Goal: Task Accomplishment & Management: Use online tool/utility

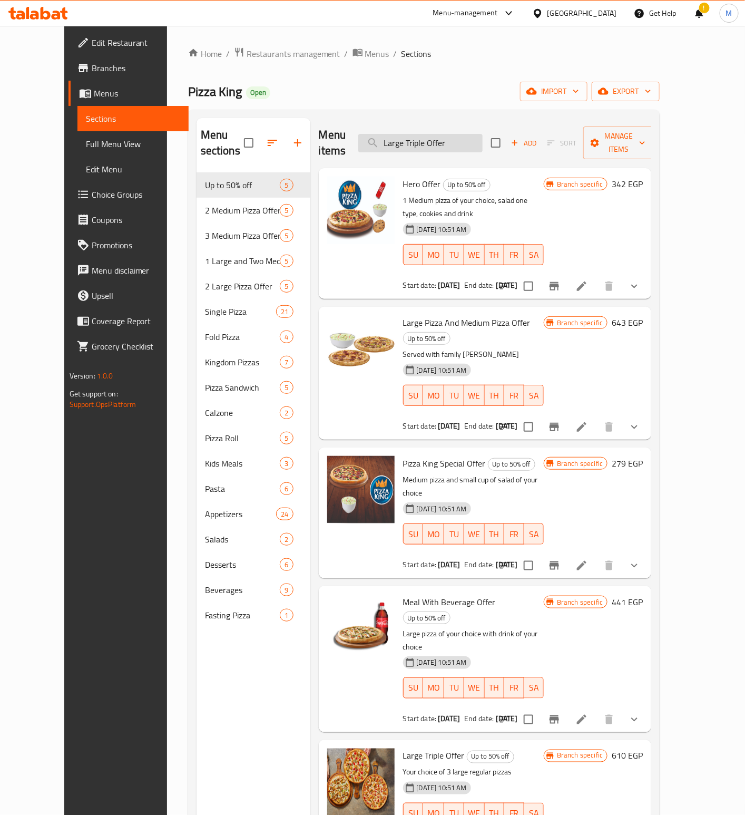
click at [448, 143] on input "Large Triple Offer" at bounding box center [420, 143] width 124 height 18
click at [447, 142] on input "Large Triple Offer" at bounding box center [420, 143] width 124 height 18
paste input "Two Medium And Save. Choose From Vegetables And Margaritas."
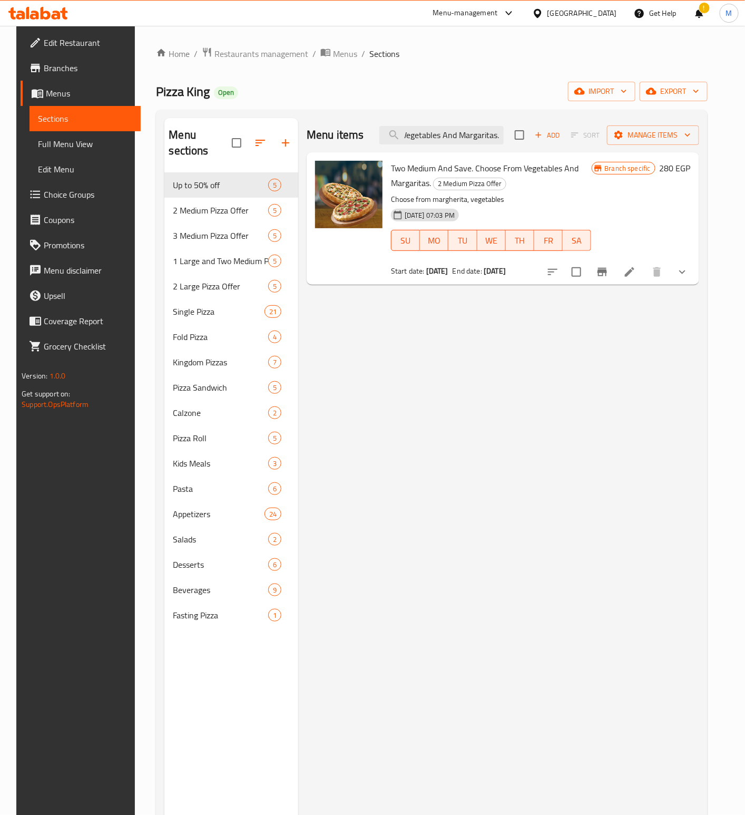
type input "Two Medium And Save. Choose From Vegetables And Margaritas."
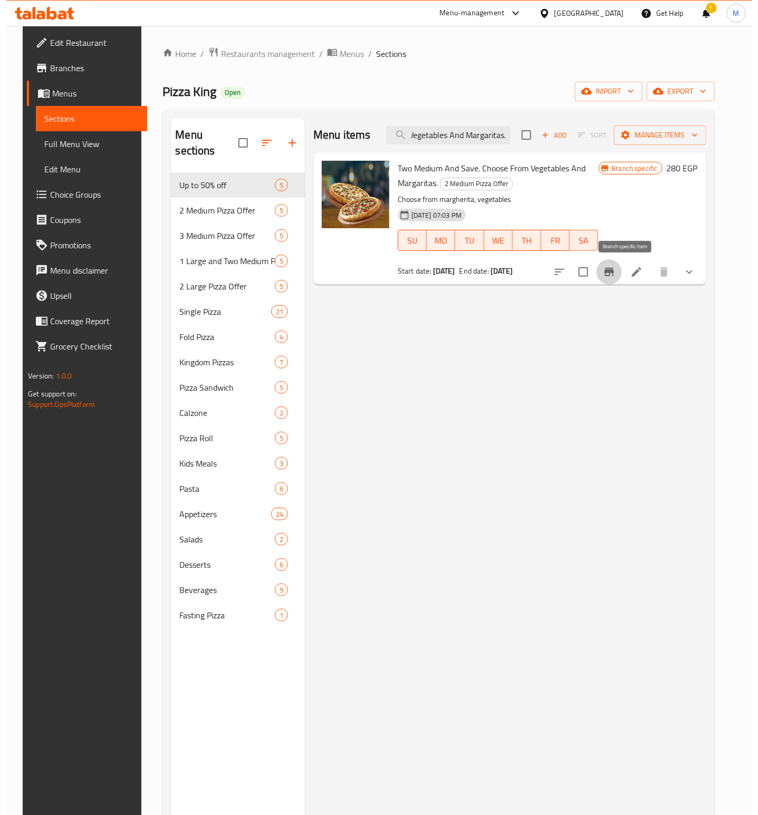
scroll to position [0, 0]
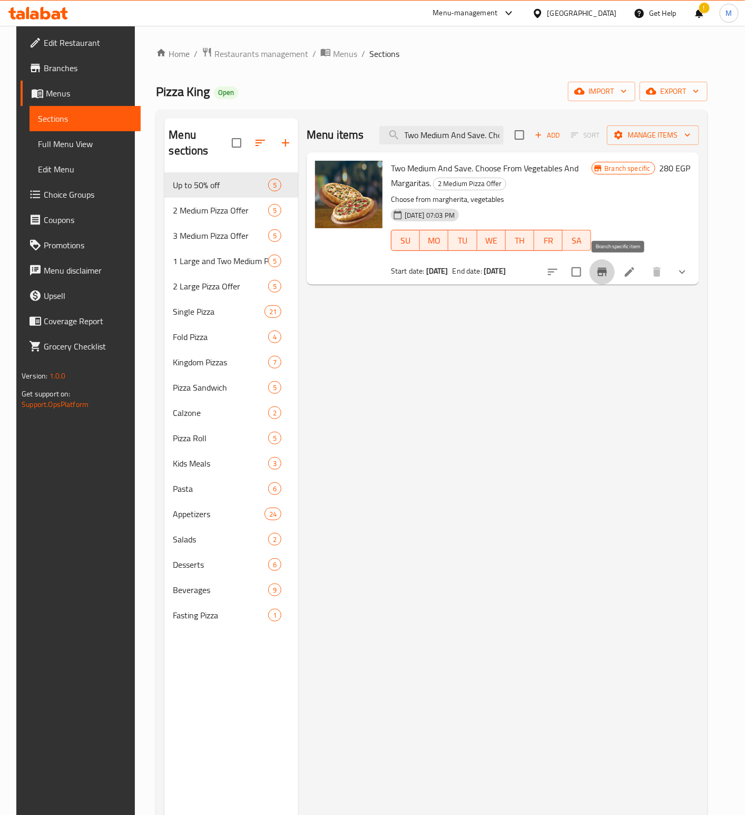
click at [609, 274] on icon "Branch-specific-item" at bounding box center [602, 272] width 13 height 13
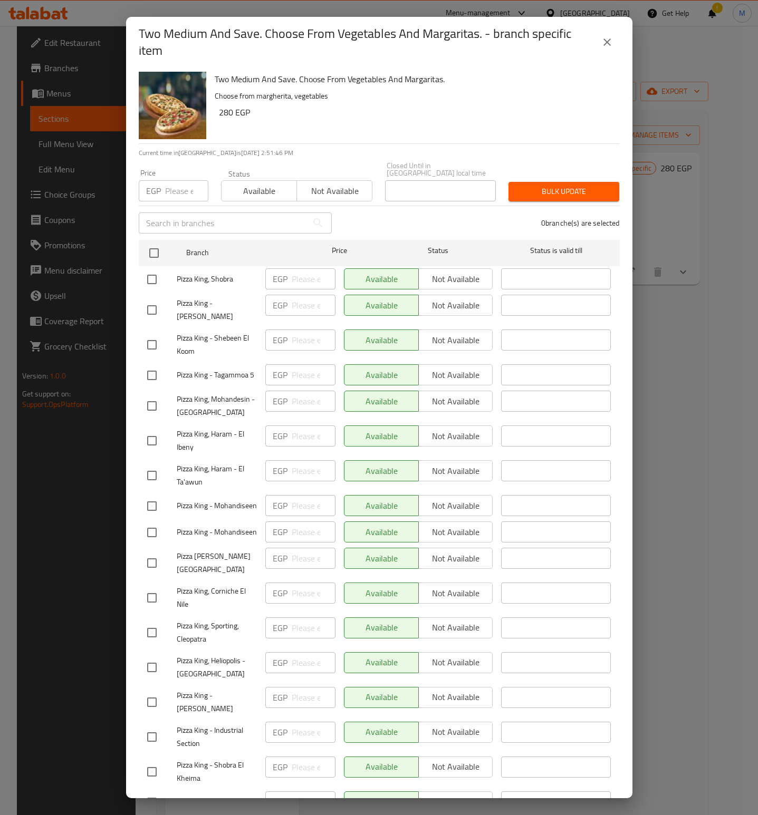
click at [408, 116] on h6 "280 EGP" at bounding box center [415, 112] width 392 height 15
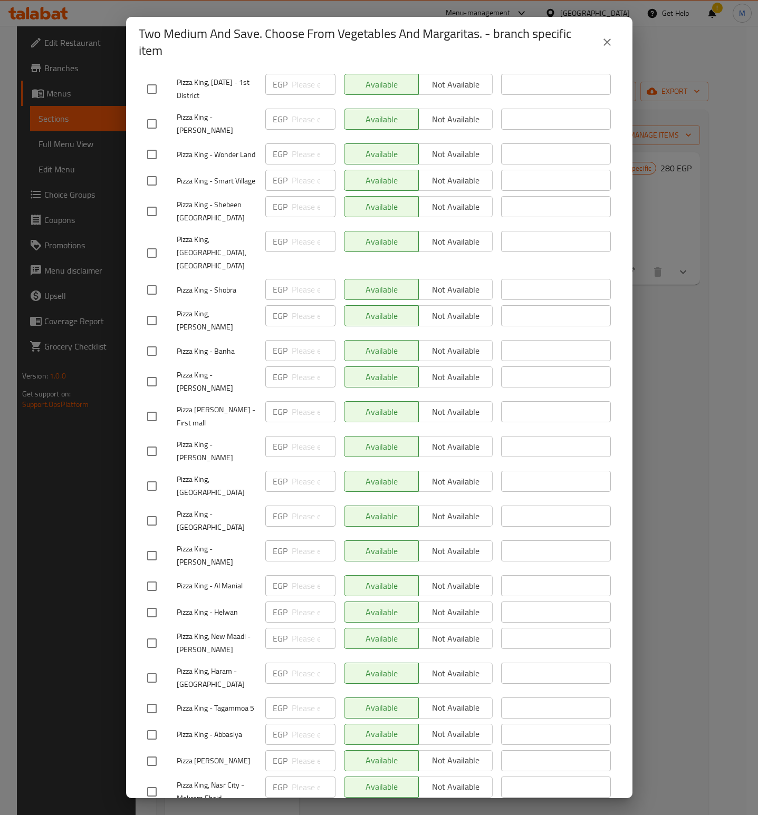
click at [150, 811] on input "checkbox" at bounding box center [152, 822] width 22 height 22
checkbox input "true"
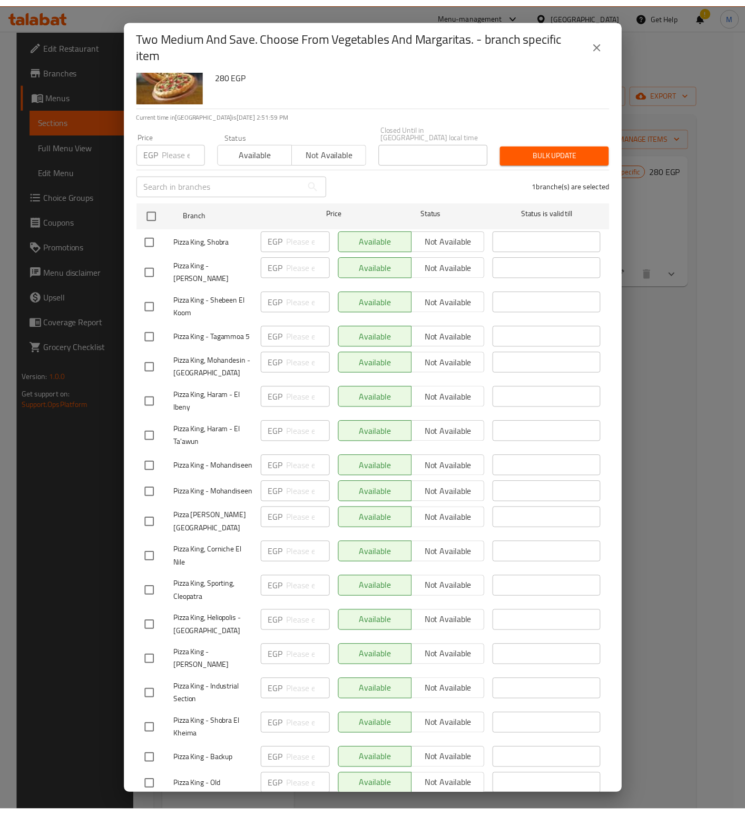
scroll to position [0, 0]
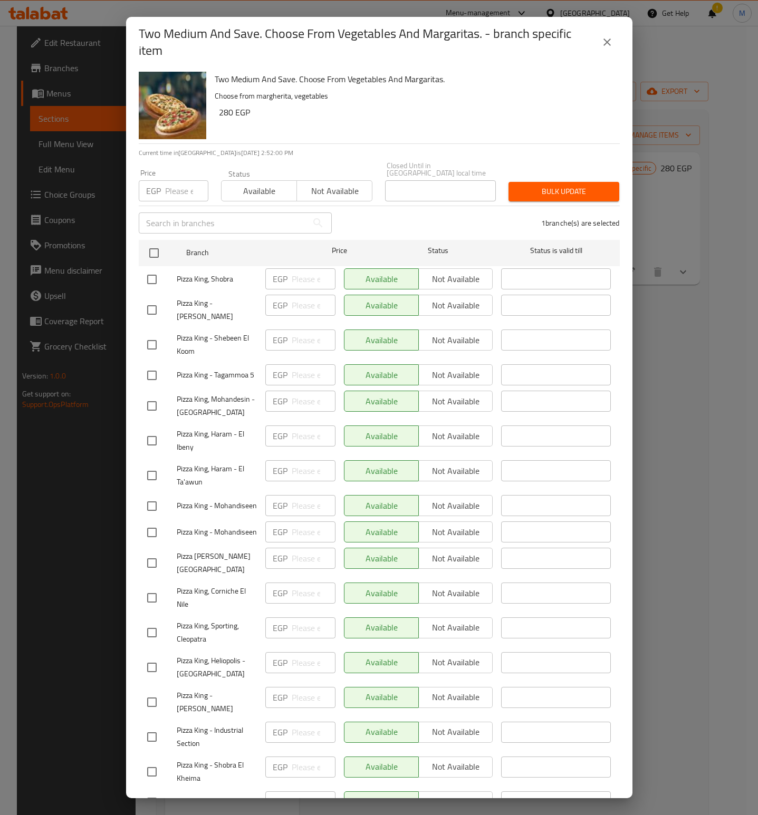
click at [178, 189] on input "number" at bounding box center [186, 190] width 43 height 21
paste input "464"
type input "464"
click at [551, 189] on span "Bulk update" at bounding box center [564, 191] width 94 height 13
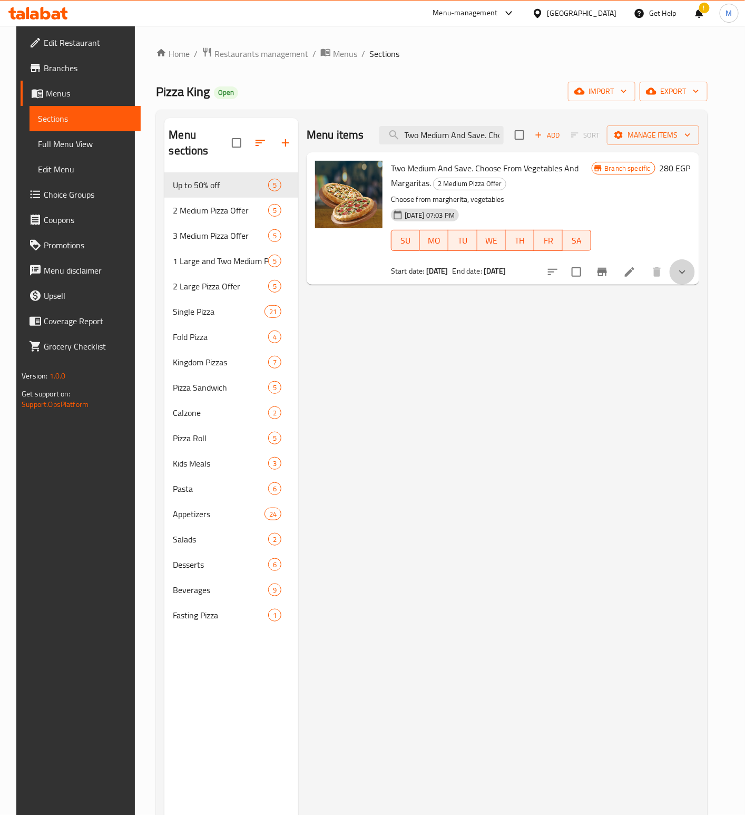
click at [695, 278] on button "show more" at bounding box center [682, 271] width 25 height 25
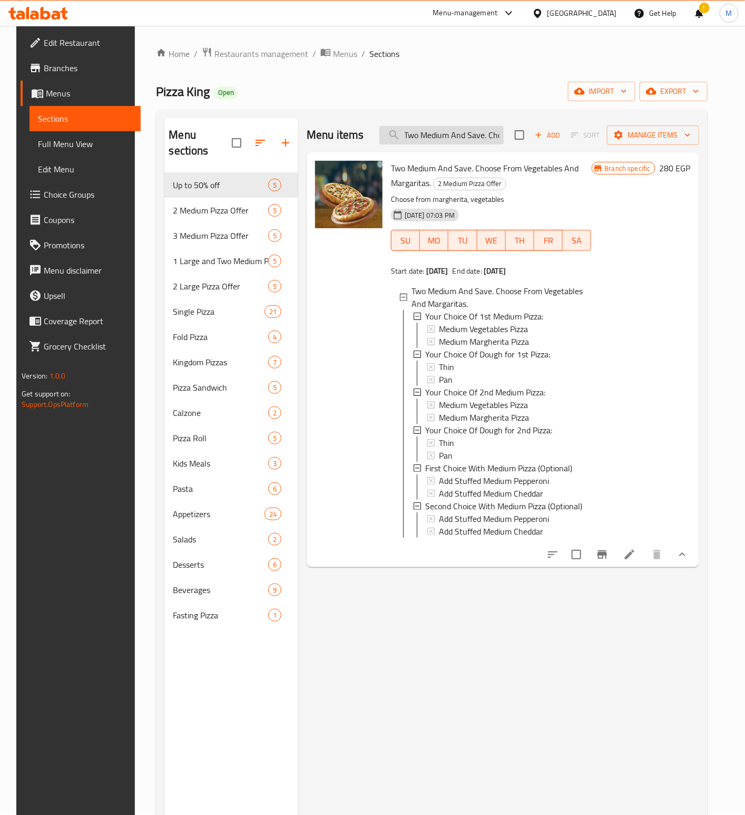
click at [451, 135] on input "Two Medium And Save. Choose From Vegetables And Margaritas." at bounding box center [442, 135] width 124 height 18
paste input "large pizzas and save more Choose from vegetables and margherita"
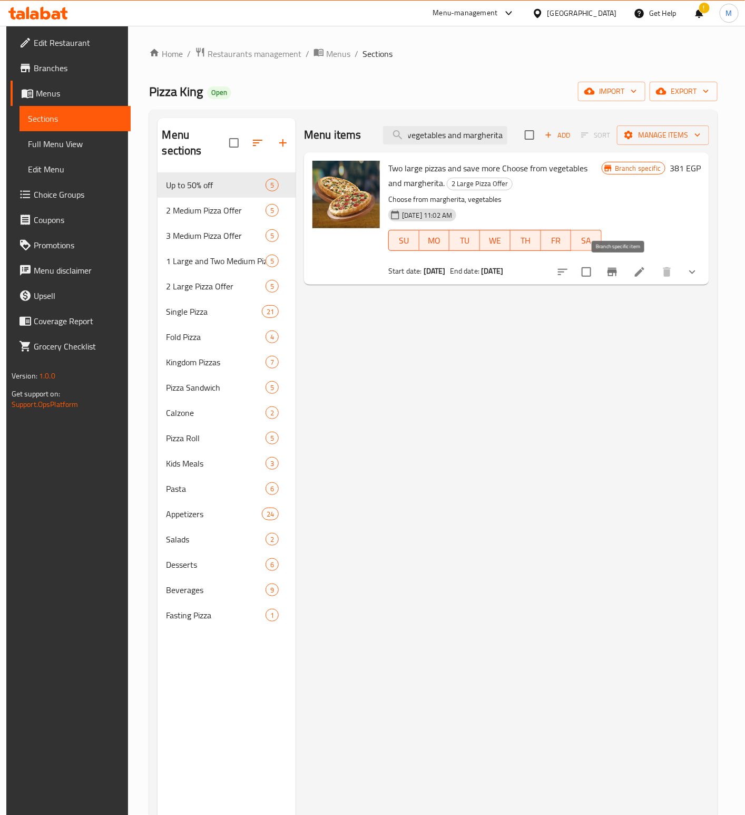
type input "Two large pizzas and save more Choose from vegetables and margherita."
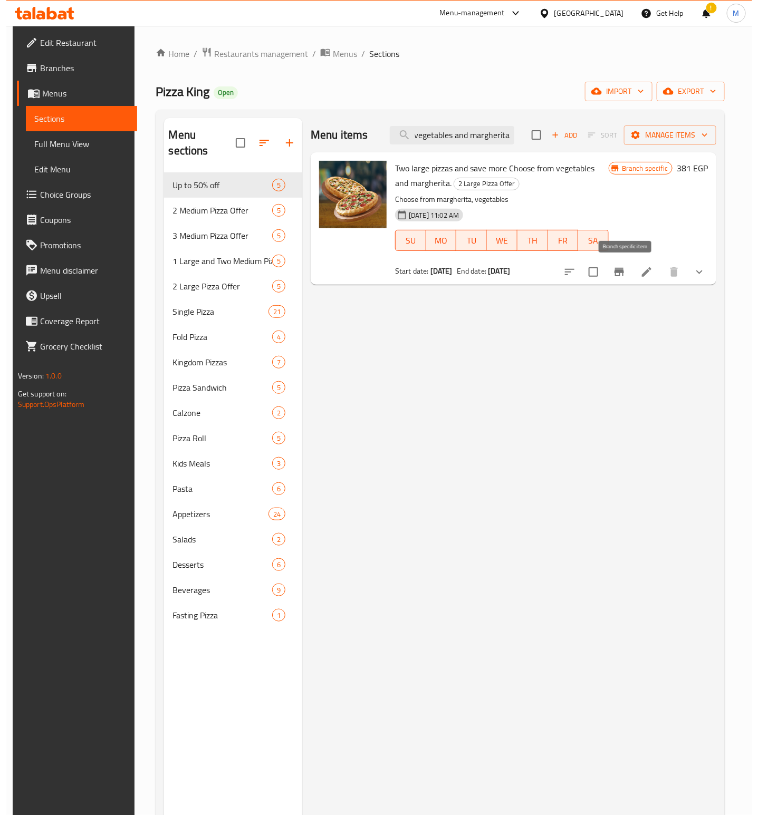
scroll to position [0, 0]
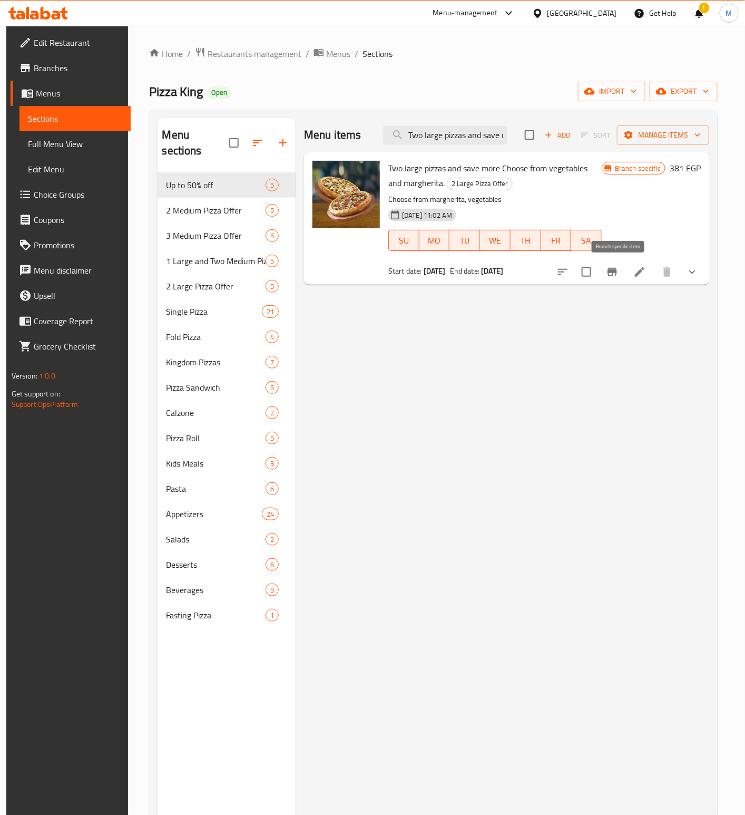
click at [619, 269] on icon "Branch-specific-item" at bounding box center [612, 272] width 13 height 13
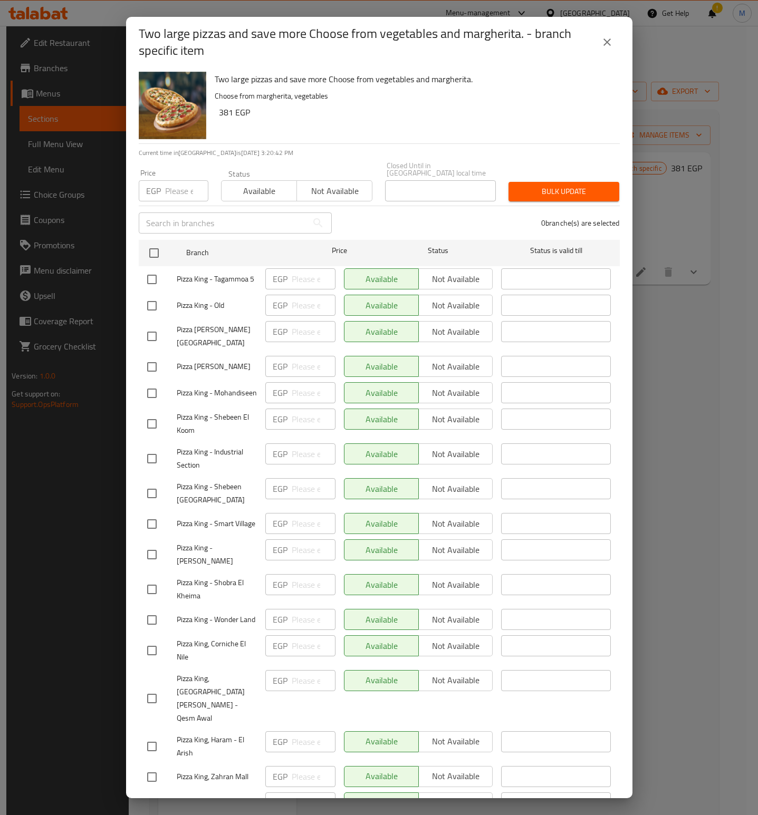
click at [363, 108] on h6 "381 EGP" at bounding box center [415, 112] width 392 height 15
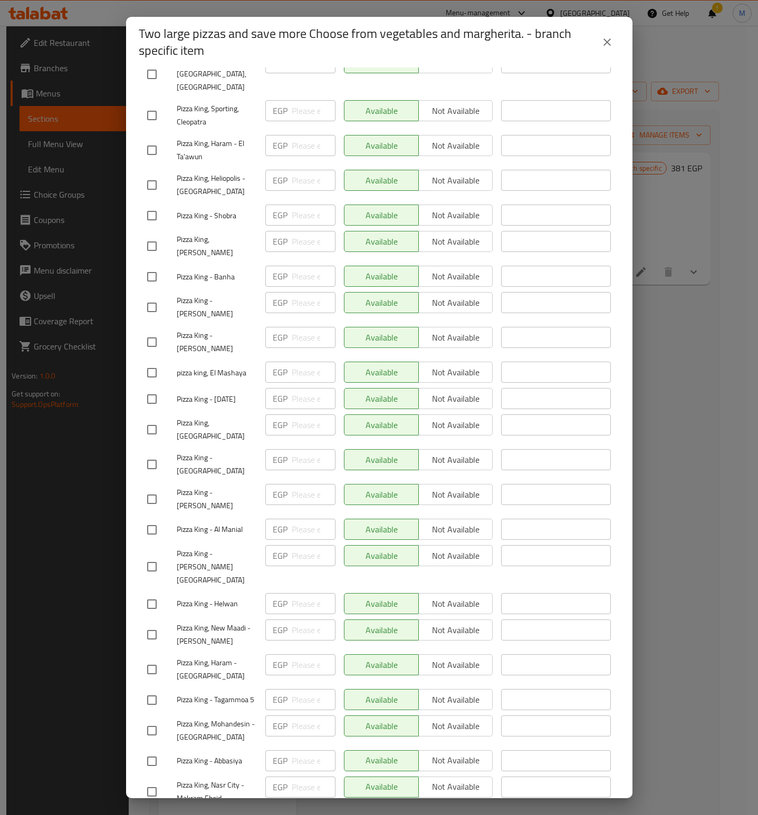
click at [149, 811] on input "checkbox" at bounding box center [152, 822] width 22 height 22
checkbox input "true"
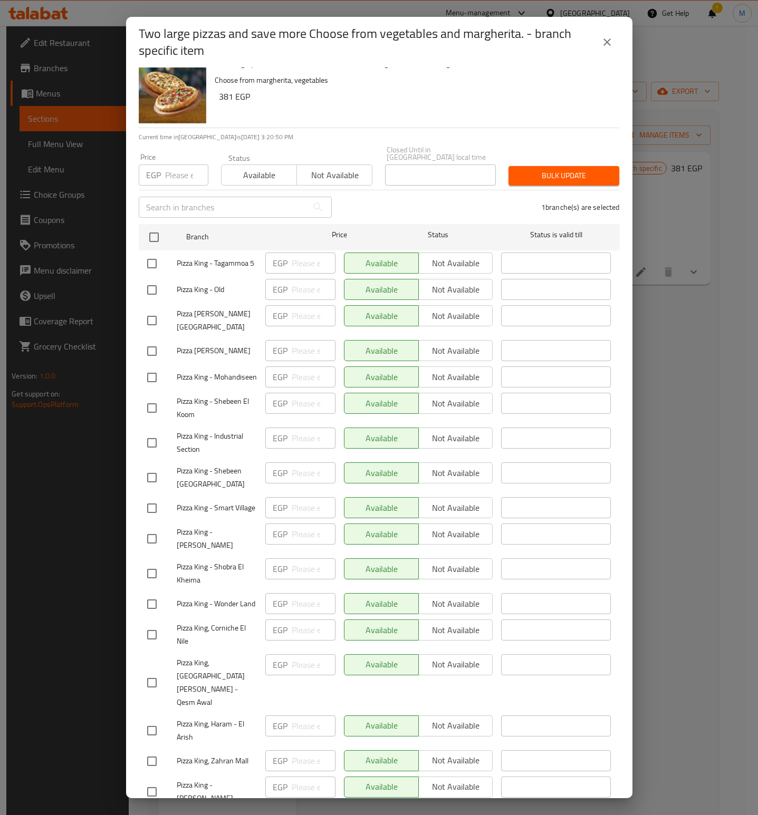
scroll to position [0, 0]
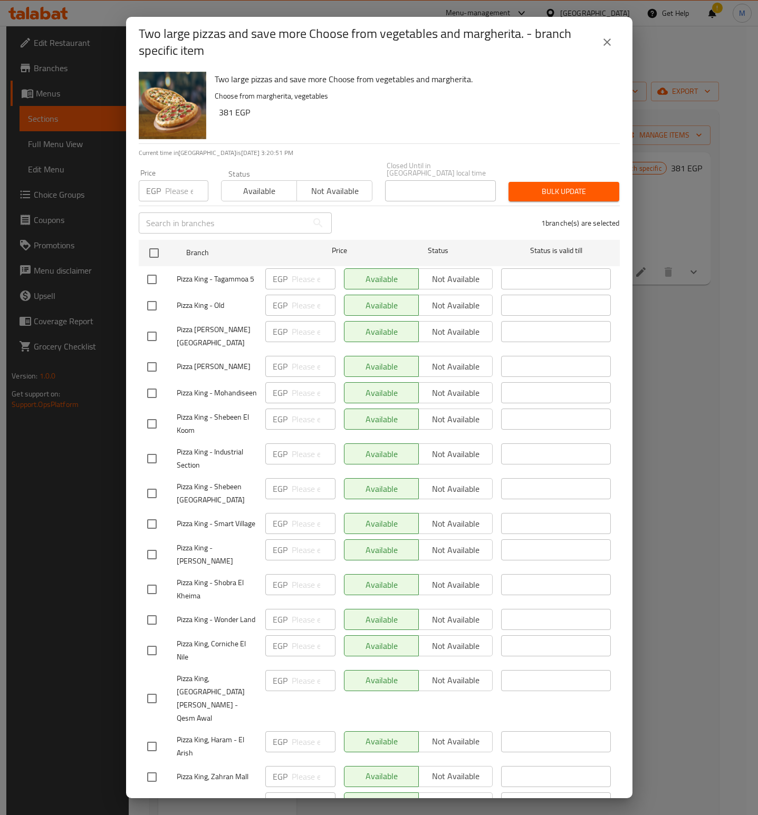
click at [176, 184] on input "number" at bounding box center [186, 190] width 43 height 21
paste input "665"
type input "665"
click at [372, 130] on div "Two large pizzas and save more Choose from vegetables and margherita. Choose fr…" at bounding box center [412, 105] width 405 height 76
click at [546, 185] on span "Bulk update" at bounding box center [564, 191] width 94 height 13
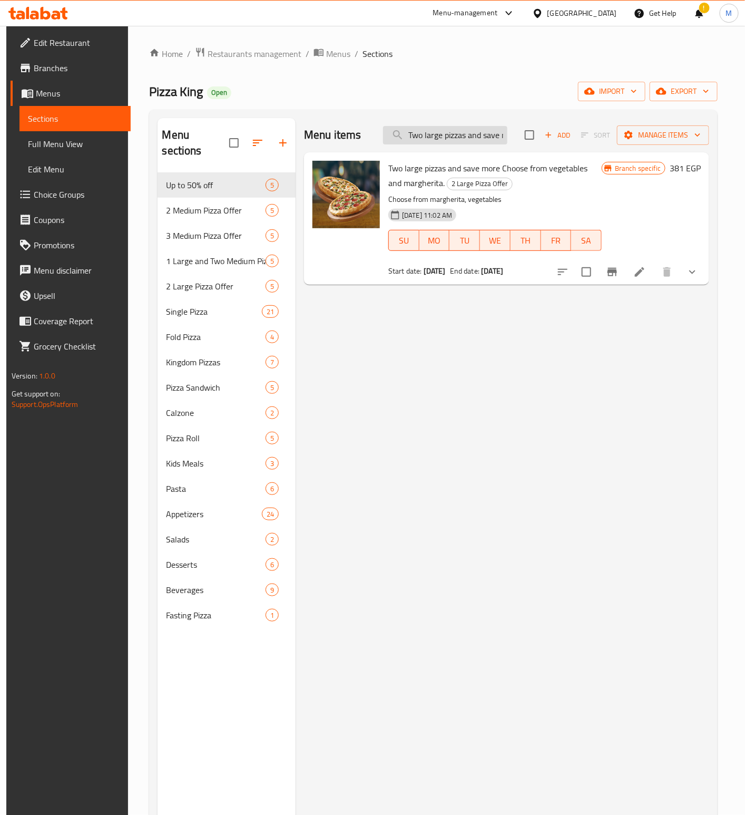
click at [456, 131] on input "Two large pizzas and save more Choose from vegetables and margherita." at bounding box center [445, 135] width 124 height 18
paste input "Large Triple Offer"
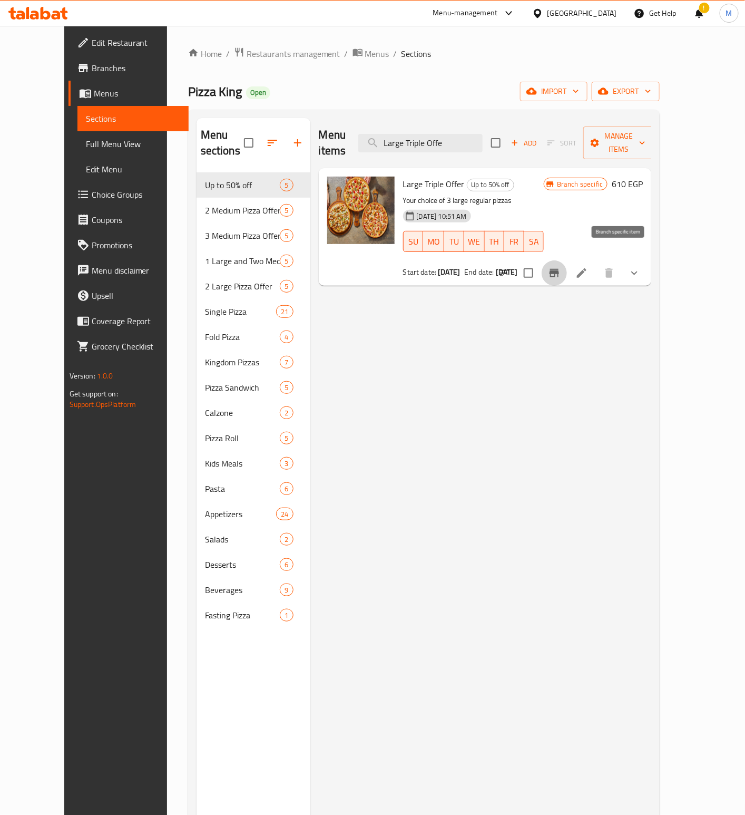
click at [567, 260] on button "Branch-specific-item" at bounding box center [554, 272] width 25 height 25
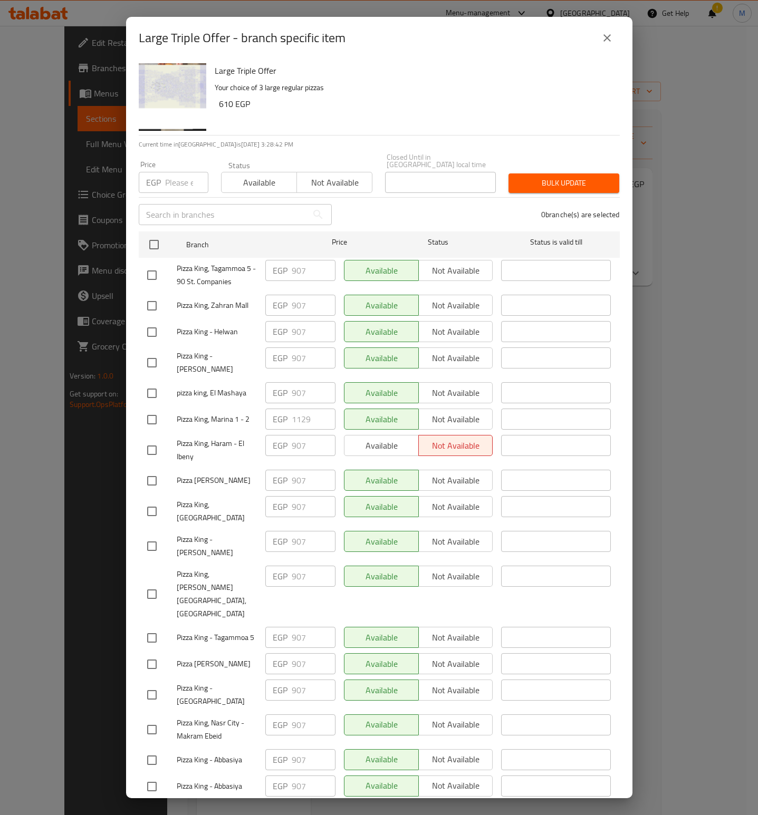
click at [411, 202] on div "0 branche(s) are selected" at bounding box center [482, 215] width 288 height 38
click at [617, 35] on button "close" at bounding box center [606, 37] width 25 height 25
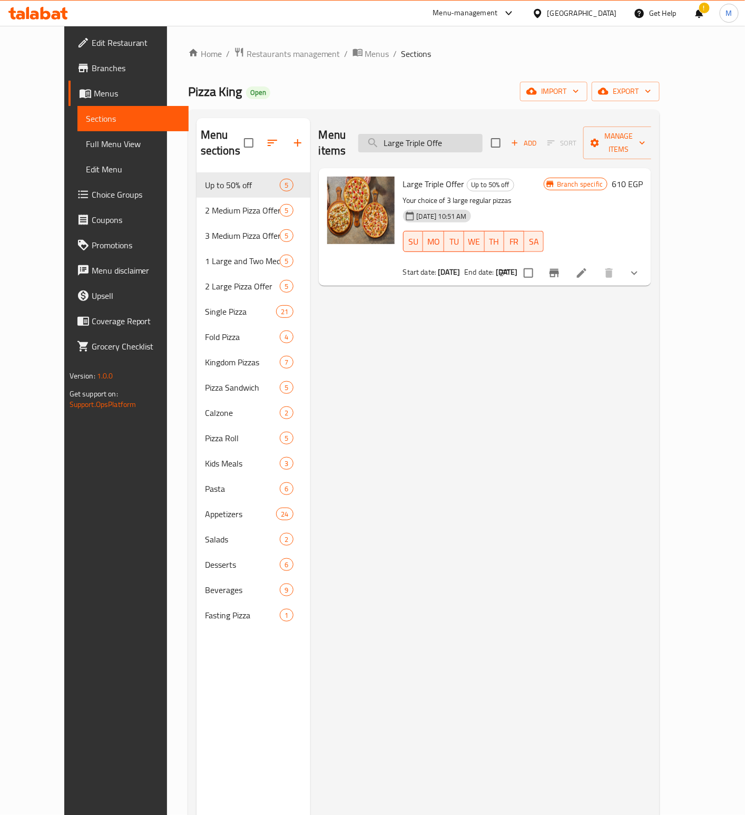
click at [452, 134] on input "Large Triple Offe" at bounding box center [420, 143] width 124 height 18
paste input "1Large Pizza, 2 Medium Pizzas, Save More, Choose From Vegetables And Margherita"
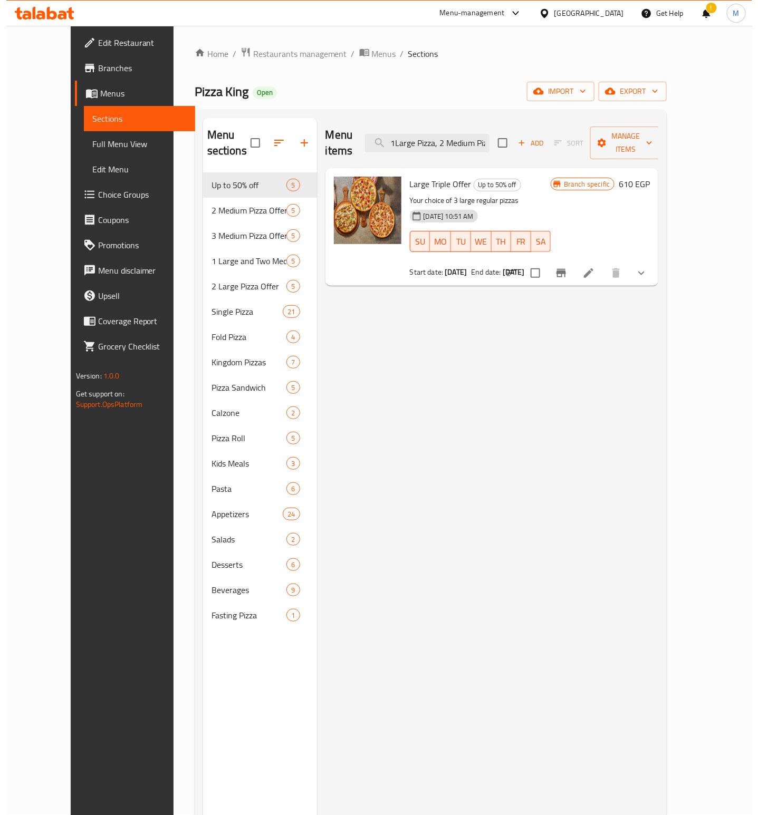
scroll to position [0, 204]
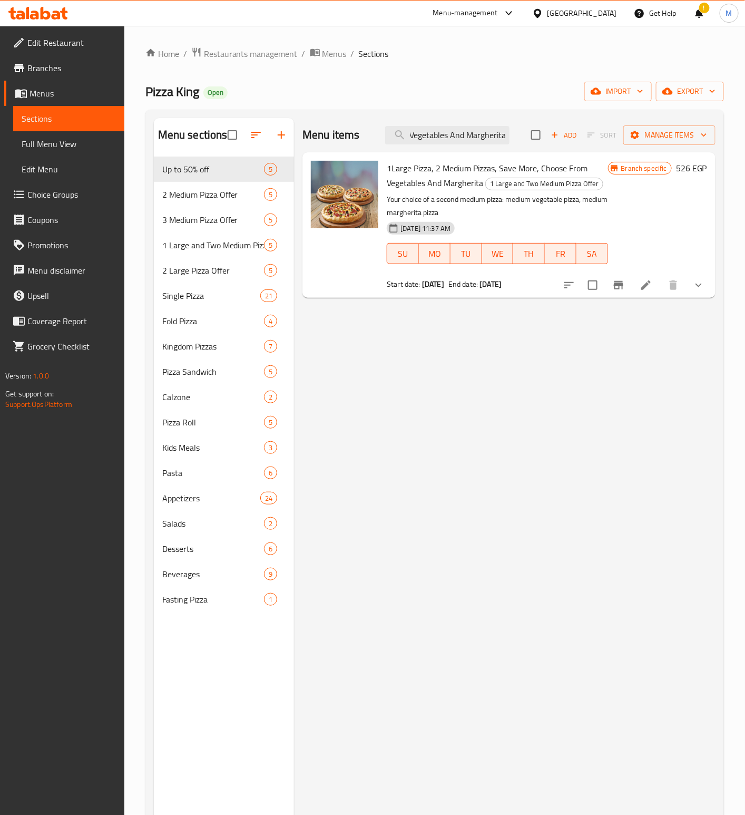
type input "1Large Pizza, 2 Medium Pizzas, Save More, Choose From Vegetables And Margherita"
click at [620, 285] on icon "Branch-specific-item" at bounding box center [618, 285] width 9 height 8
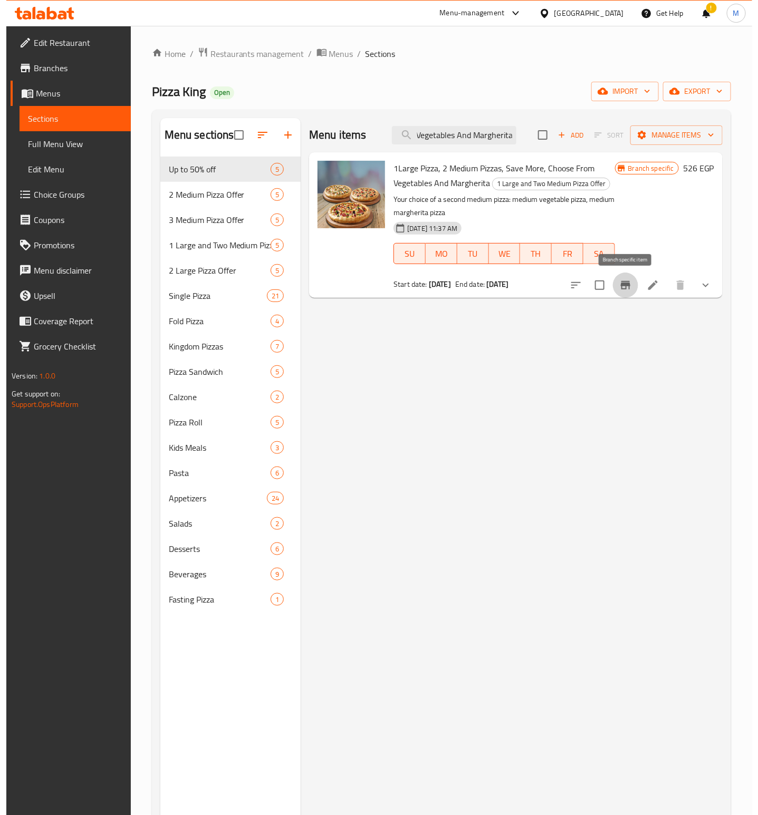
scroll to position [0, 0]
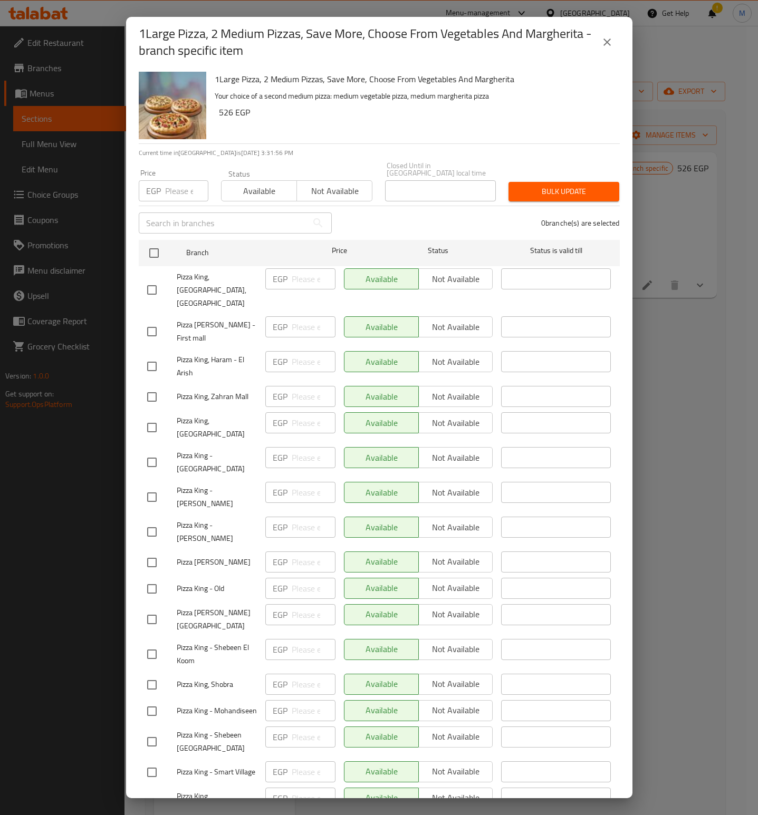
click at [340, 105] on h6 "526 EGP" at bounding box center [415, 112] width 392 height 15
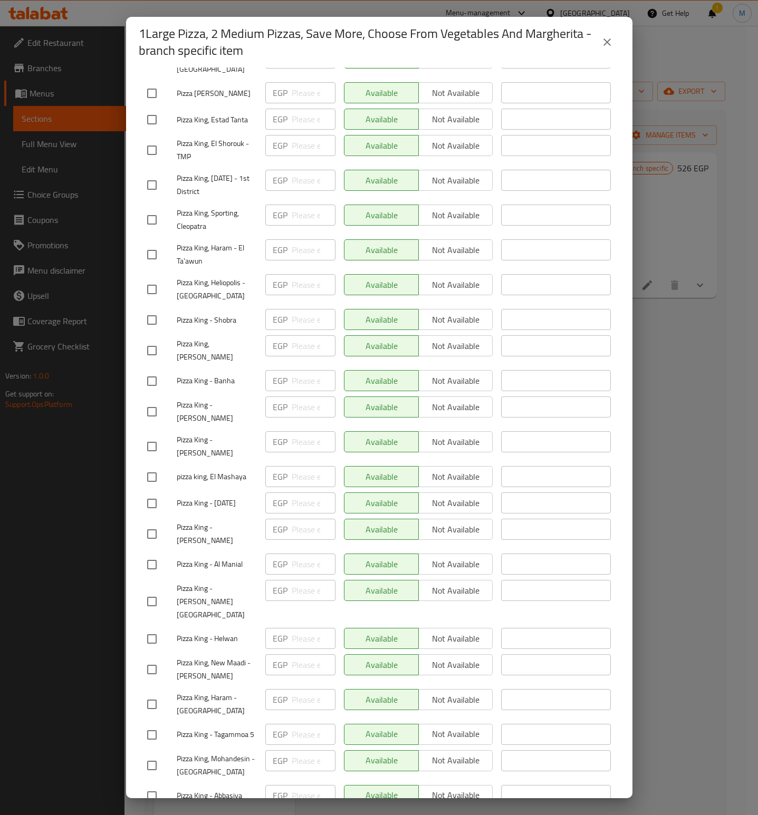
drag, startPoint x: 152, startPoint y: 758, endPoint x: 131, endPoint y: 725, distance: 39.1
click at [152, 811] on input "checkbox" at bounding box center [152, 822] width 22 height 22
checkbox input "true"
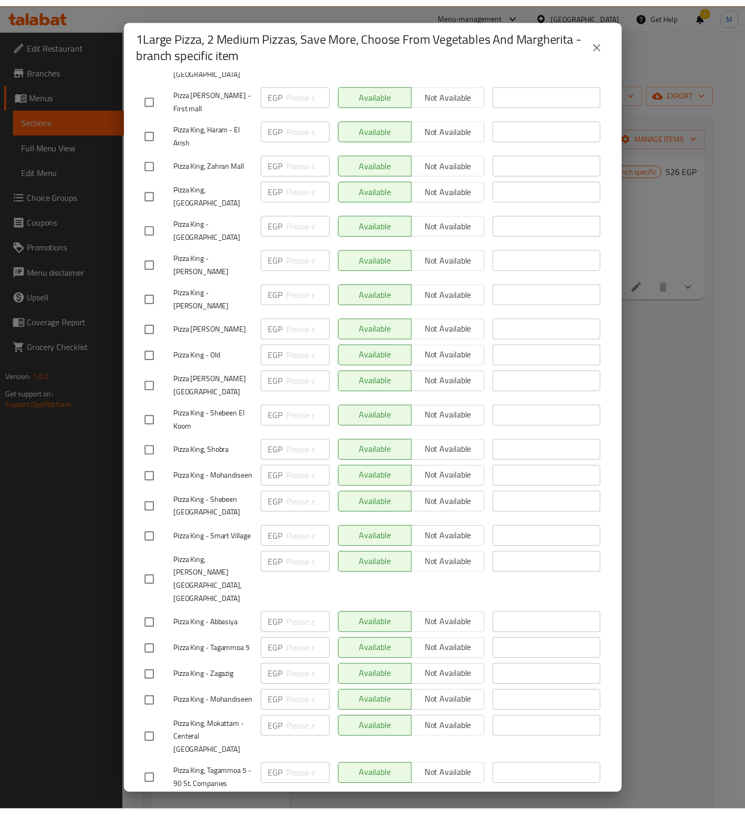
scroll to position [0, 0]
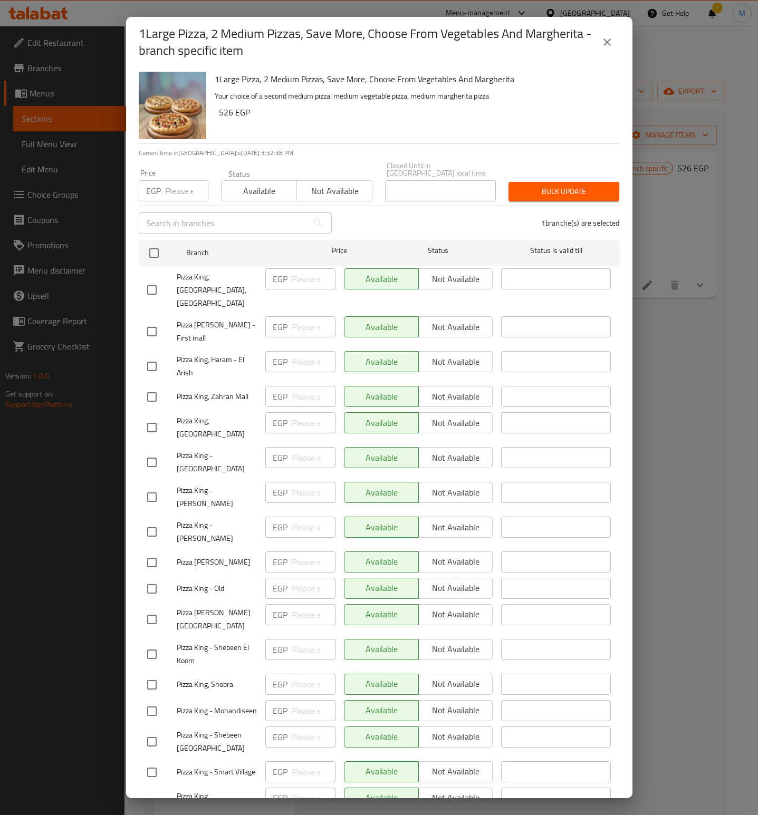
click at [162, 181] on div "EGP Price" at bounding box center [174, 190] width 70 height 21
paste input "706"
type input "706"
click at [380, 116] on h6 "526 EGP" at bounding box center [415, 112] width 392 height 15
click at [546, 185] on span "Bulk update" at bounding box center [564, 191] width 94 height 13
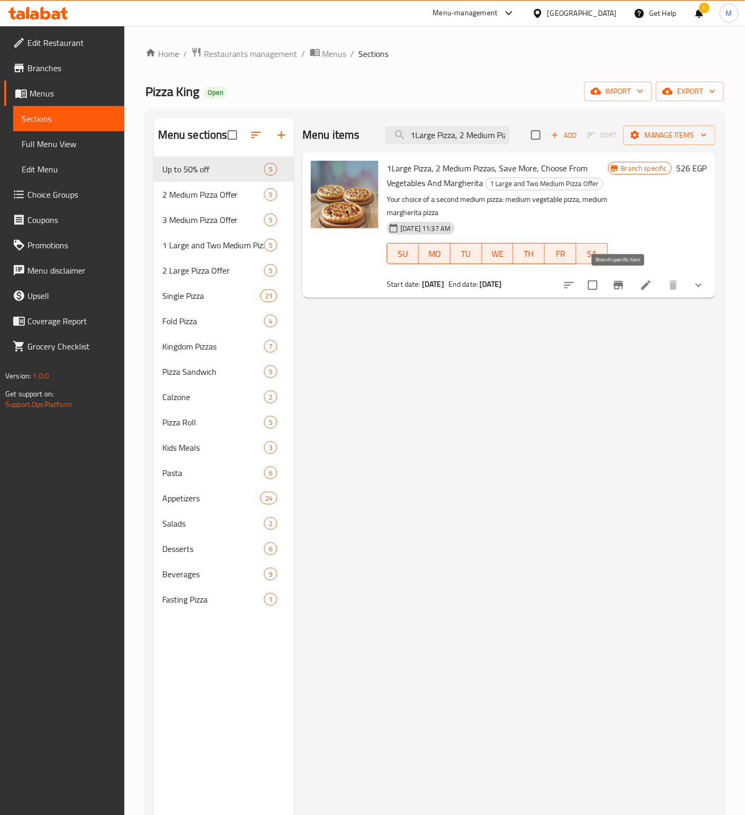
click at [619, 288] on icon "Branch-specific-item" at bounding box center [619, 285] width 13 height 13
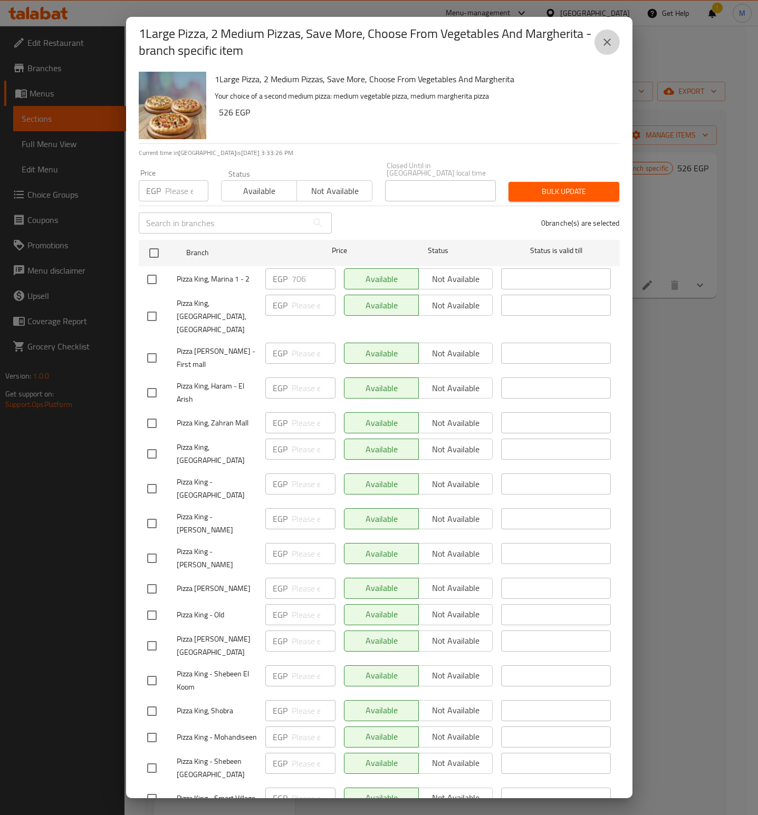
click at [604, 38] on icon "close" at bounding box center [606, 42] width 13 height 13
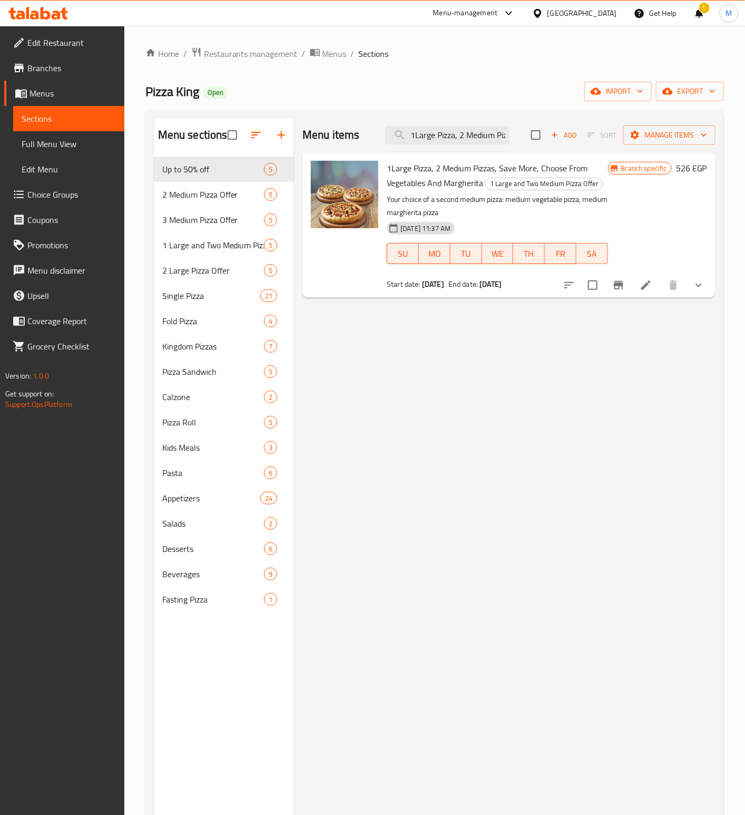
click at [459, 151] on div "Menu items 1Large Pizza, 2 Medium Pizzas, Save More, Choose From Vegetables And…" at bounding box center [509, 135] width 413 height 34
click at [448, 132] on input "1Large Pizza, 2 Medium Pizzas, Save More, Choose From Vegetables And Margherita" at bounding box center [447, 135] width 124 height 18
paste input "Three Medium And Save More. Choose From Margarita And Vegetables."
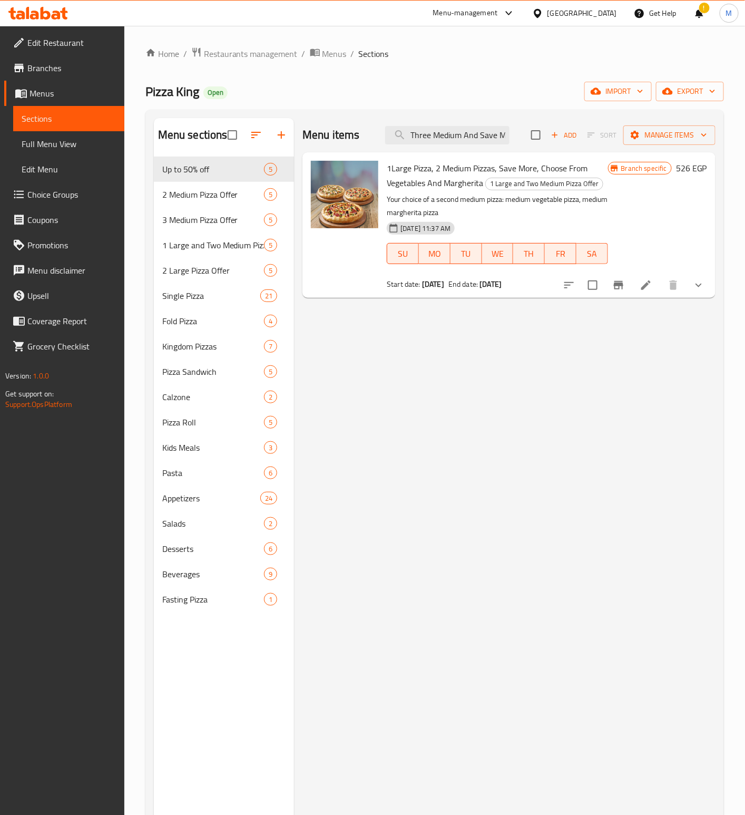
scroll to position [0, 157]
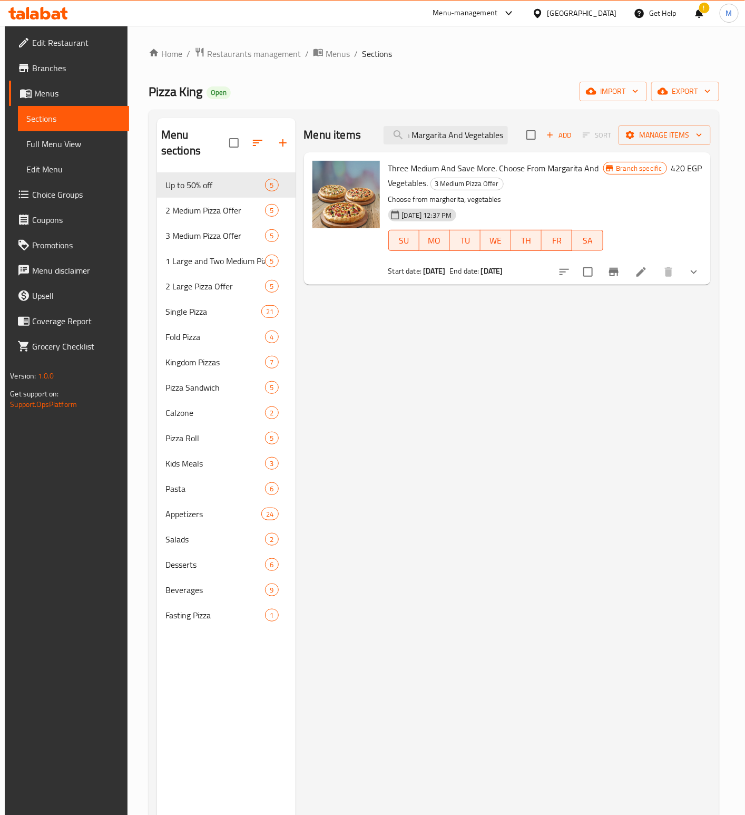
type input "Three Medium And Save More. Choose From Margarita And Vegetables."
click at [622, 280] on button "Branch-specific-item" at bounding box center [613, 271] width 25 height 25
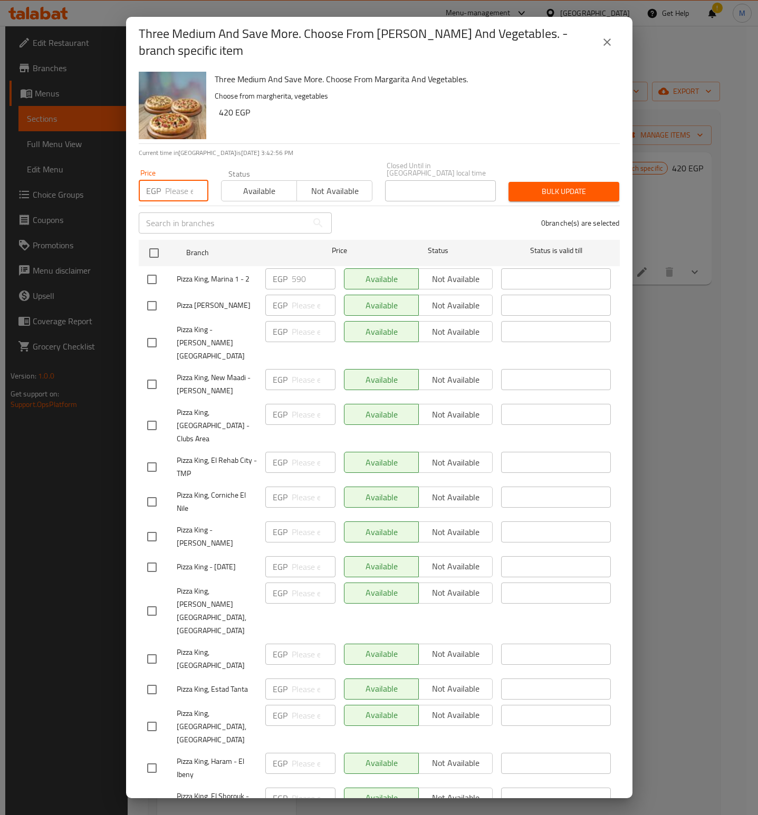
click at [179, 187] on input "number" at bounding box center [186, 190] width 43 height 21
paste input "665"
type input "665"
click at [508, 109] on h6 "420 EGP" at bounding box center [415, 112] width 392 height 15
click at [149, 274] on input "checkbox" at bounding box center [152, 279] width 22 height 22
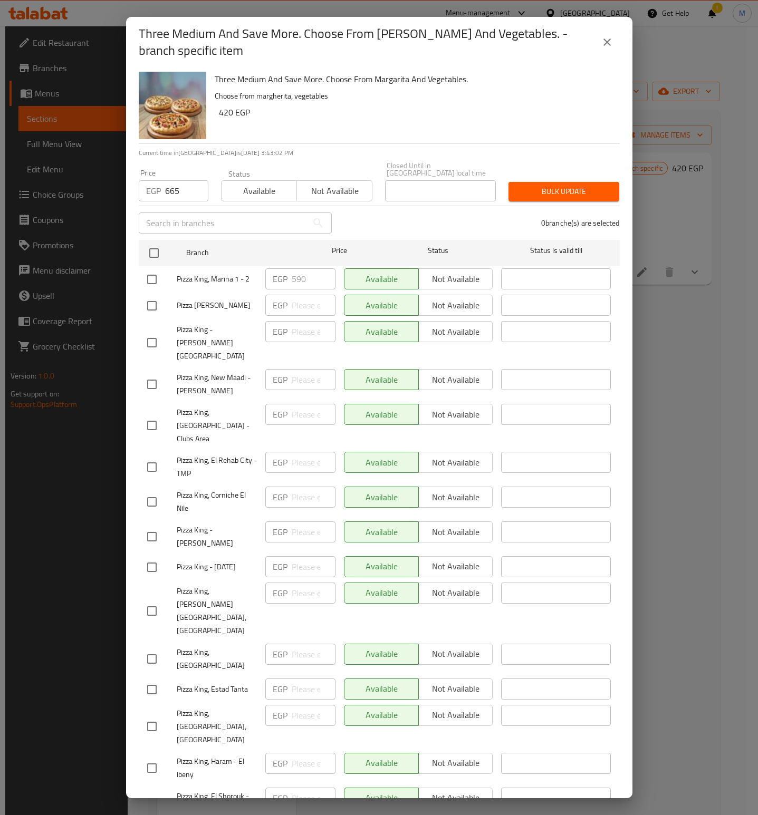
checkbox input "true"
click at [552, 185] on span "Bulk update" at bounding box center [564, 191] width 94 height 13
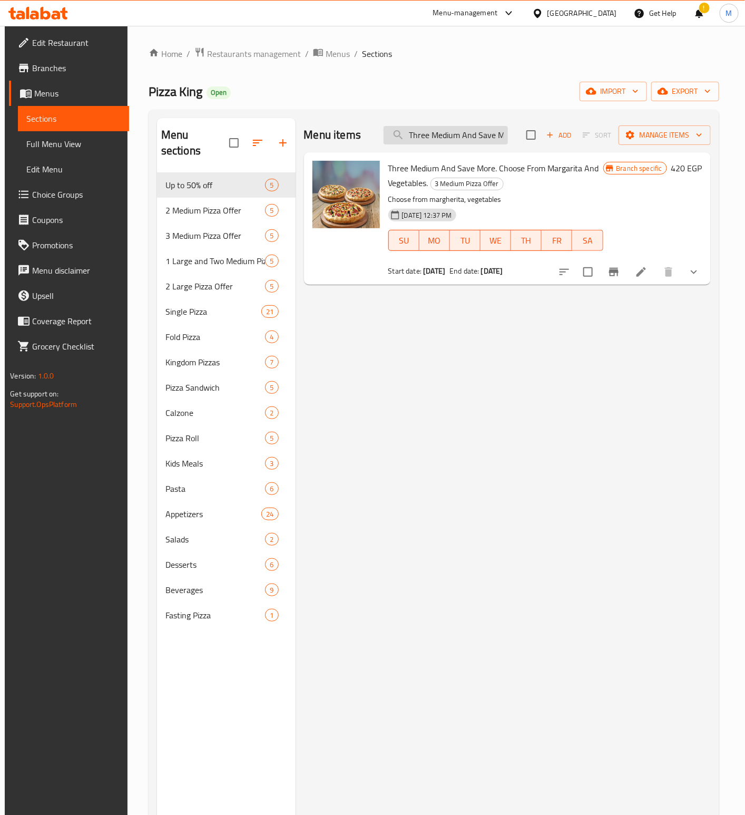
click at [451, 138] on input "Three Medium And Save More. Choose From Margarita And Vegetables." at bounding box center [446, 135] width 124 height 18
paste input "One Large And Two Medium Ones And Save More. Choose From Cheese Lover, Mexican …"
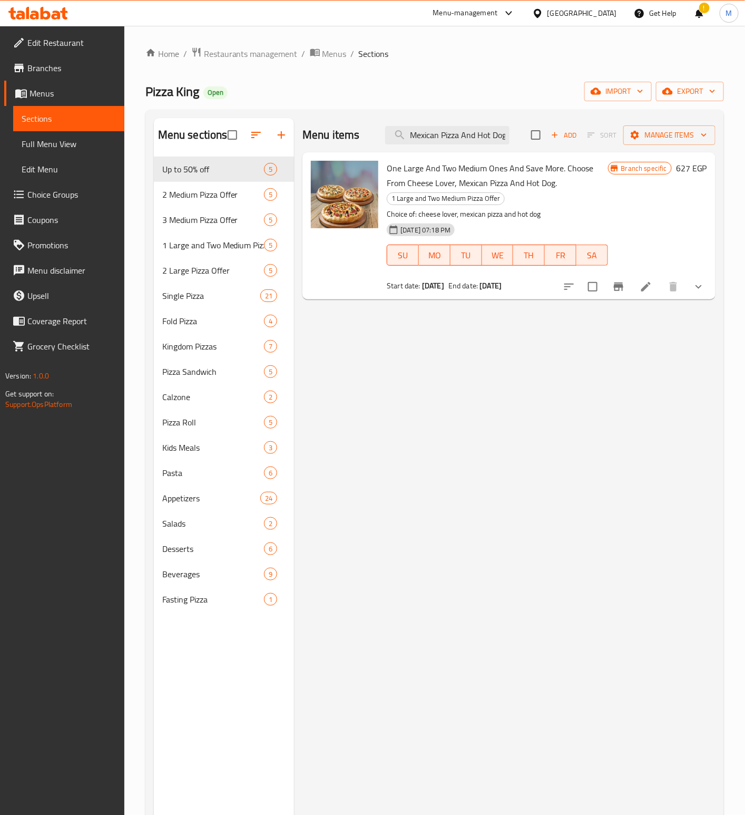
type input "One Large And Two Medium Ones And Save More. Choose From Cheese Lover, Mexican …"
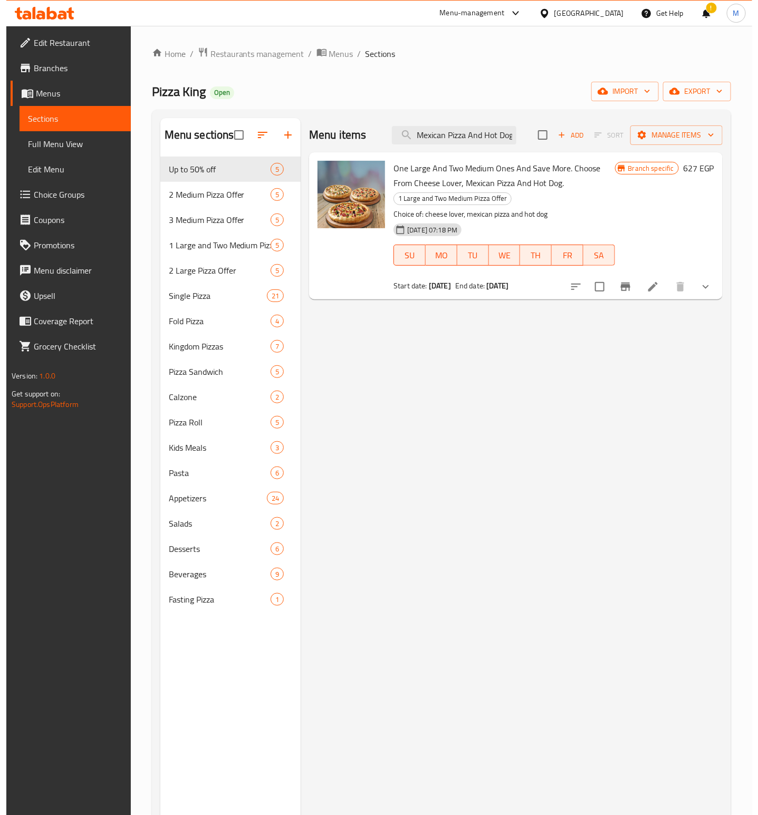
scroll to position [0, 0]
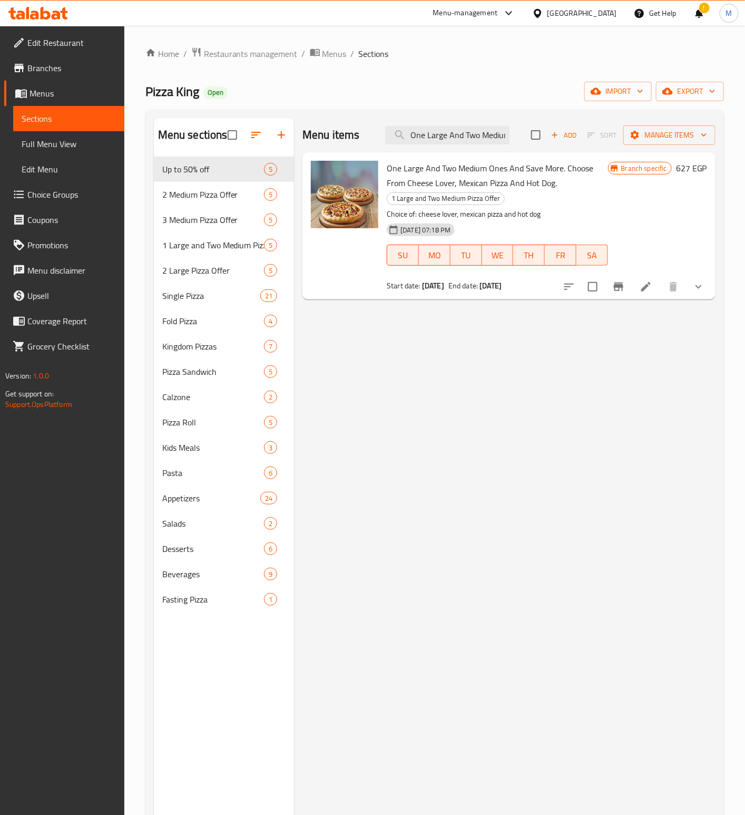
click at [616, 284] on icon "Branch-specific-item" at bounding box center [619, 286] width 13 height 13
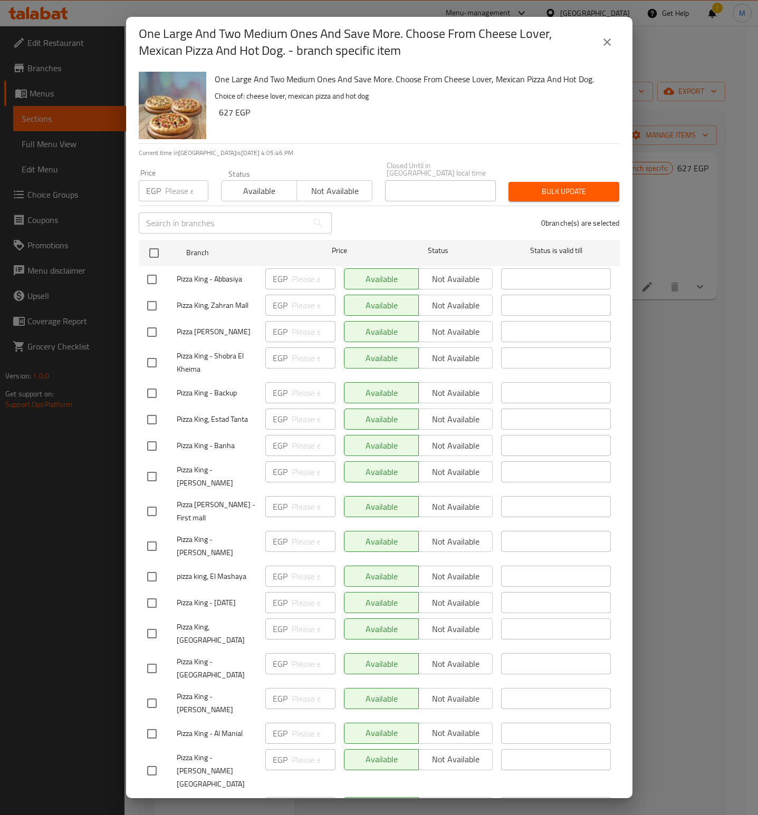
click at [392, 114] on h6 "627 EGP" at bounding box center [415, 112] width 392 height 15
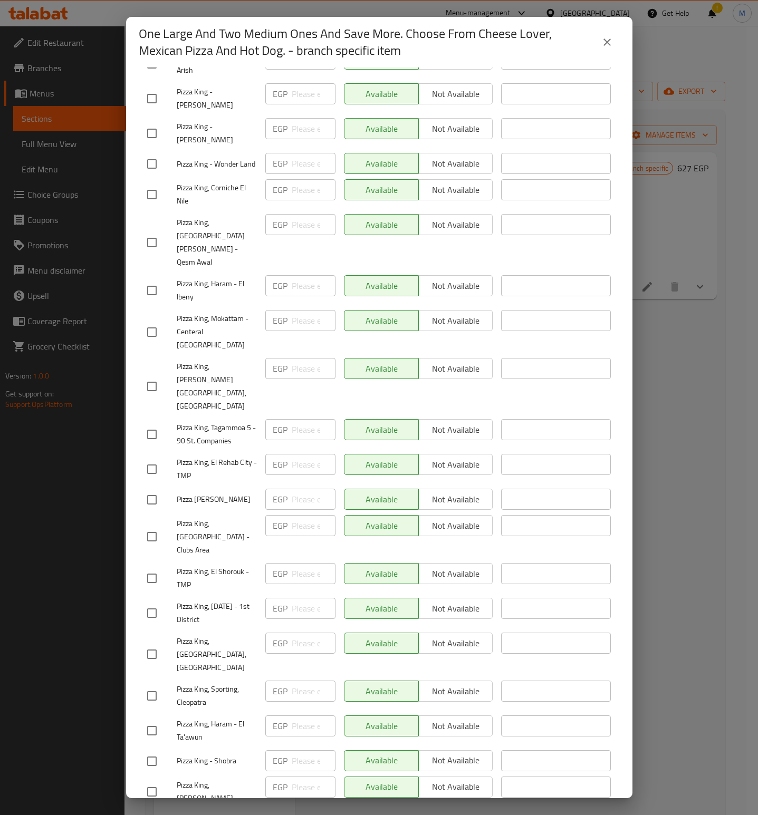
click at [149, 811] on input "checkbox" at bounding box center [152, 822] width 22 height 22
checkbox input "true"
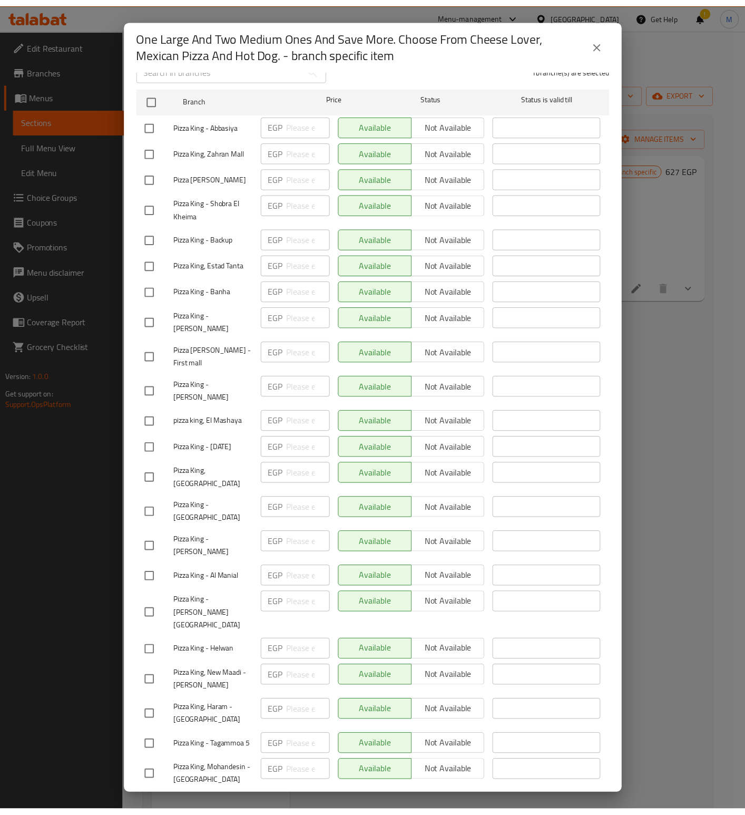
scroll to position [0, 0]
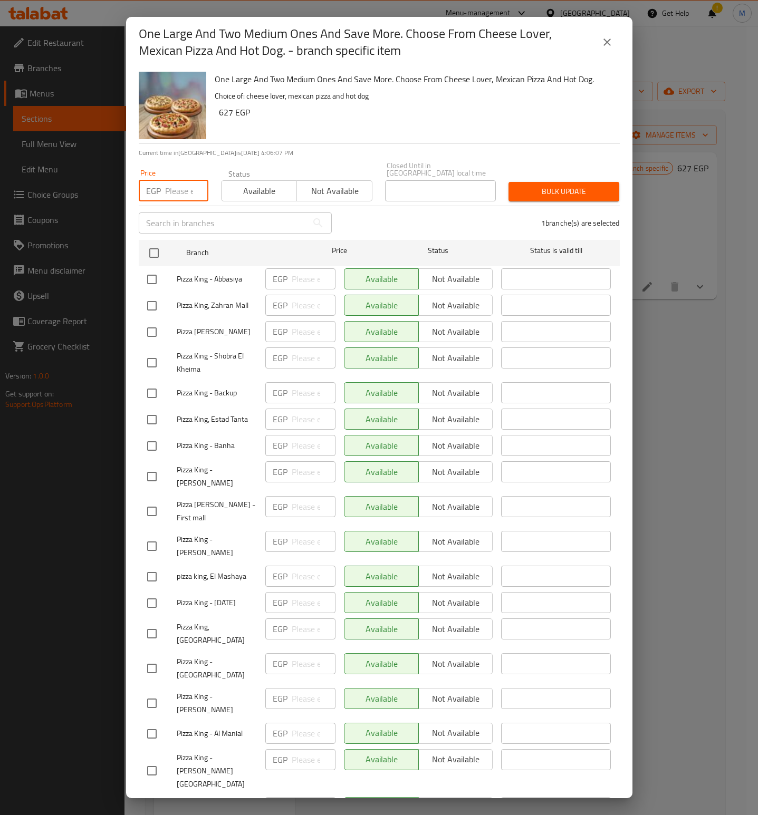
click at [183, 189] on input "number" at bounding box center [186, 190] width 43 height 21
paste input "847"
type input "847"
click at [345, 106] on h6 "627 EGP" at bounding box center [415, 112] width 392 height 15
click at [545, 187] on span "Bulk update" at bounding box center [564, 191] width 94 height 13
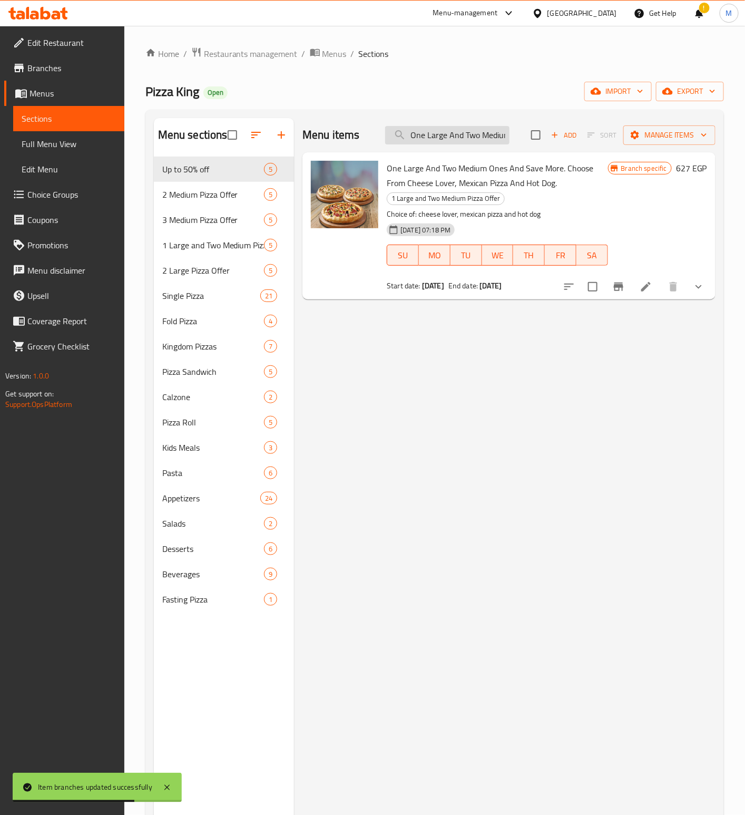
click at [438, 144] on input "One Large And Two Medium Ones And Save More. Choose From Cheese Lover, Mexican …" at bounding box center [447, 135] width 124 height 18
paste input "Three Medium And Save More. Choose From [PERSON_NAME] And Vegetables"
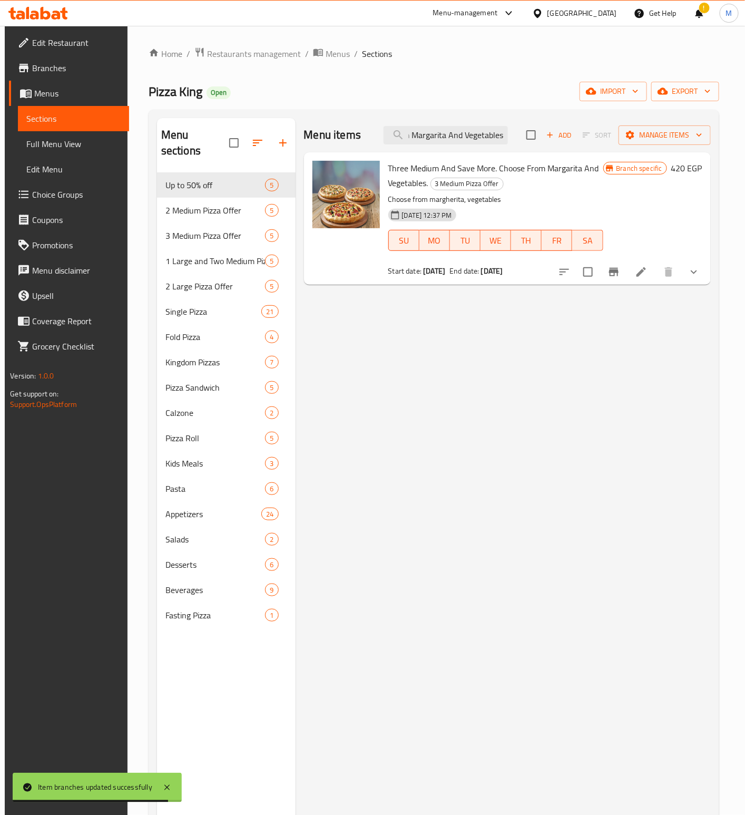
type input "Three Medium And Save More. Choose From Margarita And Vegetables."
click at [620, 275] on icon "Branch-specific-item" at bounding box center [614, 272] width 13 height 13
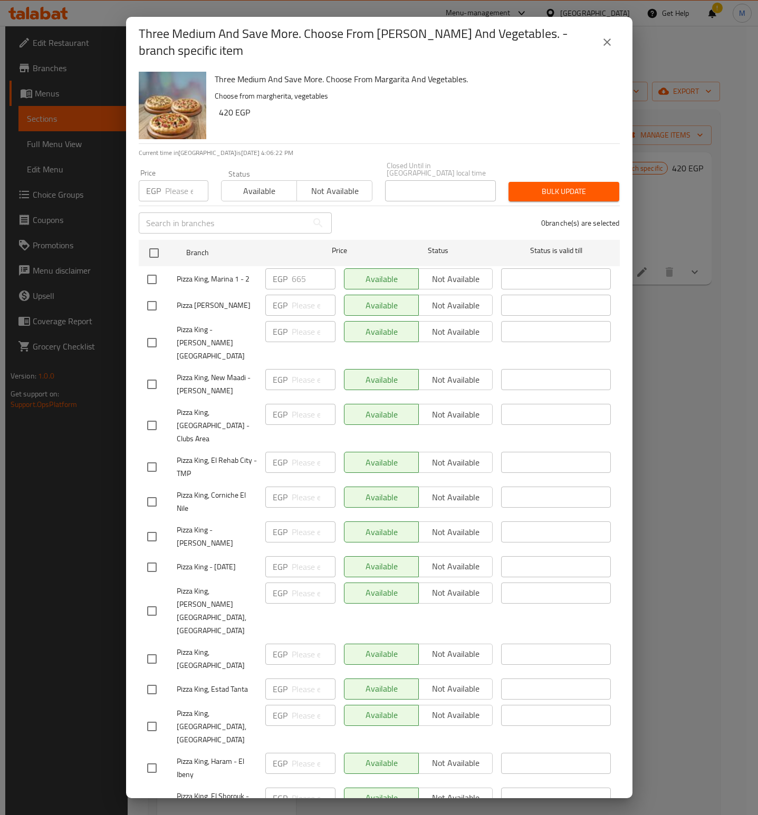
click at [396, 128] on div "Three Medium And Save More. Choose From [PERSON_NAME] And Vegetables. Choose fr…" at bounding box center [412, 105] width 405 height 76
click at [156, 272] on input "checkbox" at bounding box center [152, 279] width 22 height 22
checkbox input "true"
click at [179, 190] on input "number" at bounding box center [186, 190] width 43 height 21
paste input "665"
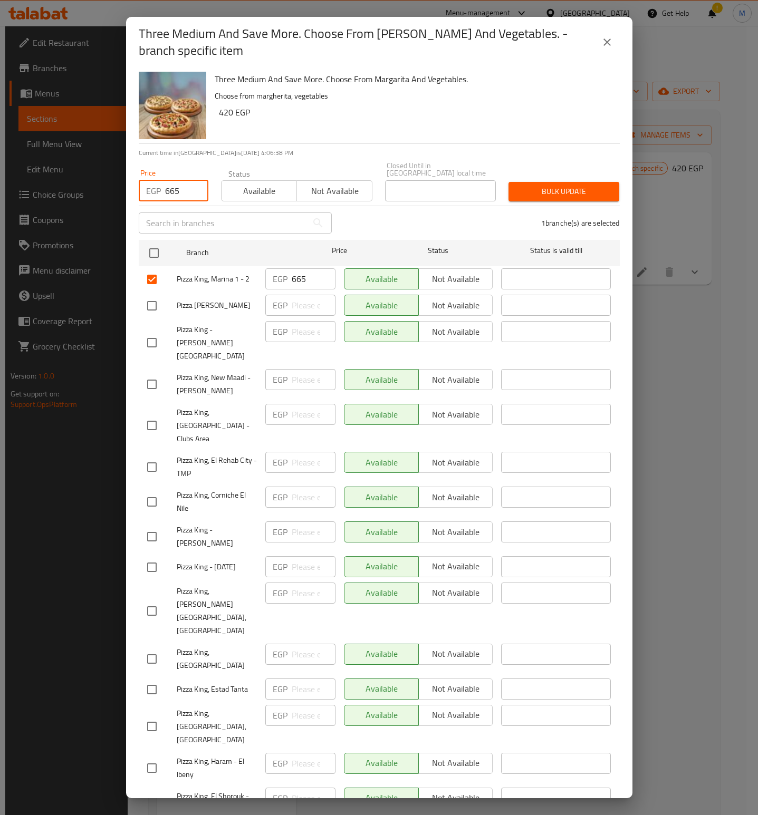
type input "665"
click at [605, 36] on icon "close" at bounding box center [606, 42] width 13 height 13
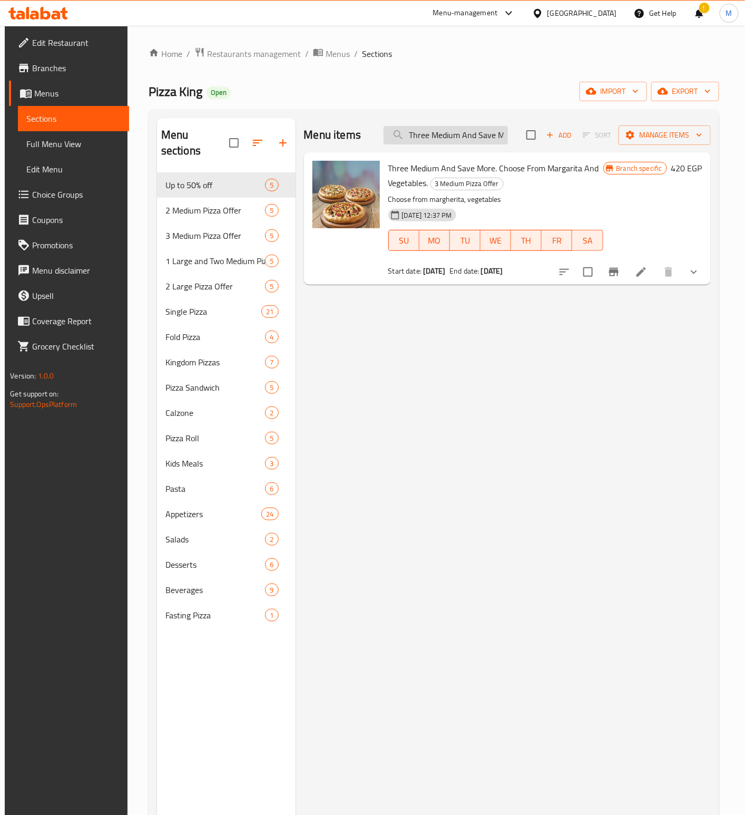
click at [444, 143] on input "Three Medium And Save More. Choose From Margarita And Vegetables." at bounding box center [446, 135] width 124 height 18
paste input "One Large And Two Medium Ones And Save More. Choose From Cheese Lover, Mexican …"
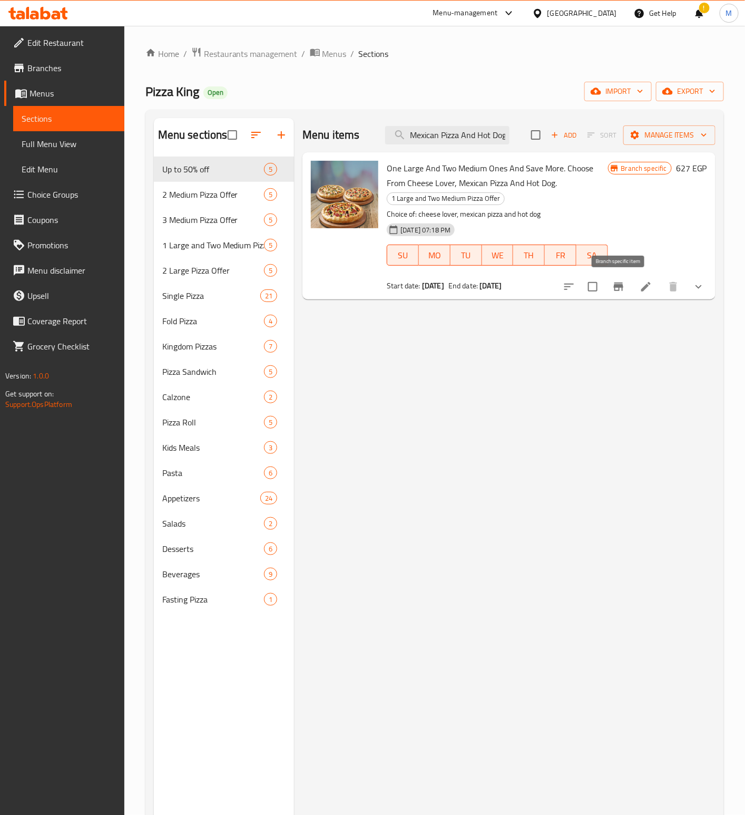
type input "One Large And Two Medium Ones And Save More. Choose From Cheese Lover, Mexican …"
click at [614, 288] on icon "Branch-specific-item" at bounding box center [619, 286] width 13 height 13
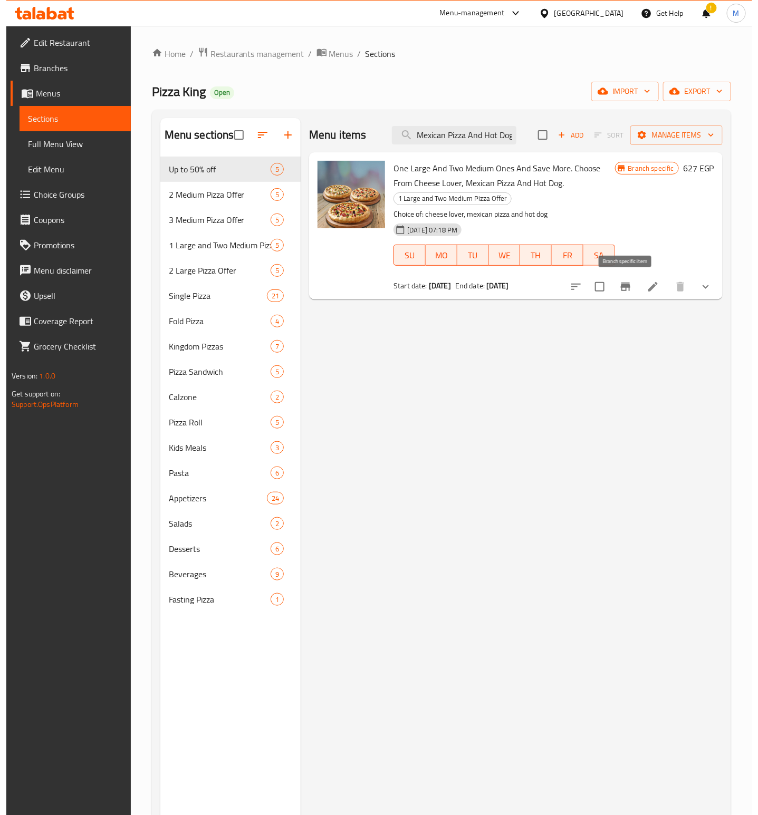
scroll to position [0, 0]
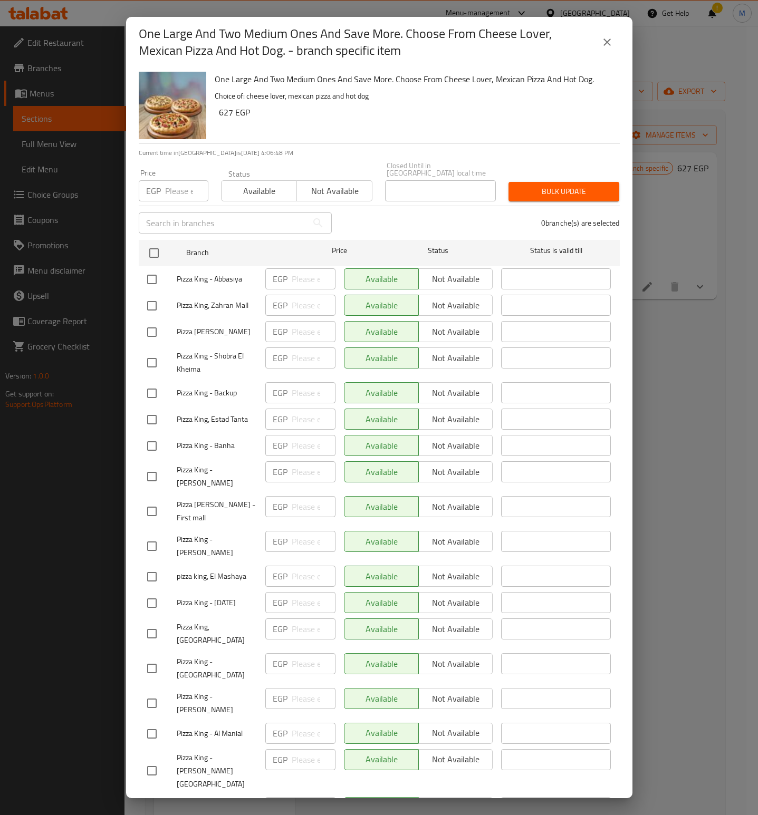
click at [484, 129] on div "One Large And Two Medium Ones And Save More. Choose From Cheese Lover, Mexican …" at bounding box center [412, 105] width 405 height 76
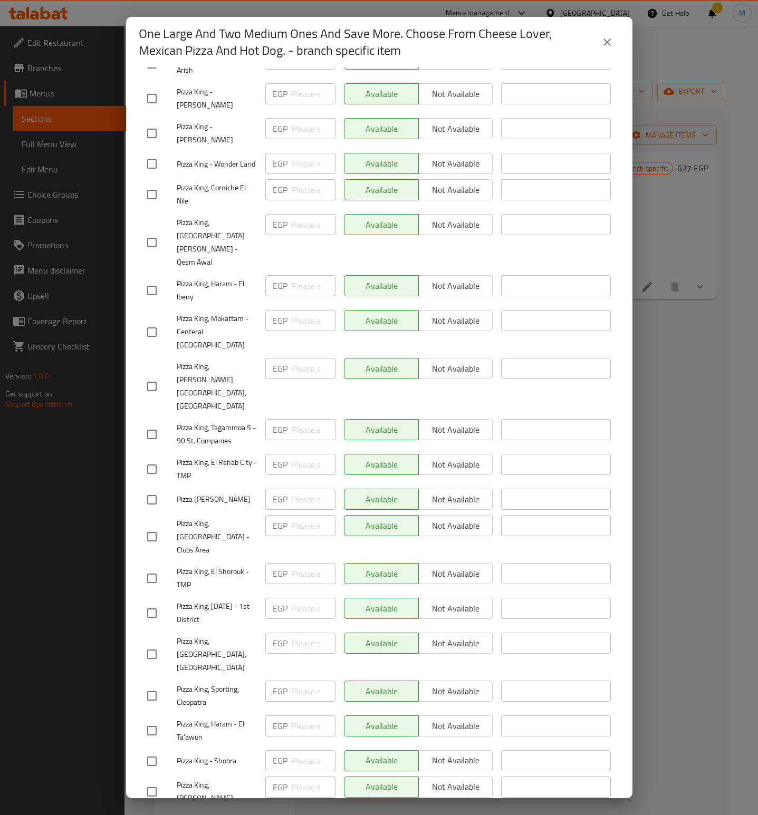
click at [152, 811] on input "checkbox" at bounding box center [152, 822] width 22 height 22
checkbox input "true"
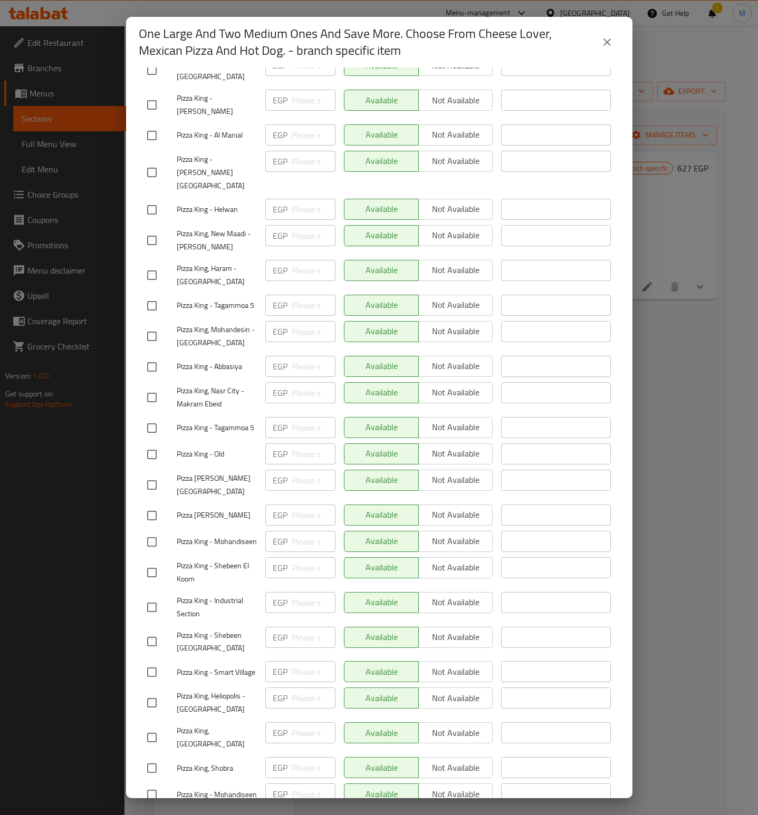
scroll to position [550, 0]
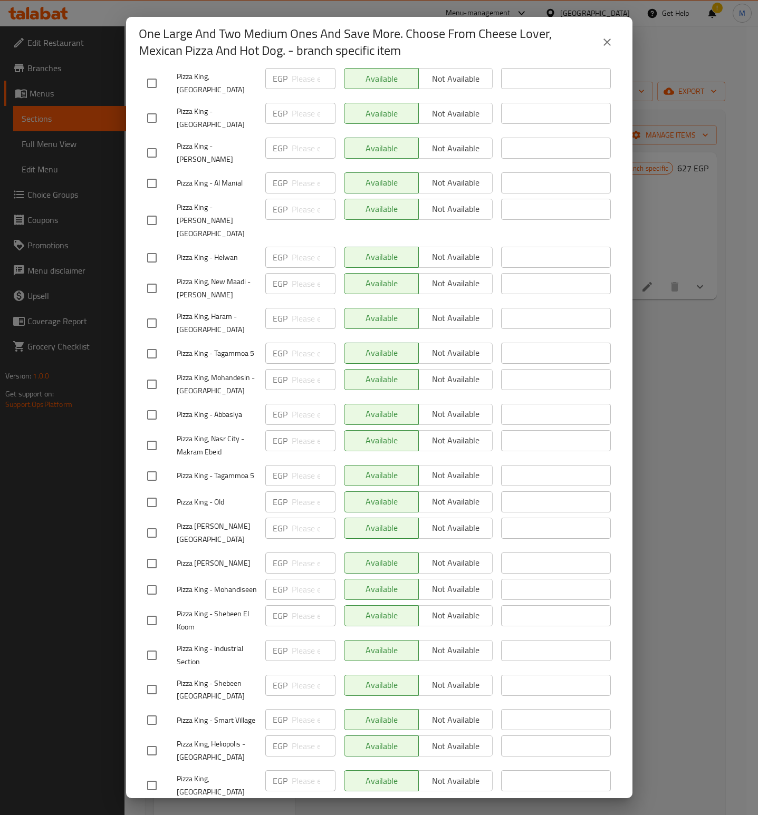
click at [272, 37] on h2 "One Large And Two Medium Ones And Save More. Choose From Cheese Lover, Mexican …" at bounding box center [366, 42] width 455 height 34
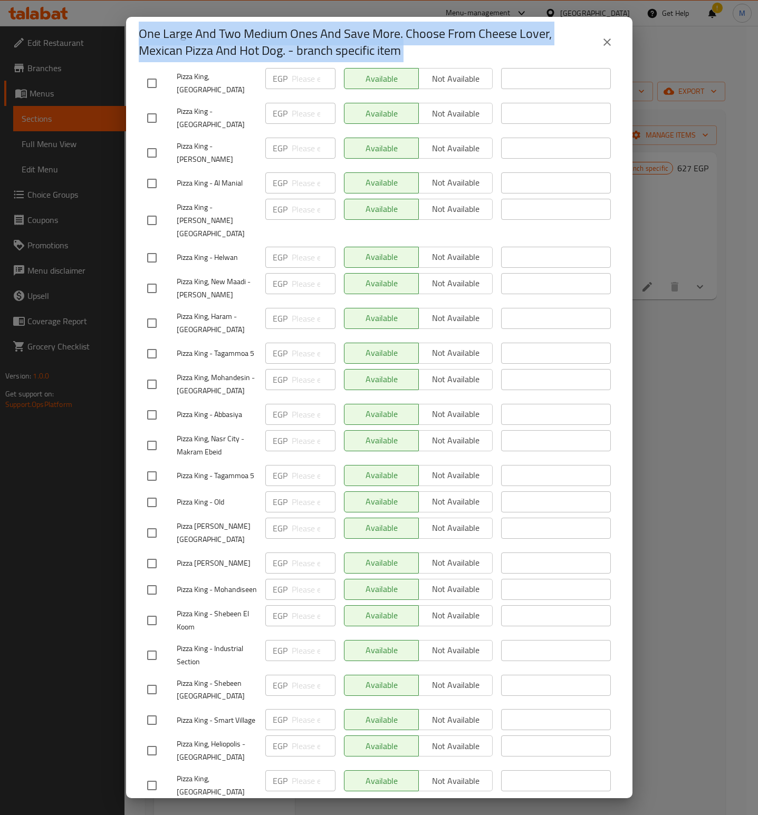
click at [272, 37] on h2 "One Large And Two Medium Ones And Save More. Choose From Cheese Lover, Mexican …" at bounding box center [366, 42] width 455 height 34
click at [285, 57] on h2 "One Large And Two Medium Ones And Save More. Choose From Cheese Lover, Mexican …" at bounding box center [366, 42] width 455 height 34
drag, startPoint x: 286, startPoint y: 51, endPoint x: 34, endPoint y: 95, distance: 256.3
click at [124, 17] on div "One Large And Two Medium Ones And Save More. Choose From Cheese Lover, Mexican …" at bounding box center [379, 407] width 758 height 815
copy h2 "One Large And Two Medium Ones And Save More. Choose From Cheese Lover, Mexican …"
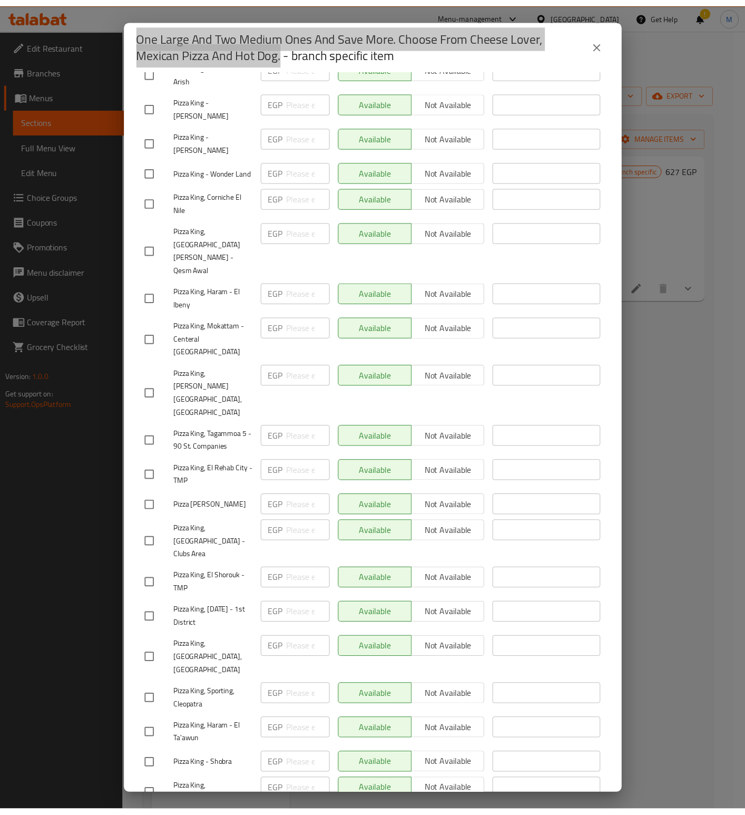
scroll to position [1420, 0]
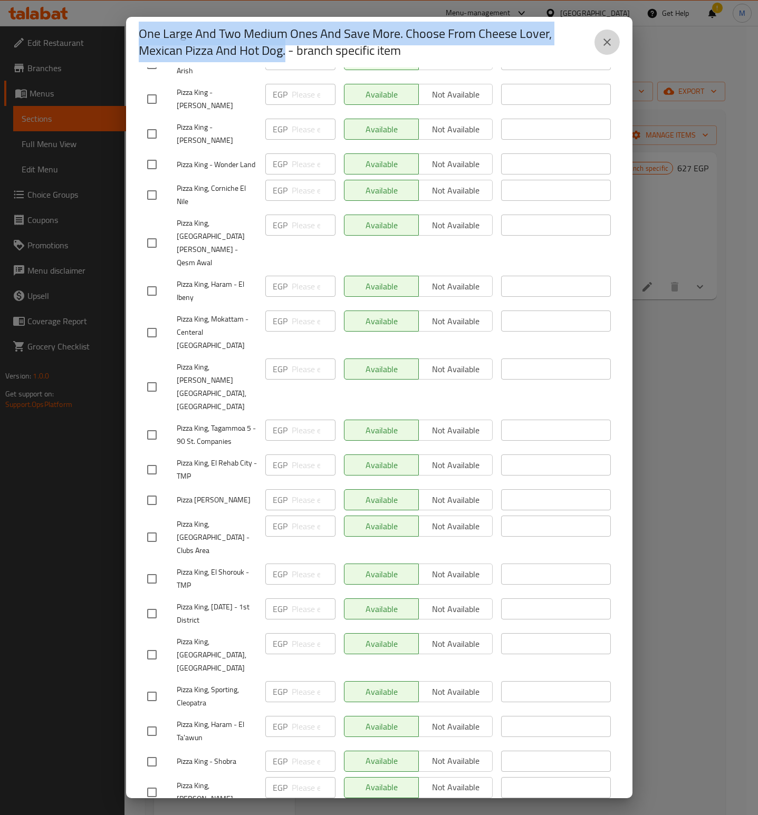
click at [607, 46] on icon "close" at bounding box center [606, 42] width 13 height 13
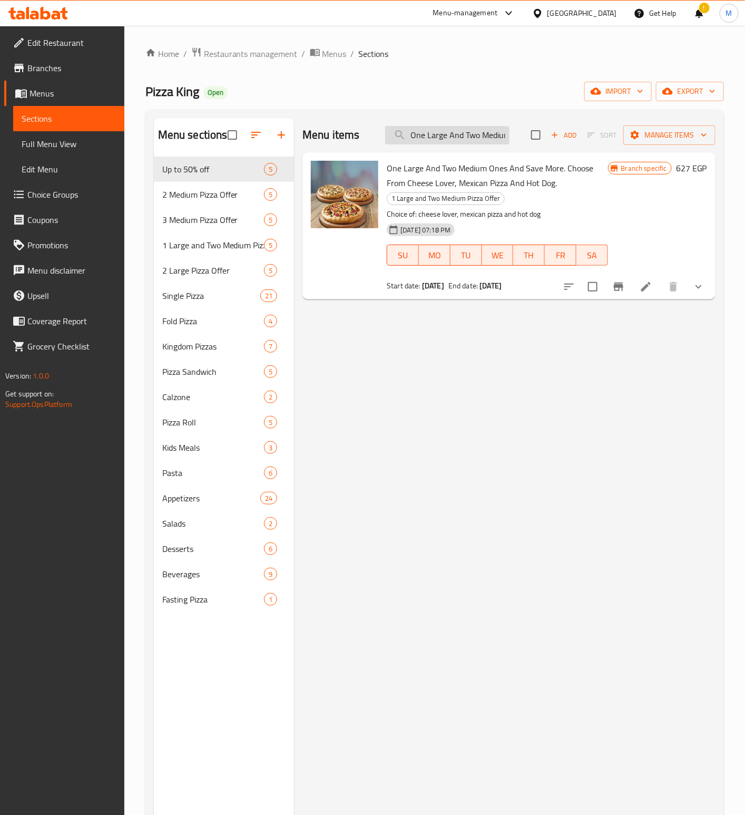
click at [439, 141] on input "One Large And Two Medium Ones And Save More. Choose From Cheese Lover, Mexican …" at bounding box center [447, 135] width 124 height 18
paste input "Two Large Pizza"
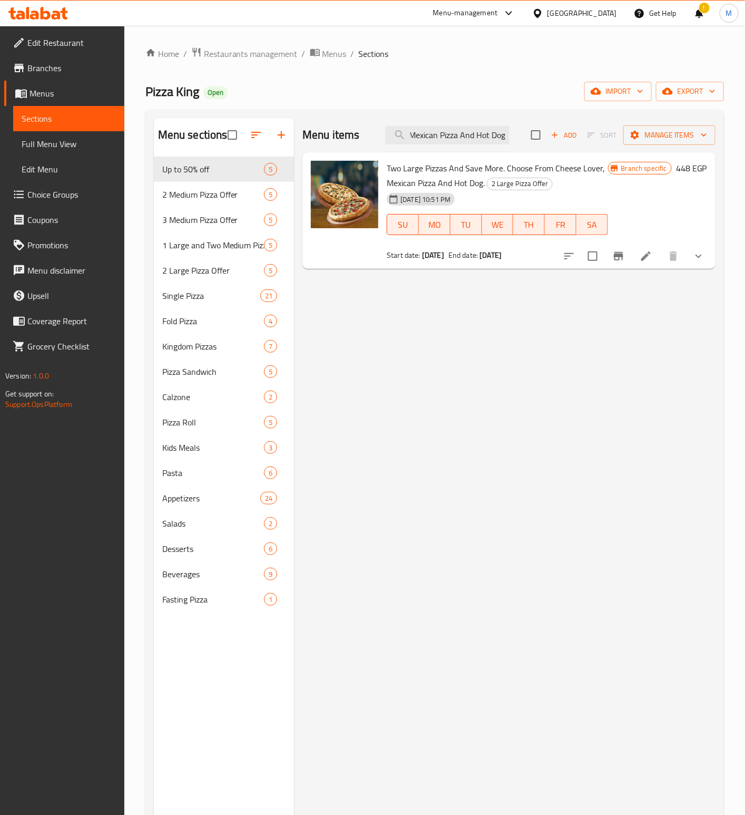
type input "Two Large Pizzas And Save More. Choose From Cheese Lover, Mexican Pizza And Hot…"
click at [620, 258] on icon "Branch-specific-item" at bounding box center [619, 256] width 13 height 13
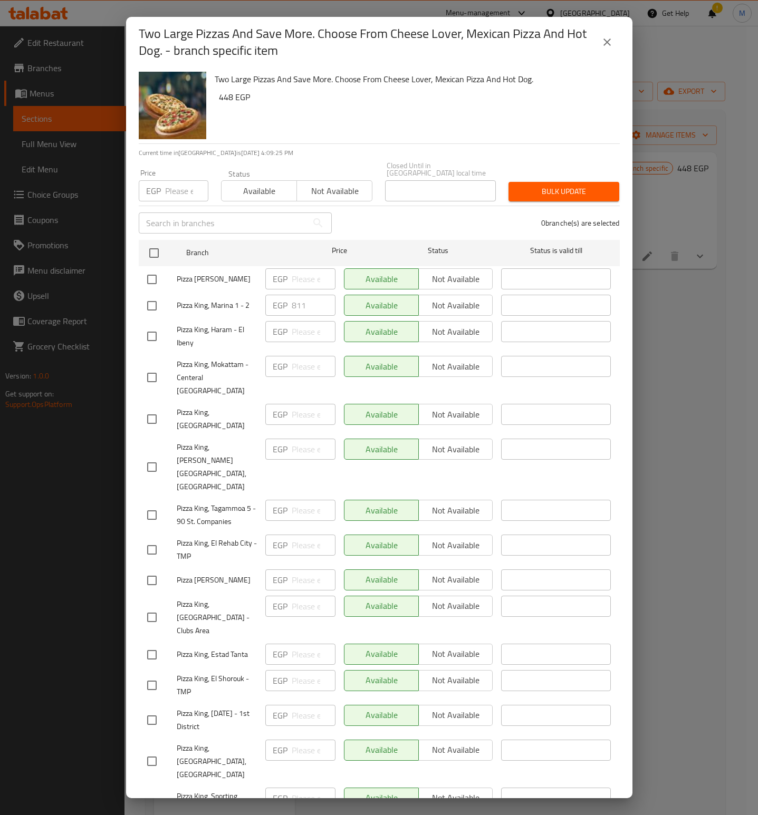
click at [410, 127] on div "Two Large Pizzas And Save More. Choose From Cheese Lover, Mexican Pizza And Hot…" at bounding box center [412, 105] width 405 height 76
click at [153, 305] on input "checkbox" at bounding box center [152, 306] width 22 height 22
checkbox input "true"
click at [168, 187] on input "number" at bounding box center [186, 190] width 43 height 21
paste input "766"
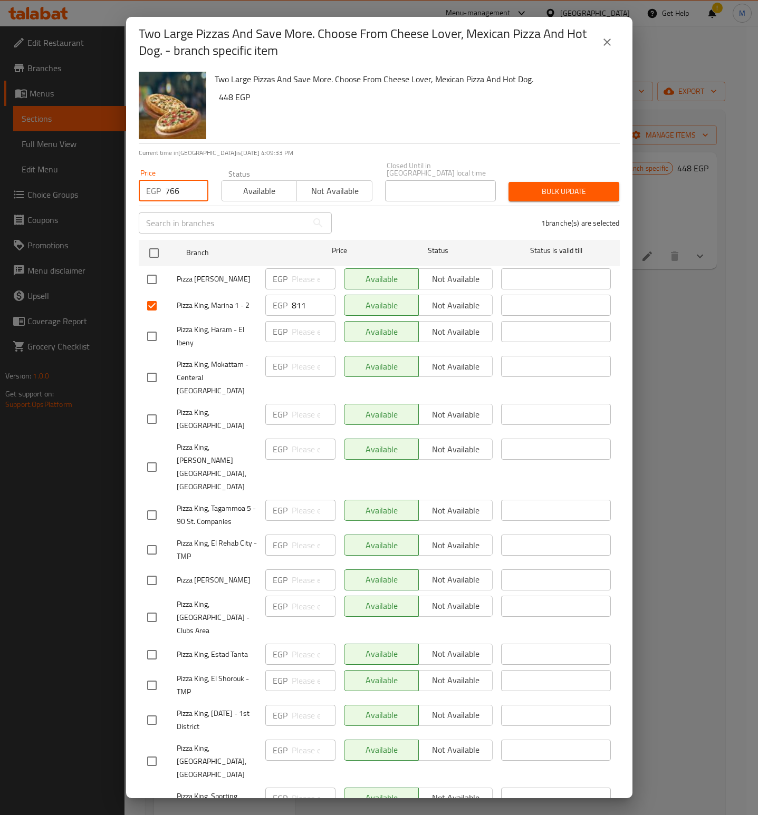
type input "766"
drag, startPoint x: 371, startPoint y: 115, endPoint x: 440, endPoint y: 149, distance: 77.3
click at [372, 115] on div "Two Large Pizzas And Save More. Choose From Cheese Lover, Mexican Pizza And Hot…" at bounding box center [412, 105] width 405 height 76
click at [545, 182] on button "Bulk update" at bounding box center [563, 192] width 111 height 20
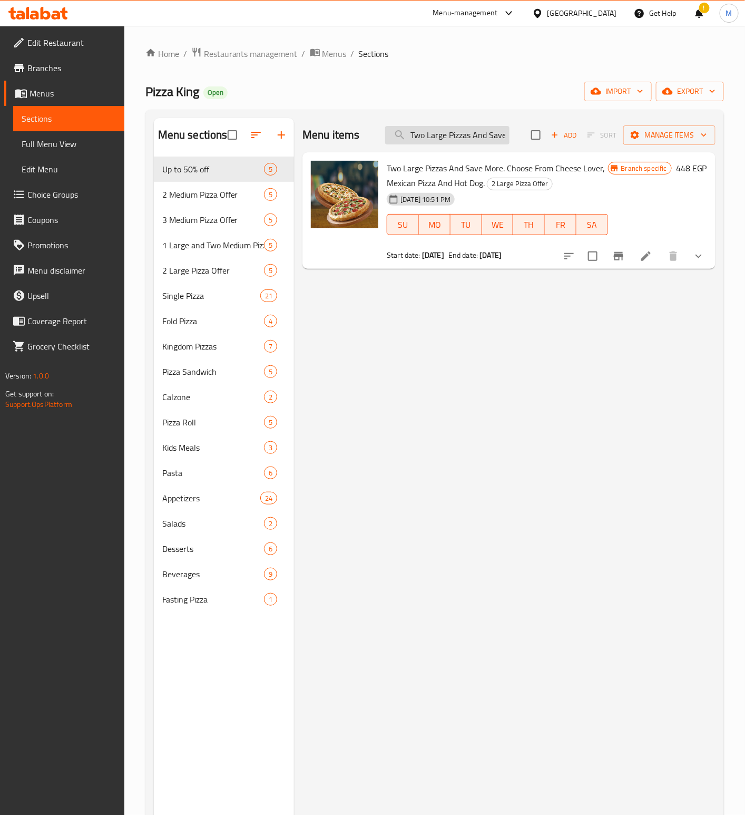
click at [449, 132] on input "Two Large Pizzas And Save More. Choose From Cheese Lover, Mexican Pizza And Hot…" at bounding box center [447, 135] width 124 height 18
paste input "Medium"
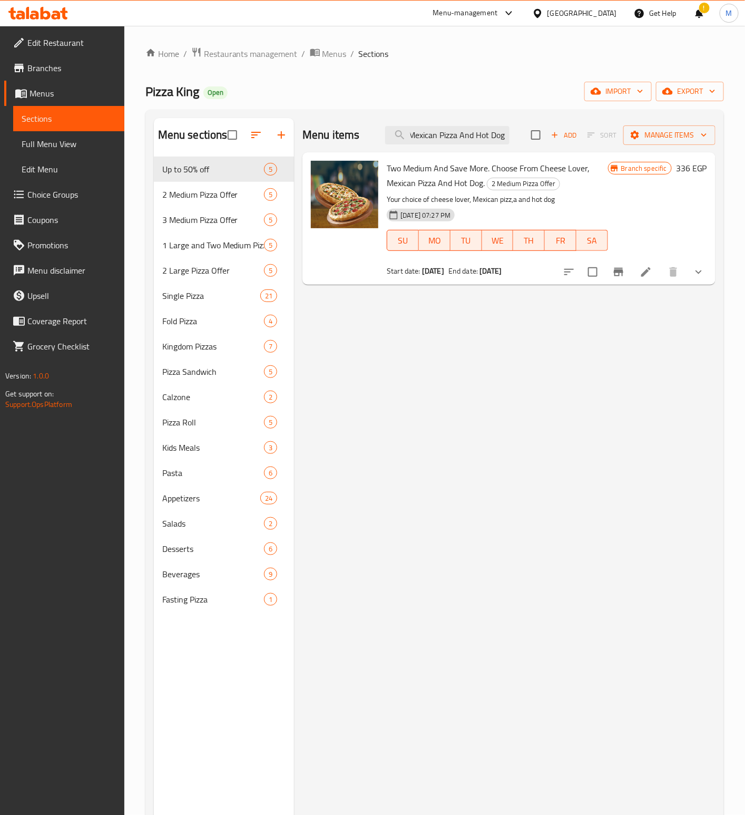
type input "Two Medium And Save More. Choose From Cheese Lover, Mexican Pizza And Hot Dog."
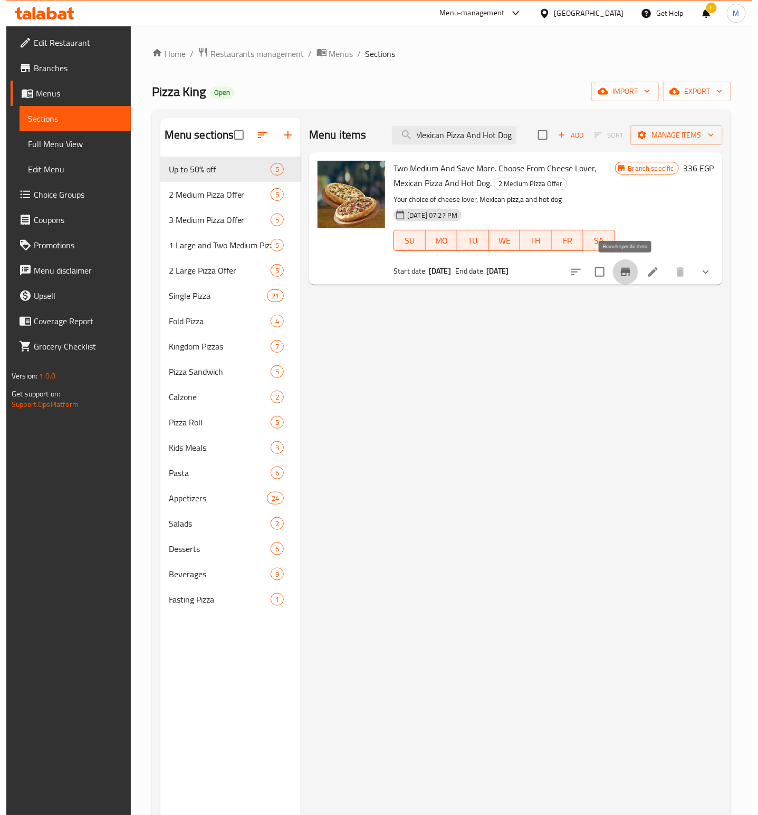
scroll to position [0, 0]
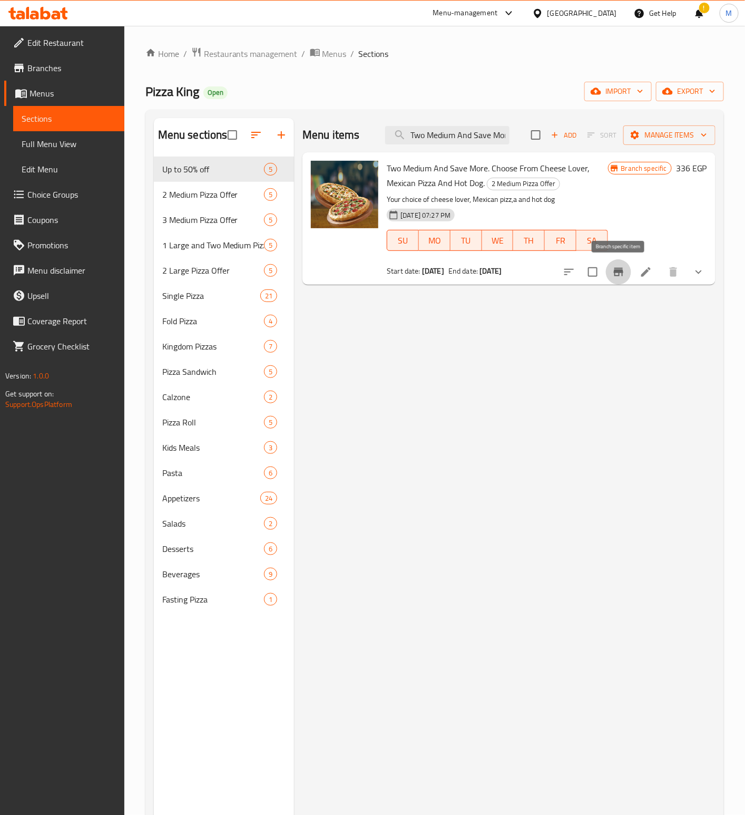
click at [617, 278] on icon "Branch-specific-item" at bounding box center [619, 272] width 13 height 13
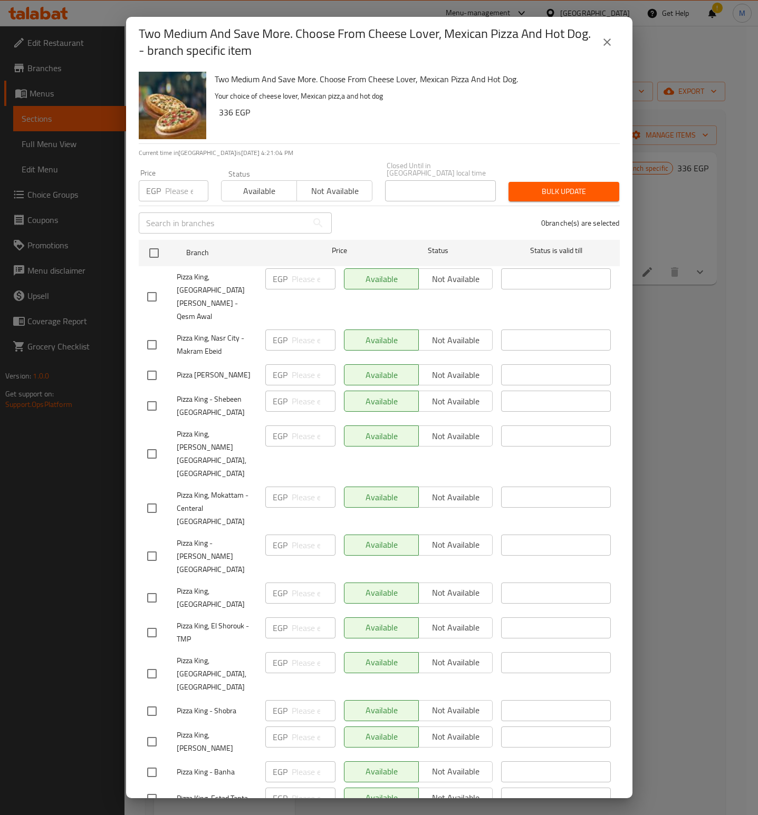
click at [424, 99] on p "Your choice of cheese lover, Mexican pizz,a and hot dog" at bounding box center [413, 96] width 396 height 13
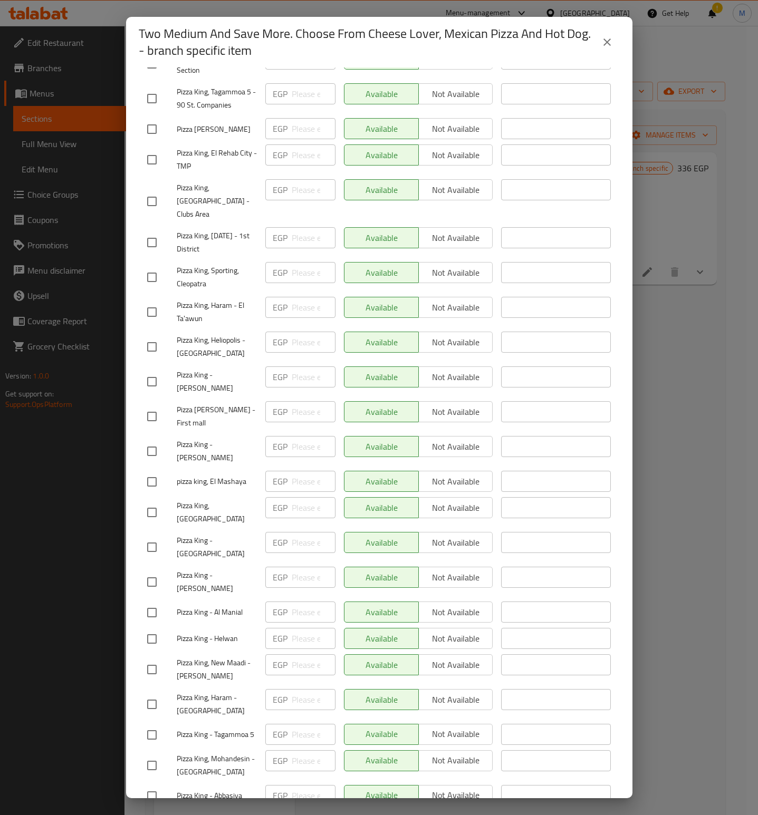
click at [152, 811] on input "checkbox" at bounding box center [152, 822] width 22 height 22
checkbox input "true"
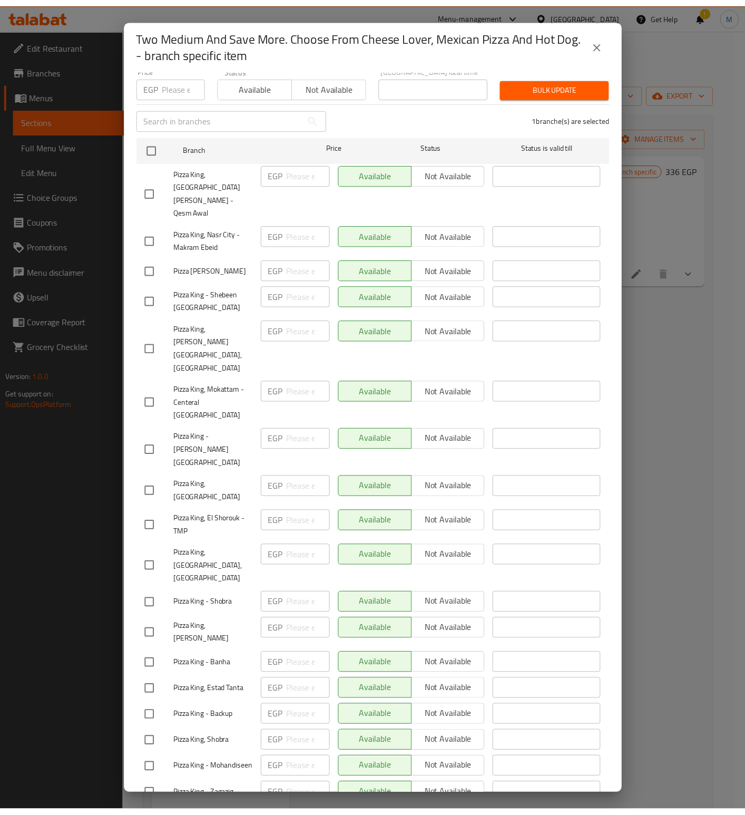
scroll to position [0, 0]
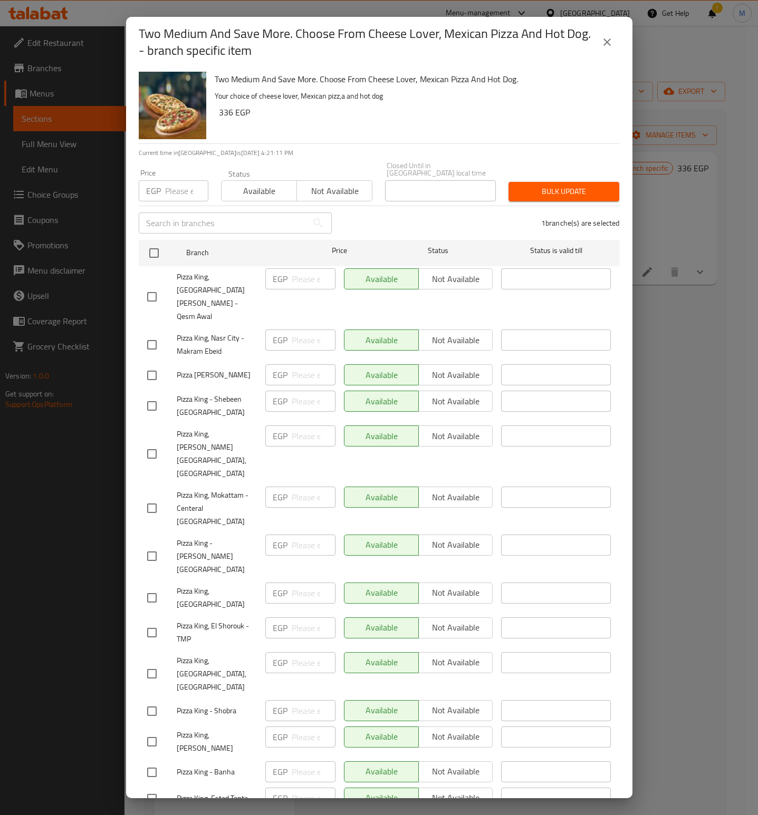
click at [179, 181] on input "number" at bounding box center [186, 190] width 43 height 21
paste input "564"
type input "564"
drag, startPoint x: 322, startPoint y: 122, endPoint x: 384, endPoint y: 139, distance: 65.0
click at [326, 122] on div "Two Medium And Save More. Choose From Cheese Lover, Mexican Pizza And Hot Dog. …" at bounding box center [412, 105] width 405 height 76
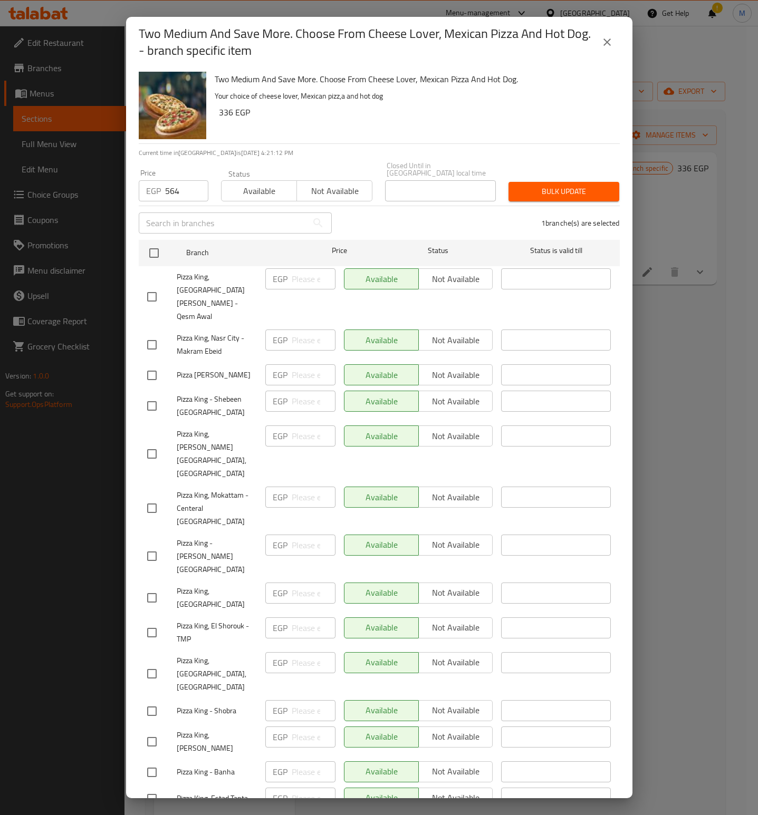
click at [543, 188] on span "Bulk update" at bounding box center [564, 191] width 94 height 13
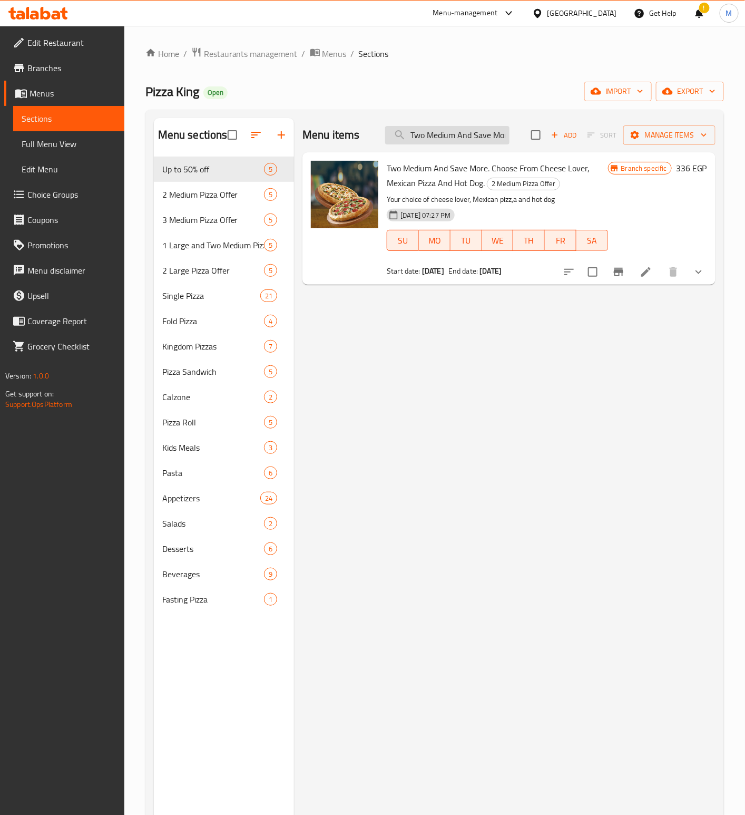
click at [459, 135] on input "Two Medium And Save More. Choose From Cheese Lover, Mexican Pizza And Hot Dog." at bounding box center [447, 135] width 124 height 18
paste input "hree Medium And Save More. Cheese Lover, Mexican Pizza and Hot Dog"
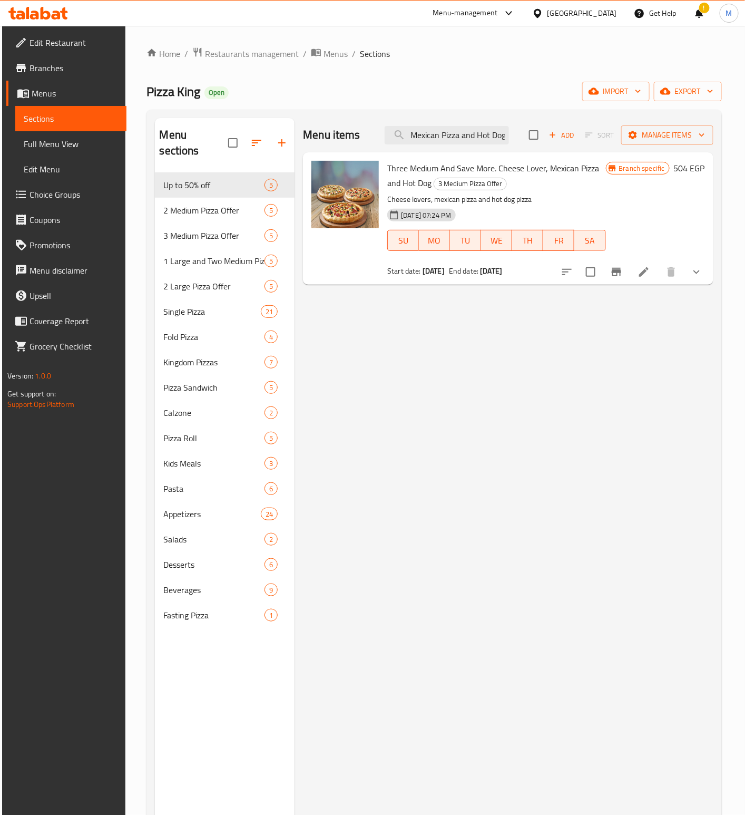
type input "Three Medium And Save More. Cheese Lover, Mexican Pizza and Hot Dog"
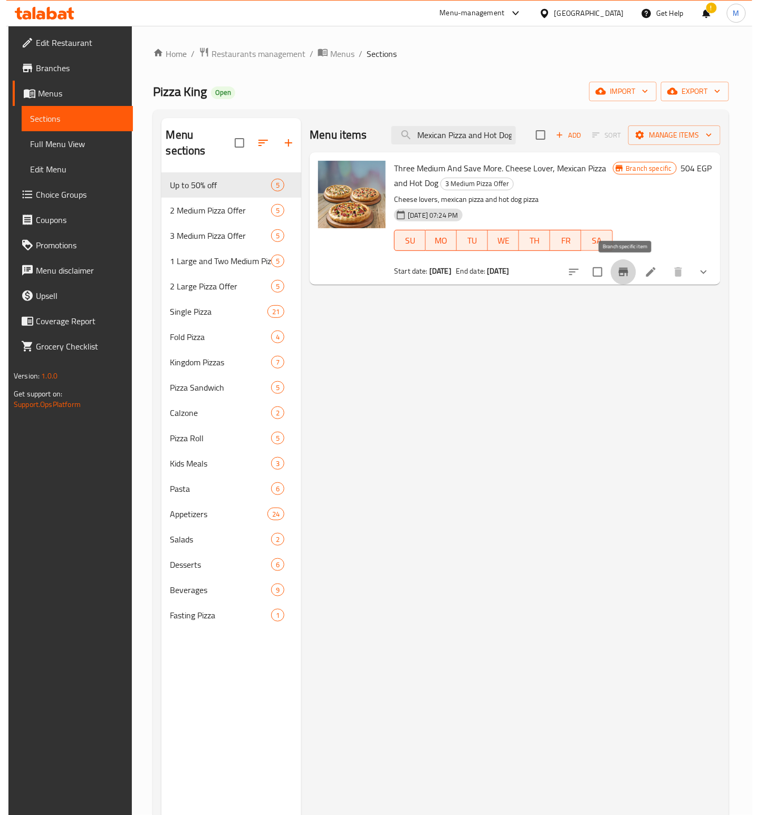
scroll to position [0, 0]
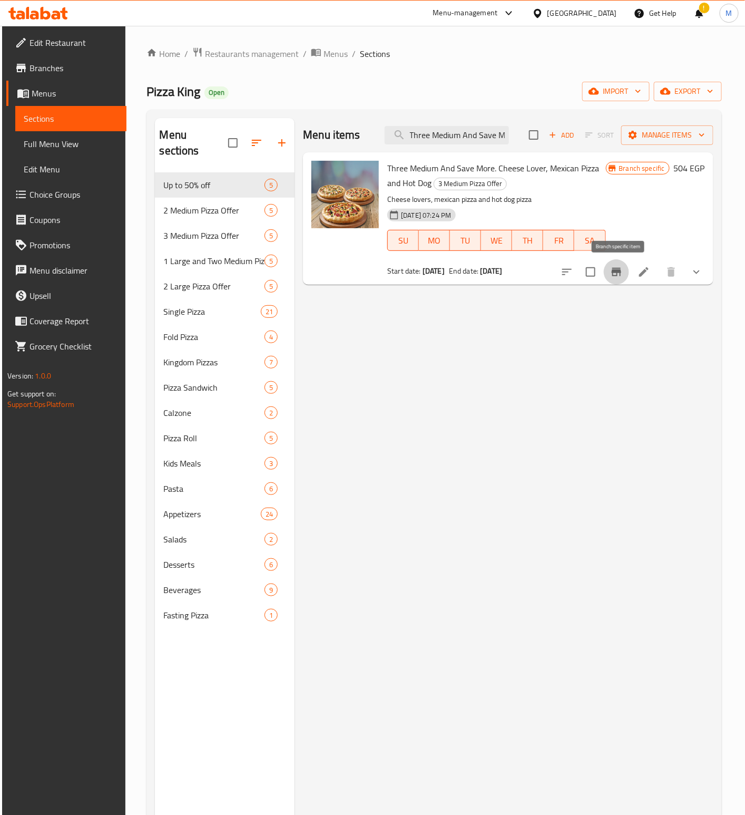
click at [613, 277] on icon "Branch-specific-item" at bounding box center [616, 272] width 13 height 13
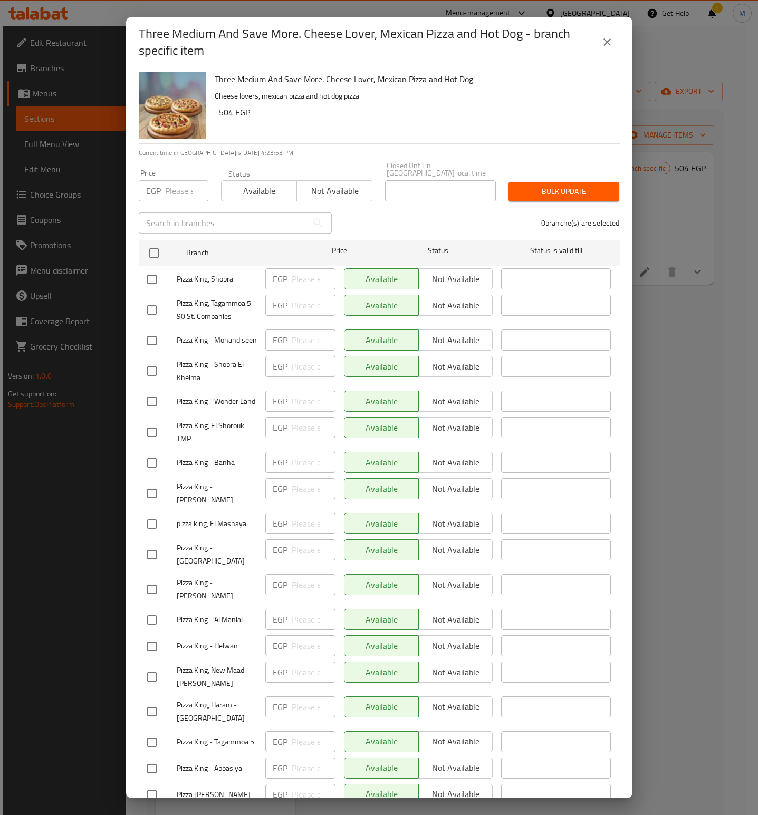
click at [179, 189] on input "number" at bounding box center [186, 190] width 43 height 21
paste input "776"
type input "776"
click at [370, 110] on h6 "504 EGP" at bounding box center [415, 112] width 392 height 15
click at [489, 106] on h6 "504 EGP" at bounding box center [415, 112] width 392 height 15
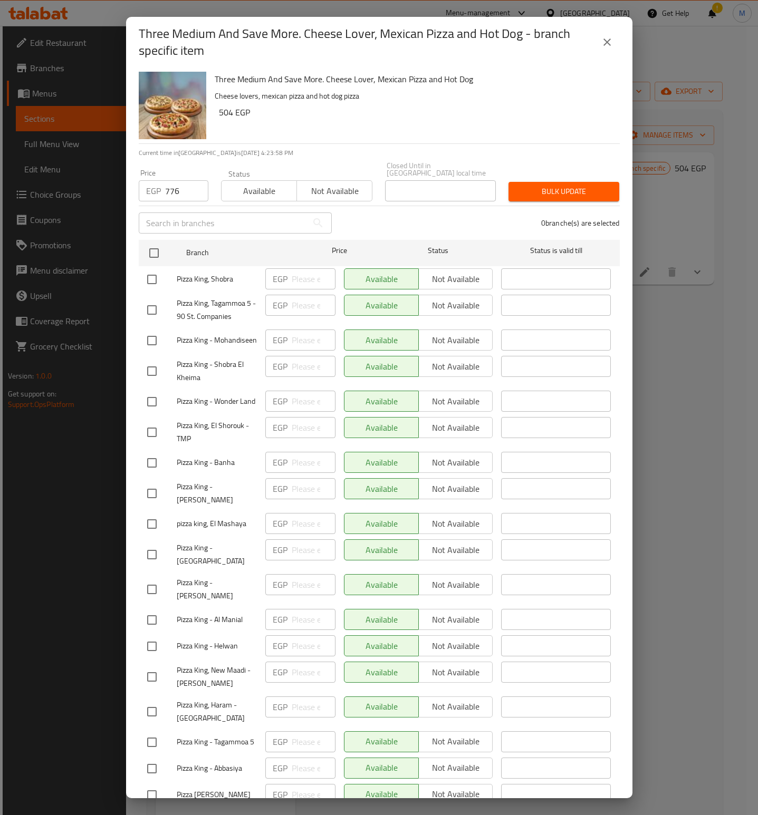
scroll to position [691, 0]
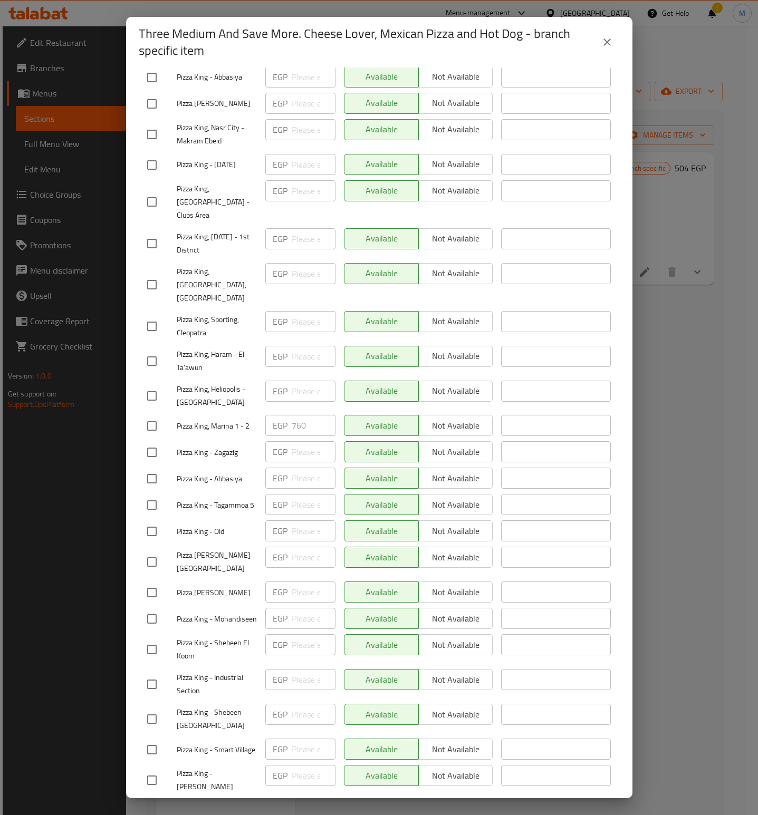
click at [152, 430] on input "checkbox" at bounding box center [152, 426] width 22 height 22
checkbox input "true"
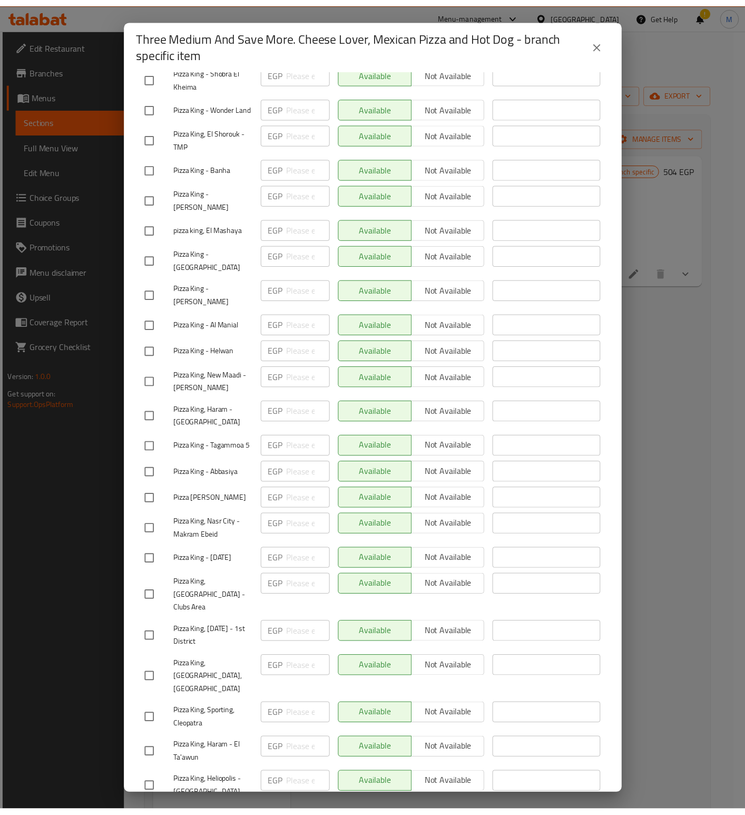
scroll to position [0, 0]
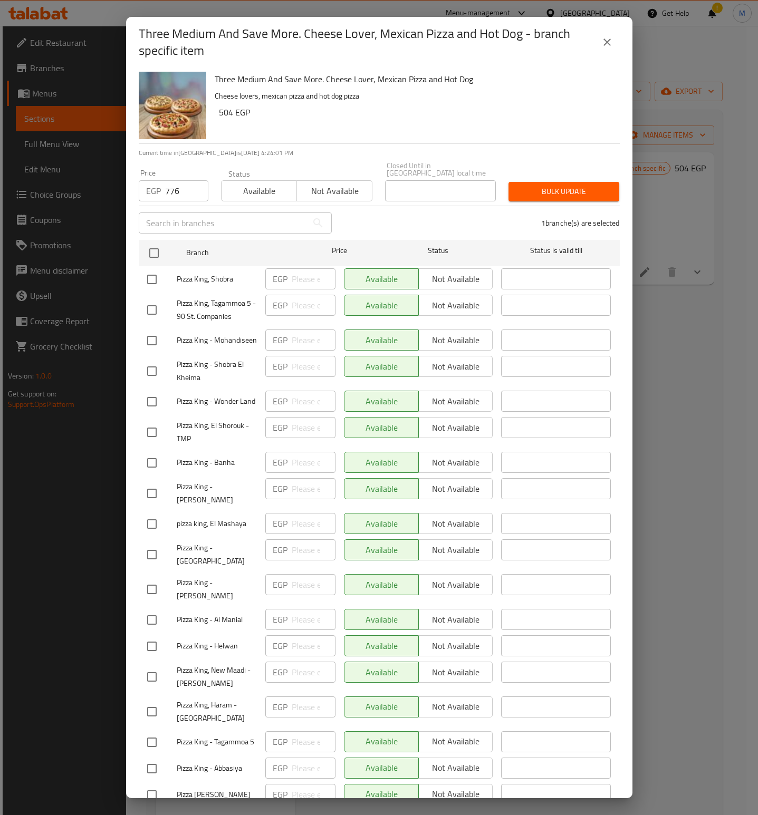
click at [571, 188] on span "Bulk update" at bounding box center [564, 191] width 94 height 13
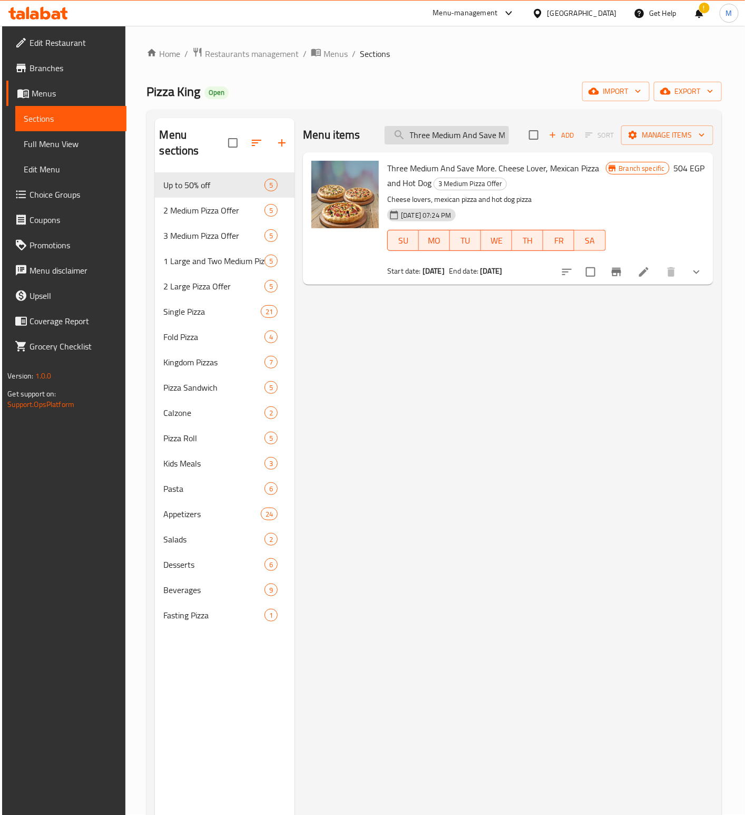
click at [470, 141] on input "Three Medium And Save More. Cheese Lover, Mexican Pizza and Hot Dog" at bounding box center [447, 135] width 124 height 18
paste input "1 Large And 2 Medium And Save More. Choose From [PERSON_NAME], Pepperoni Laver,…"
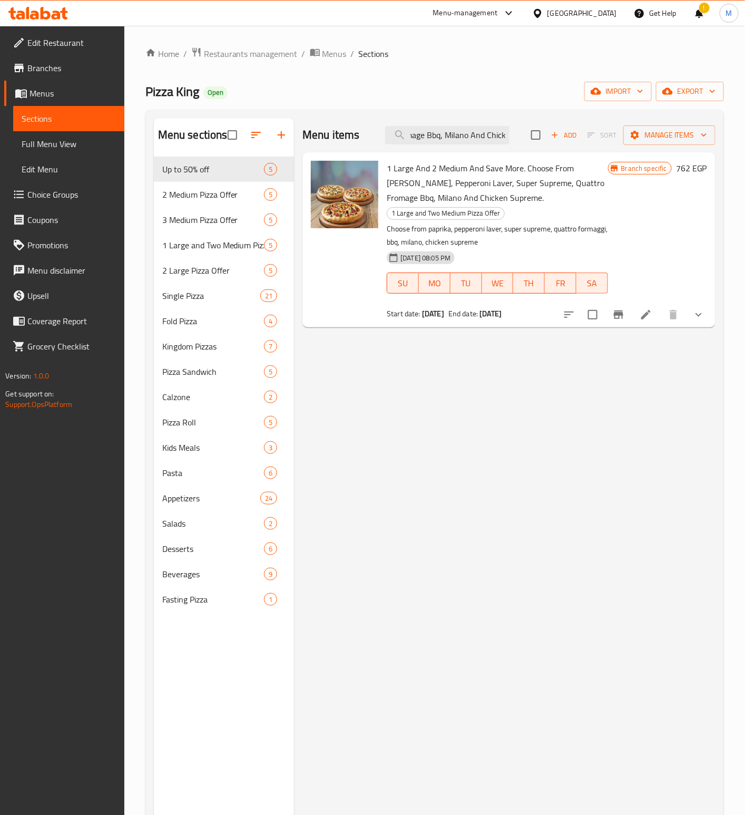
type input "1 Large And 2 Medium And Save More. Choose From [PERSON_NAME], Pepperoni Laver,…"
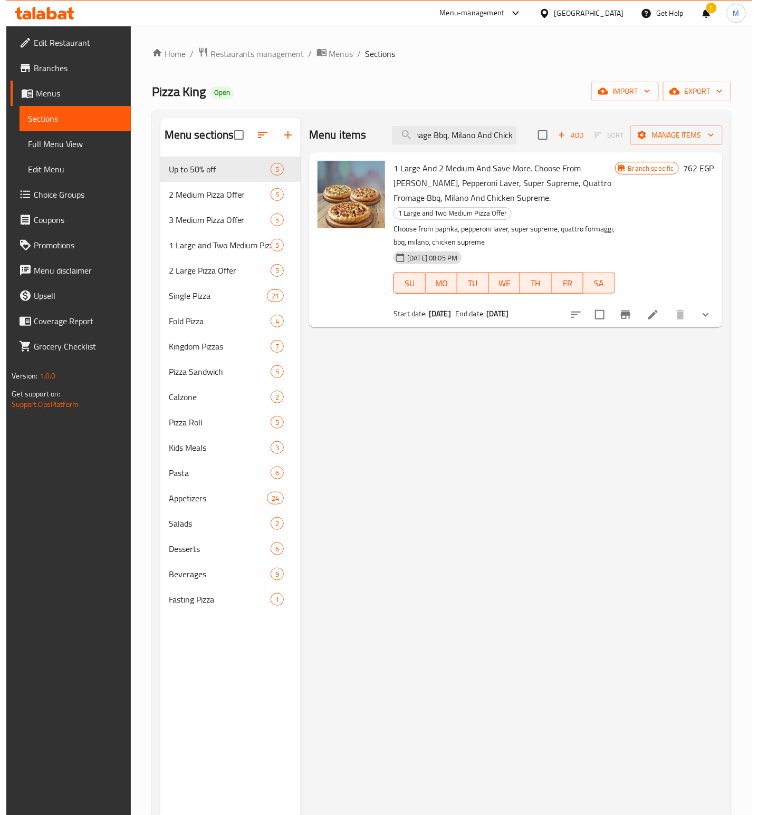
scroll to position [0, 0]
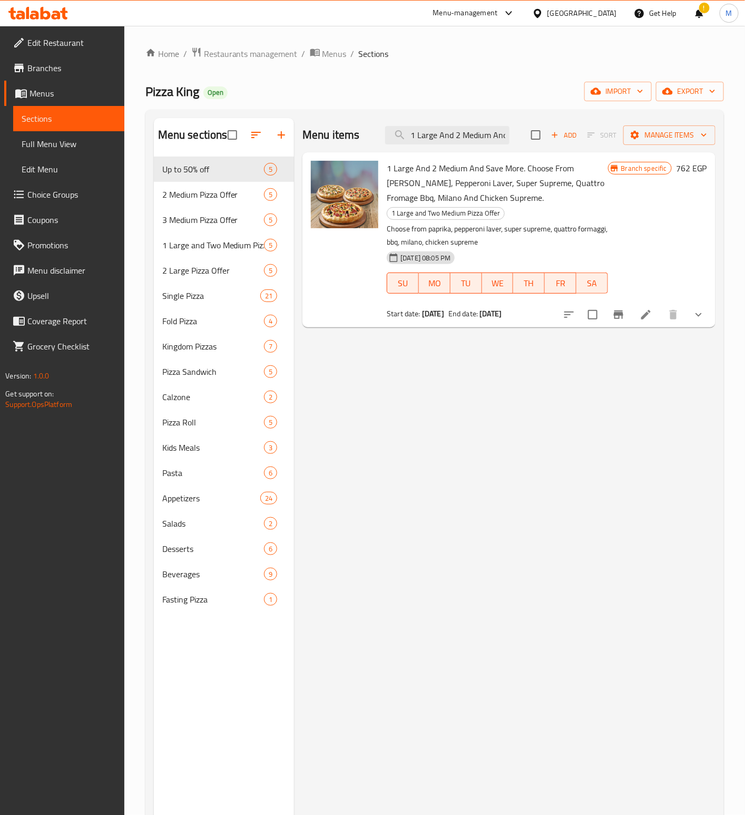
click at [625, 308] on icon "Branch-specific-item" at bounding box center [619, 314] width 13 height 13
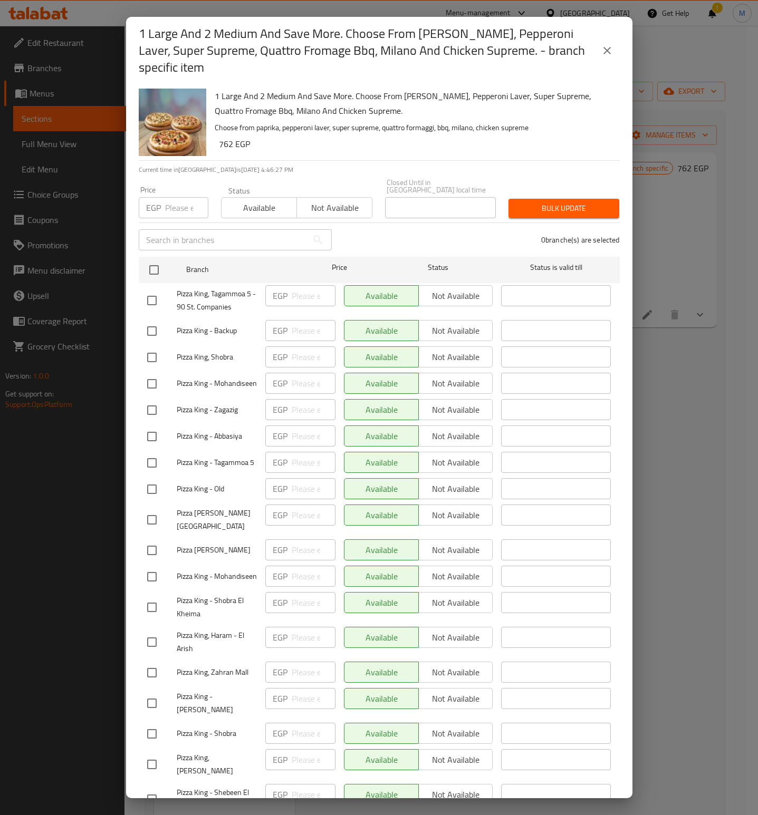
click at [432, 137] on h6 "762 EGP" at bounding box center [415, 144] width 392 height 15
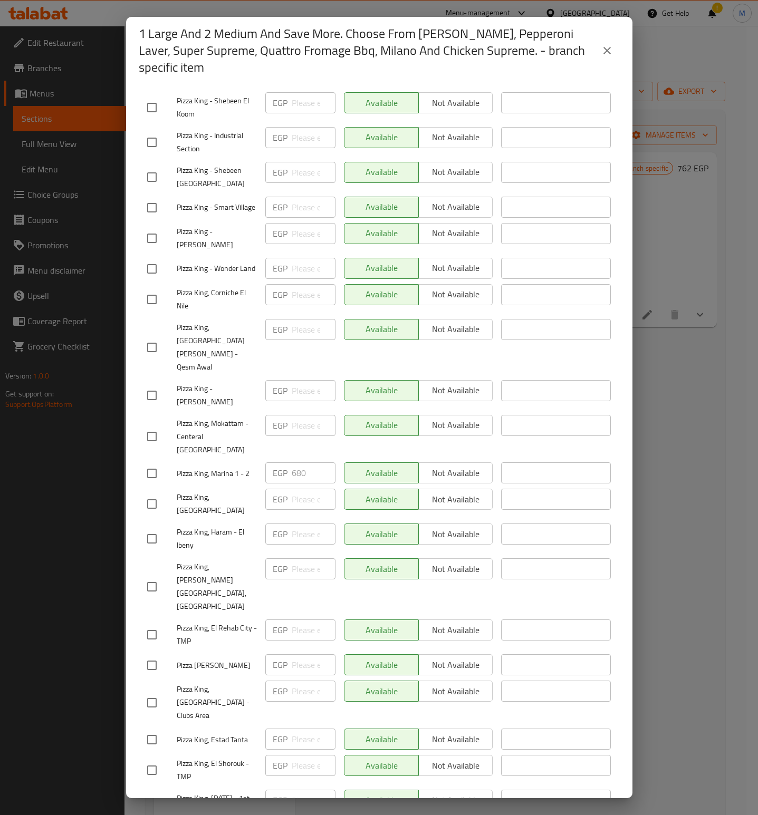
click at [153, 462] on input "checkbox" at bounding box center [152, 473] width 22 height 22
checkbox input "true"
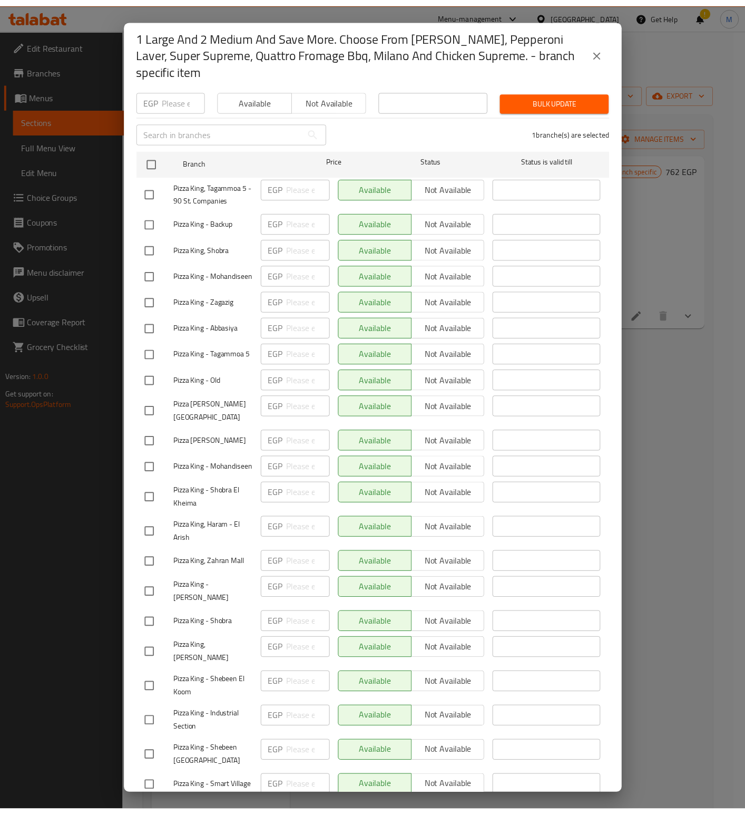
scroll to position [0, 0]
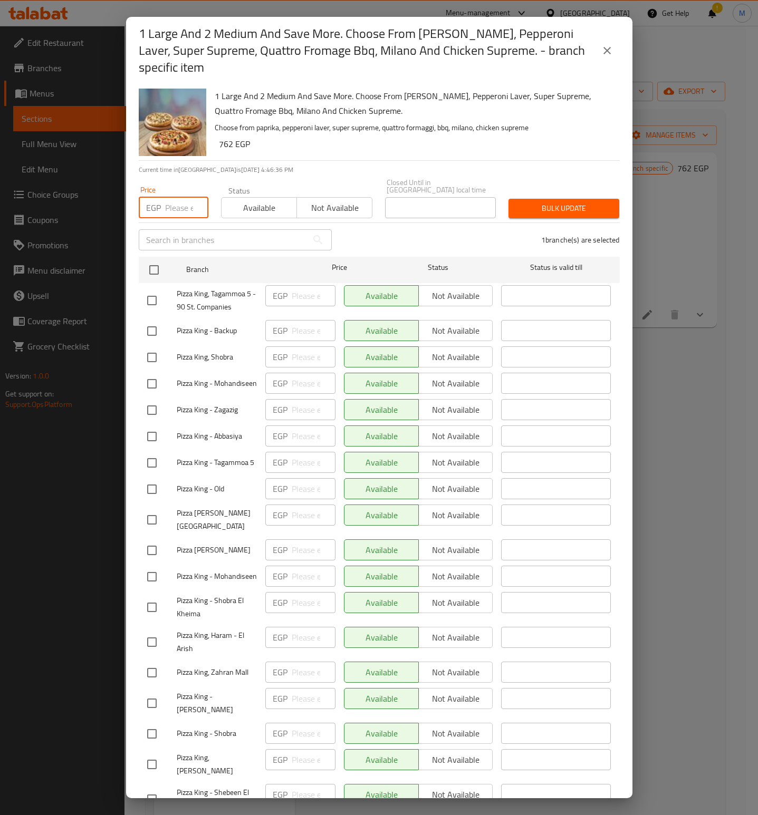
click at [174, 197] on input "number" at bounding box center [186, 207] width 43 height 21
paste input "867"
type input "867"
click at [321, 137] on h6 "762 EGP" at bounding box center [415, 144] width 392 height 15
click at [540, 202] on span "Bulk update" at bounding box center [564, 208] width 94 height 13
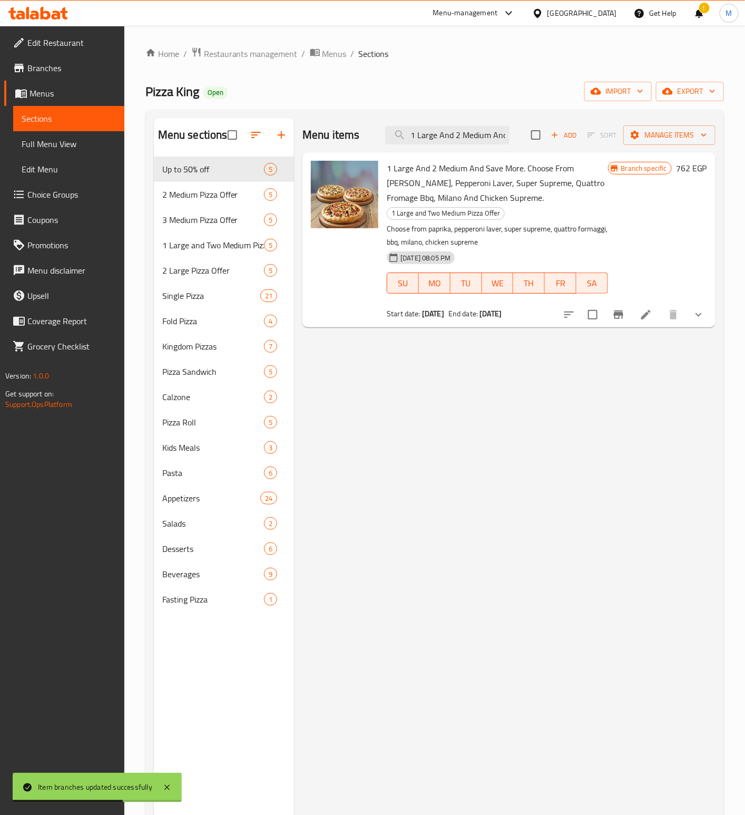
click at [478, 150] on div "Menu items 1 Large And 2 Medium And Save More. Choose From [PERSON_NAME], Peppe…" at bounding box center [509, 135] width 413 height 34
click at [454, 137] on input "1 Large And 2 Medium And Save More. Choose From [PERSON_NAME], Pepperoni Laver,…" at bounding box center [447, 135] width 124 height 18
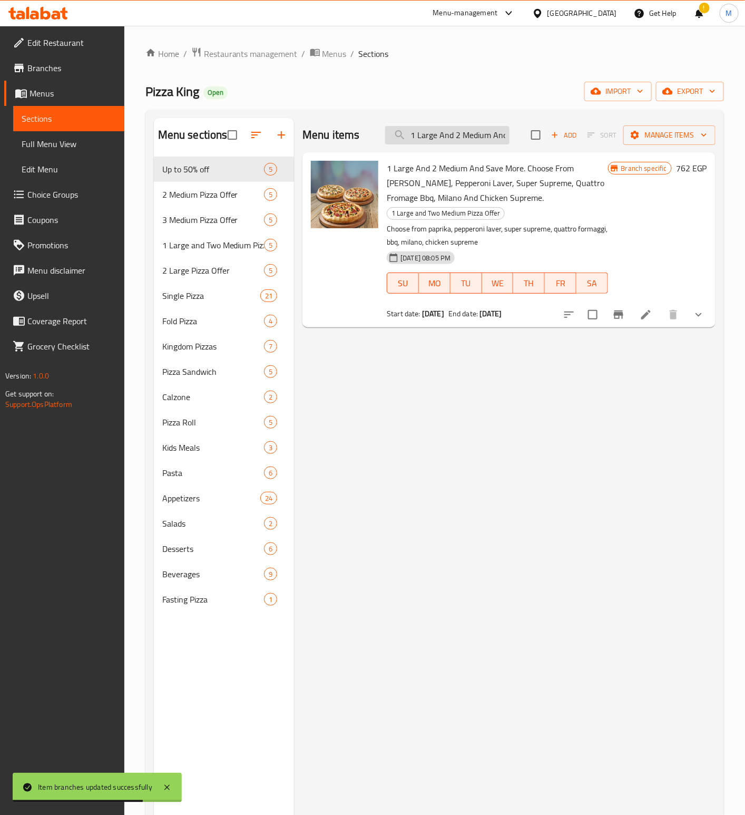
paste input "Three Medium And Save More. Cheese Lover, Mexican Pizza and Hot Dog"
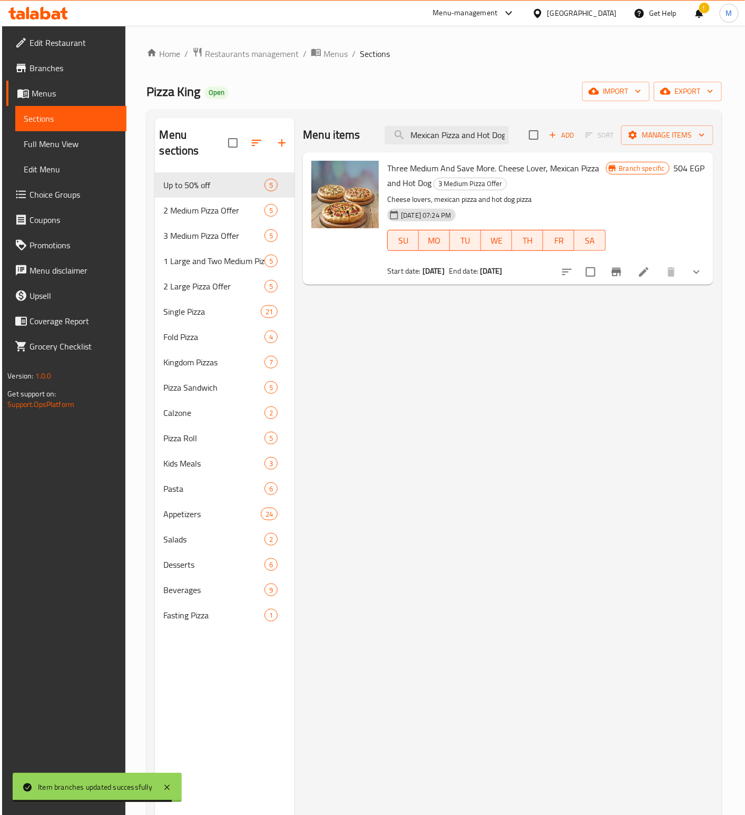
type input "Three Medium And Save More. Cheese Lover, Mexican Pizza and Hot Dog"
click at [618, 274] on icon "Branch-specific-item" at bounding box center [616, 272] width 9 height 8
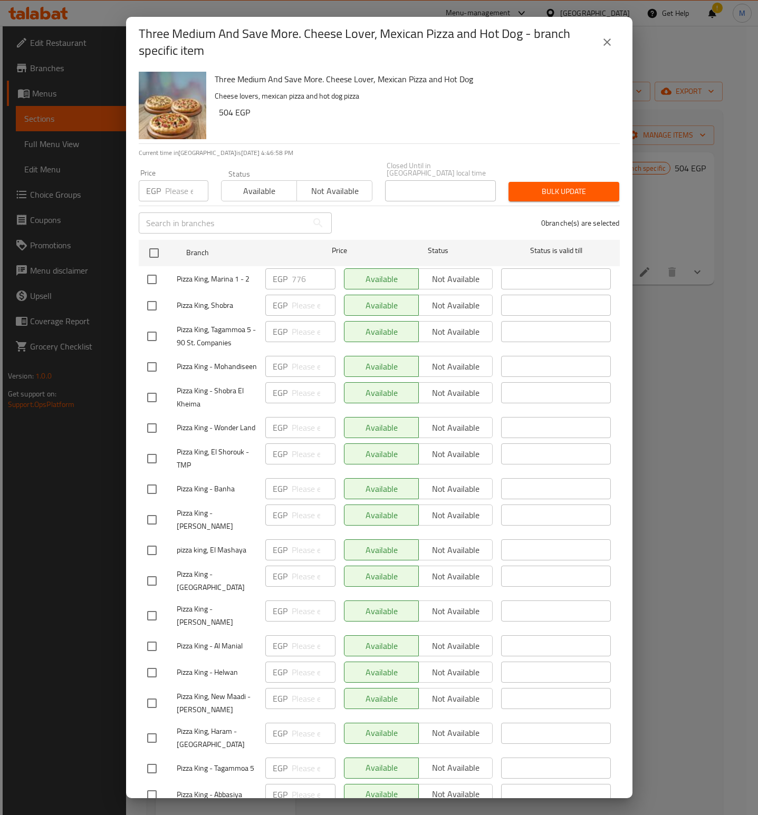
drag, startPoint x: 162, startPoint y: 185, endPoint x: 341, endPoint y: 127, distance: 188.0
click at [162, 184] on div "EGP Price" at bounding box center [174, 190] width 70 height 21
paste input "776"
type input "776"
click at [351, 124] on div "Three Medium And Save More. Cheese Lover, Mexican Pizza and Hot Dog Cheese love…" at bounding box center [412, 105] width 405 height 76
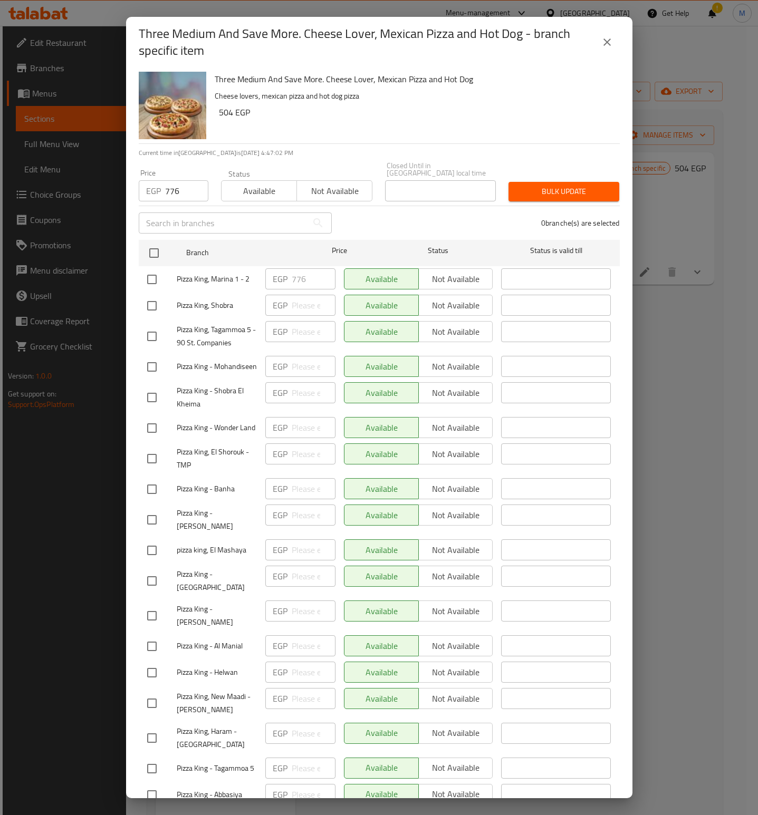
drag, startPoint x: 449, startPoint y: 82, endPoint x: 437, endPoint y: 106, distance: 26.6
click at [449, 84] on h6 "Three Medium And Save More. Cheese Lover, Mexican Pizza and Hot Dog" at bounding box center [413, 79] width 396 height 15
click at [149, 272] on input "checkbox" at bounding box center [152, 279] width 22 height 22
checkbox input "true"
click at [555, 185] on span "Bulk update" at bounding box center [564, 191] width 94 height 13
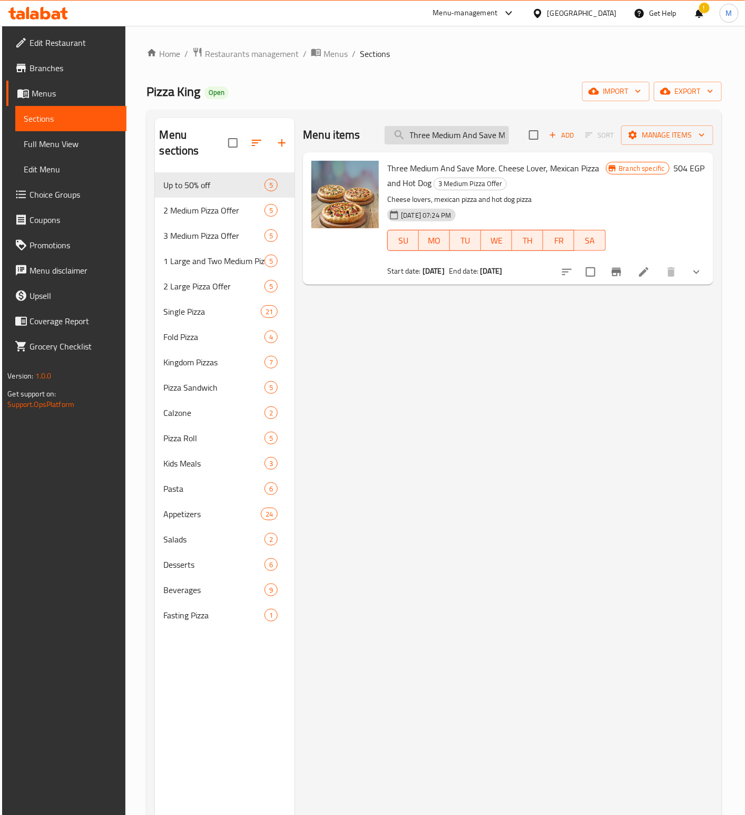
click at [455, 138] on input "Three Medium And Save More. Cheese Lover, Mexican Pizza and Hot Dog" at bounding box center [447, 135] width 124 height 18
paste input "Three Medium And Save More. Choose From [PERSON_NAME], Pepperoni Laver, Super S…"
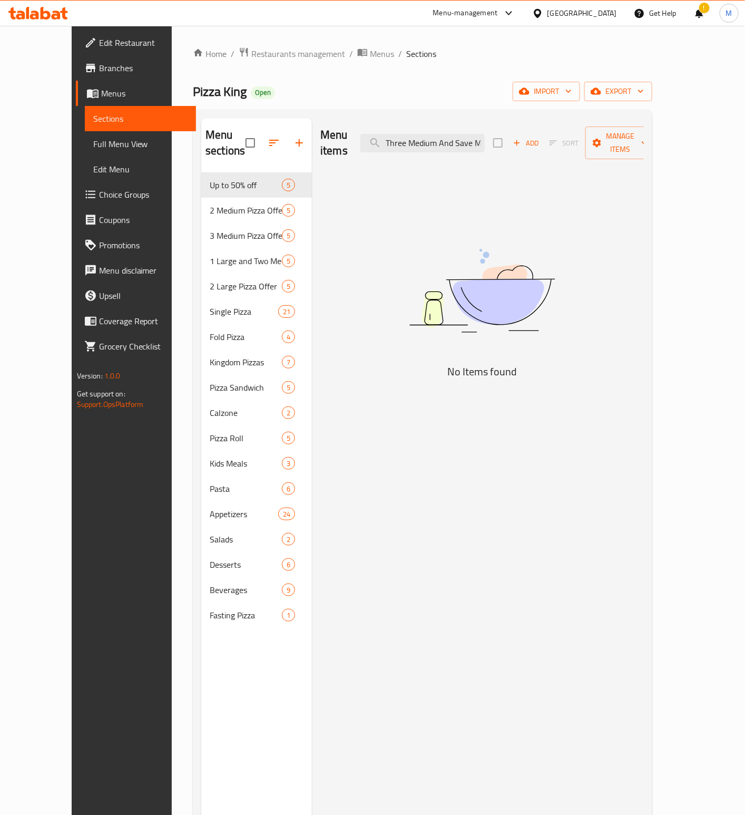
drag, startPoint x: 410, startPoint y: 140, endPoint x: 286, endPoint y: 134, distance: 124.0
click at [286, 134] on div "Menu sections Up to 50% off 5 2 Medium Pizza Offer 5 3 Medium Pizza Offer 5 1 L…" at bounding box center [422, 525] width 443 height 815
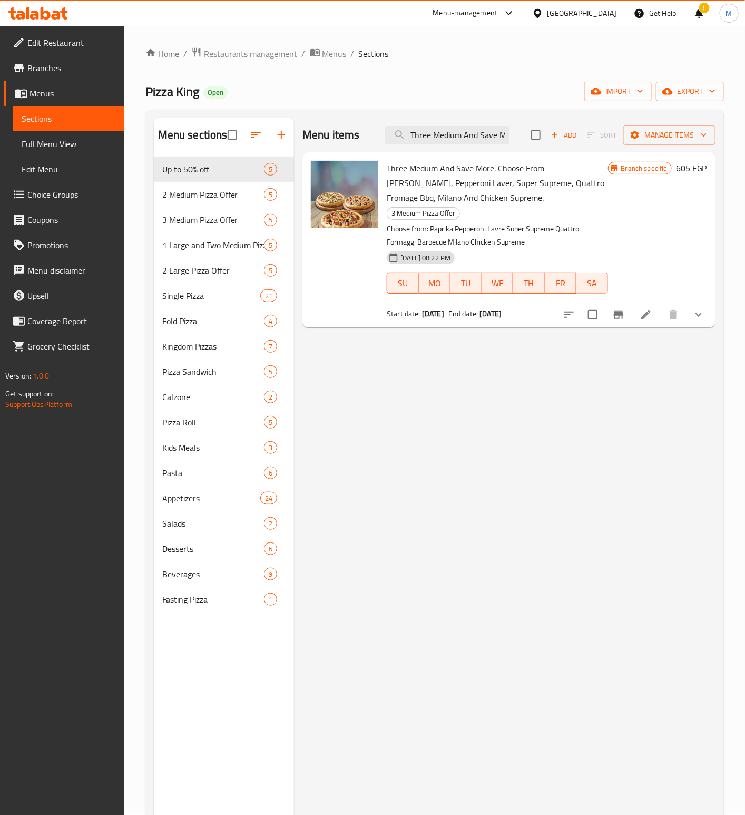
type input "Three Medium And Save More. Choose From [PERSON_NAME], Pepperoni Laver, Super S…"
click at [628, 302] on button "Branch-specific-item" at bounding box center [618, 314] width 25 height 25
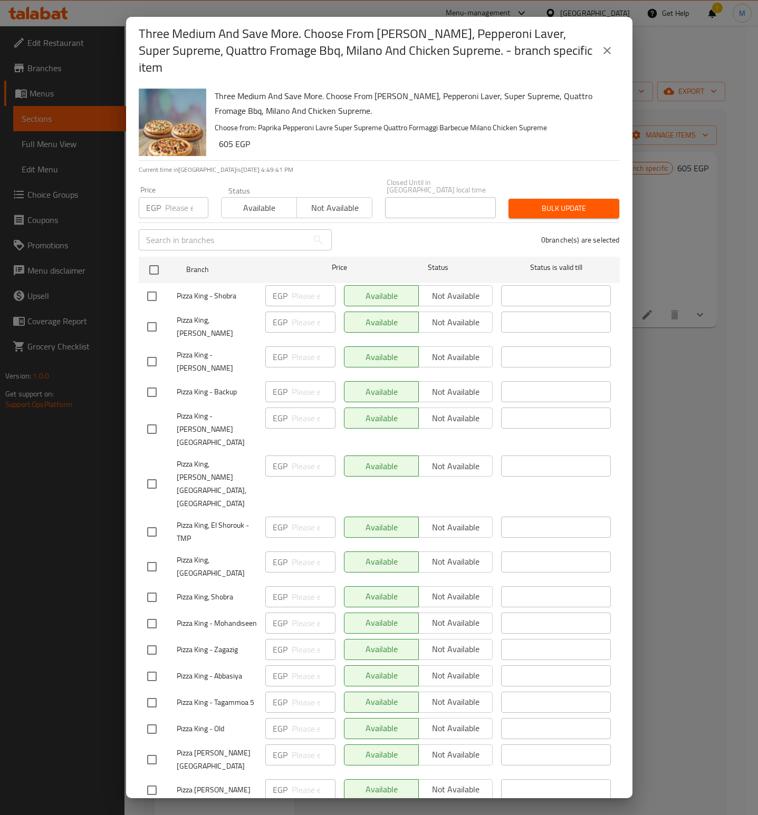
drag, startPoint x: 188, startPoint y: 187, endPoint x: 171, endPoint y: 210, distance: 29.0
click at [187, 197] on input "number" at bounding box center [186, 207] width 43 height 21
paste input "857"
type input "857"
click at [462, 137] on h6 "605 EGP" at bounding box center [415, 144] width 392 height 15
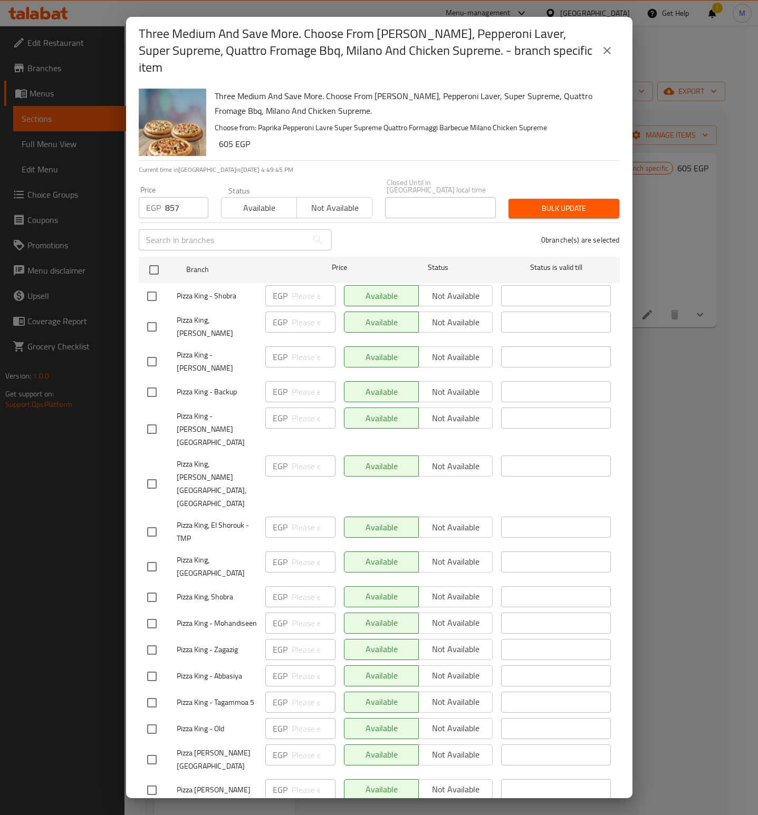
scroll to position [1421, 0]
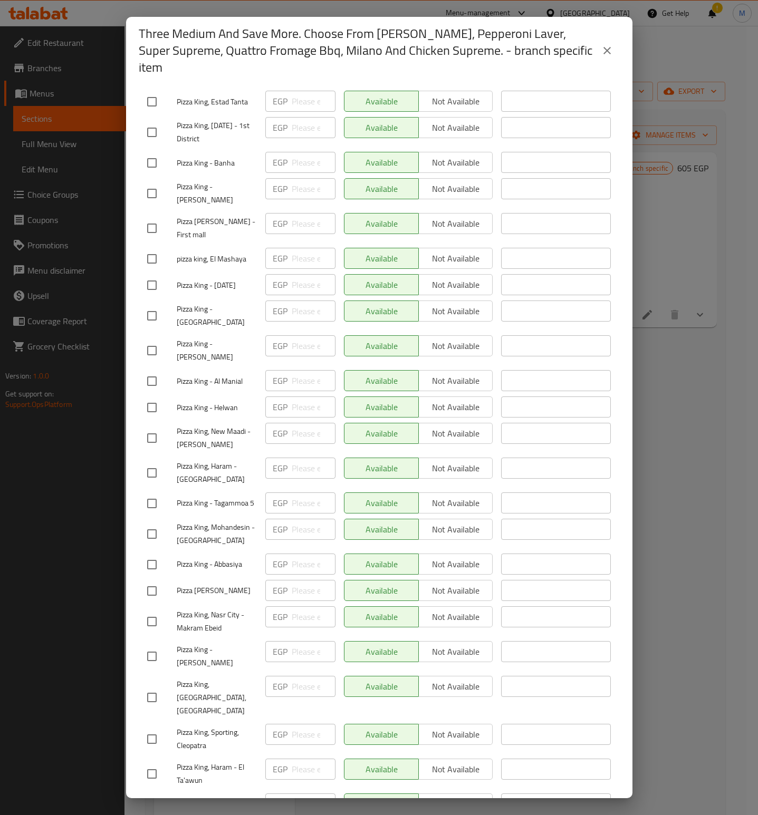
drag, startPoint x: 154, startPoint y: 756, endPoint x: 326, endPoint y: 573, distance: 251.4
checkbox input "true"
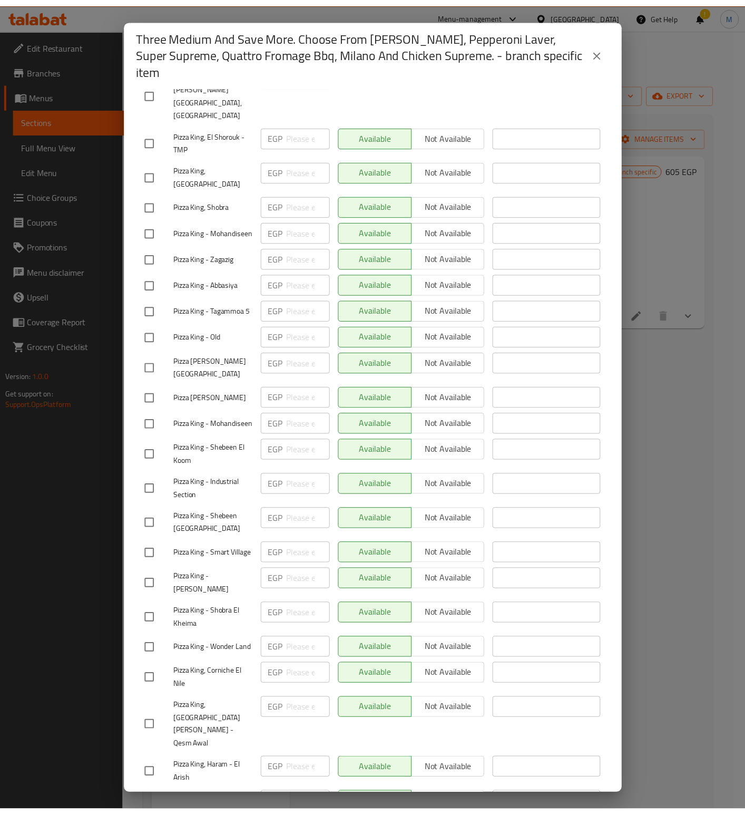
scroll to position [0, 0]
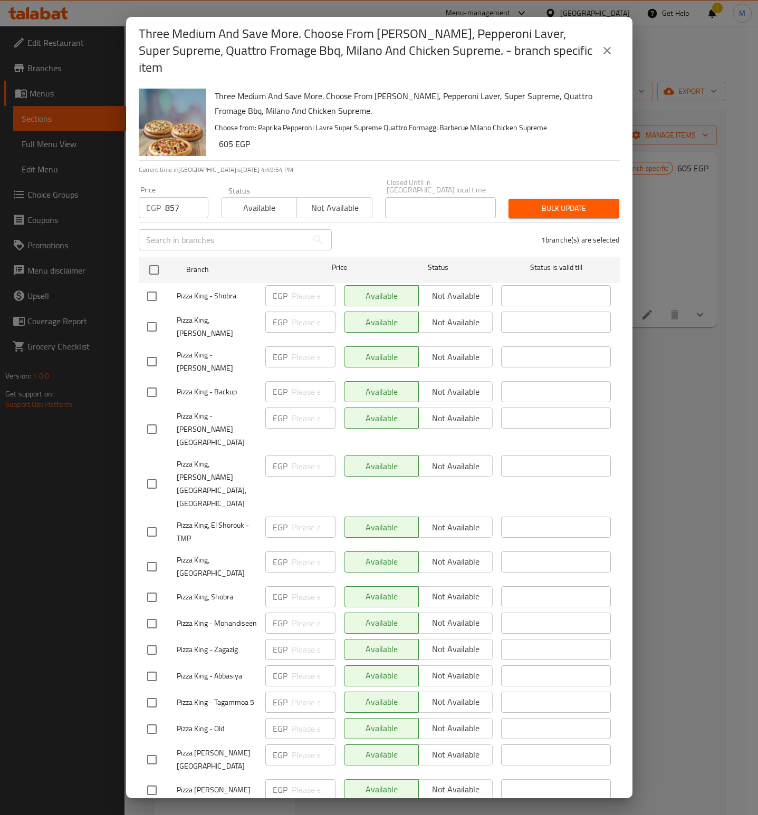
click at [554, 202] on span "Bulk update" at bounding box center [564, 208] width 94 height 13
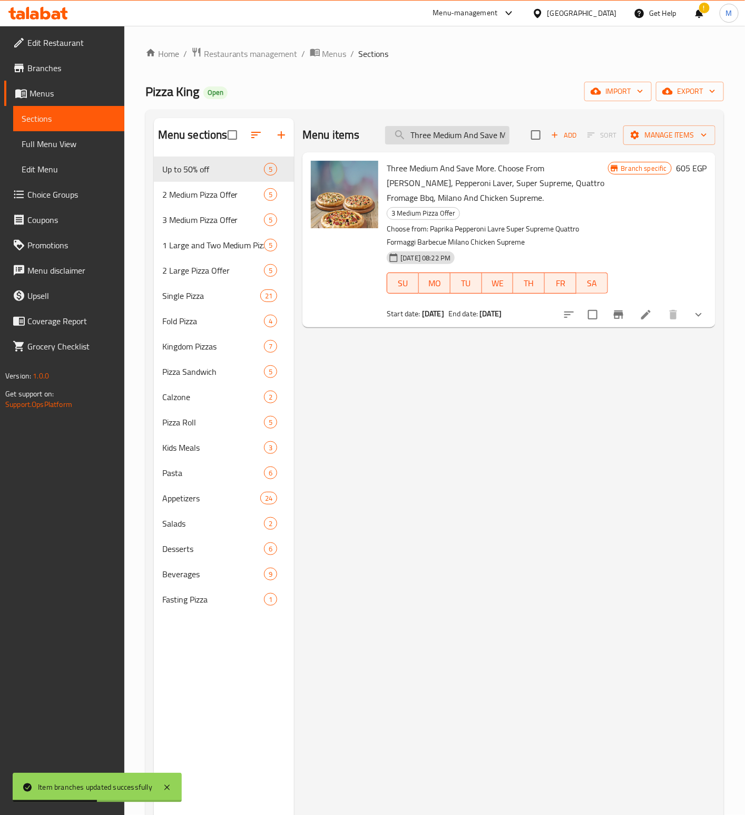
click at [459, 138] on input "Three Medium And Save More. Choose From [PERSON_NAME], Pepperoni Laver, Super S…" at bounding box center [447, 135] width 124 height 18
paste input "Three Medium And Save More. Choose From [PERSON_NAME], Pepperoni Laver, Super S…"
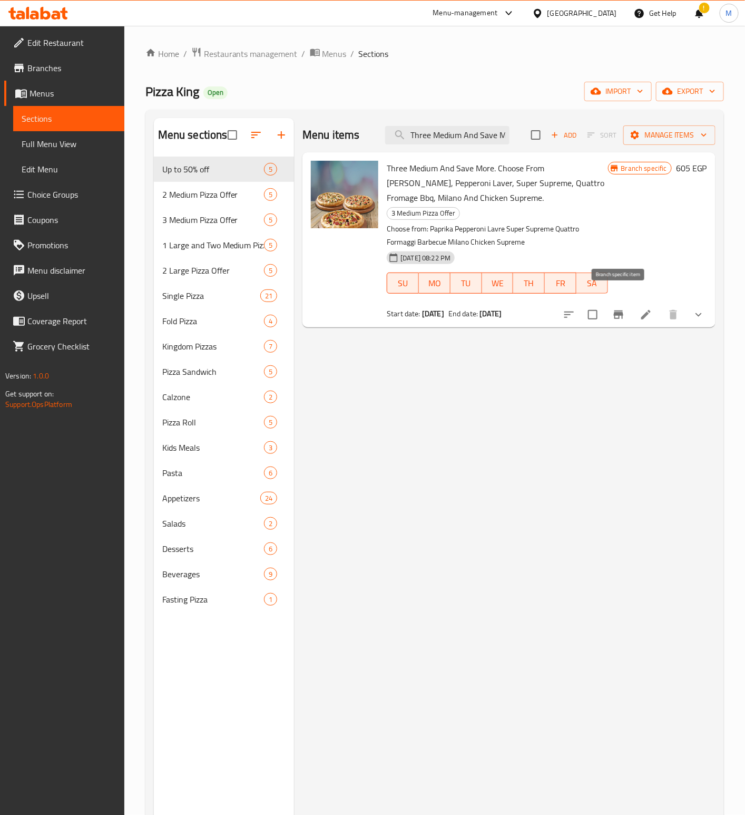
type input "Three Medium And Save More. Choose From [PERSON_NAME], Pepperoni Laver, Super S…"
click at [625, 308] on icon "Branch-specific-item" at bounding box center [619, 314] width 13 height 13
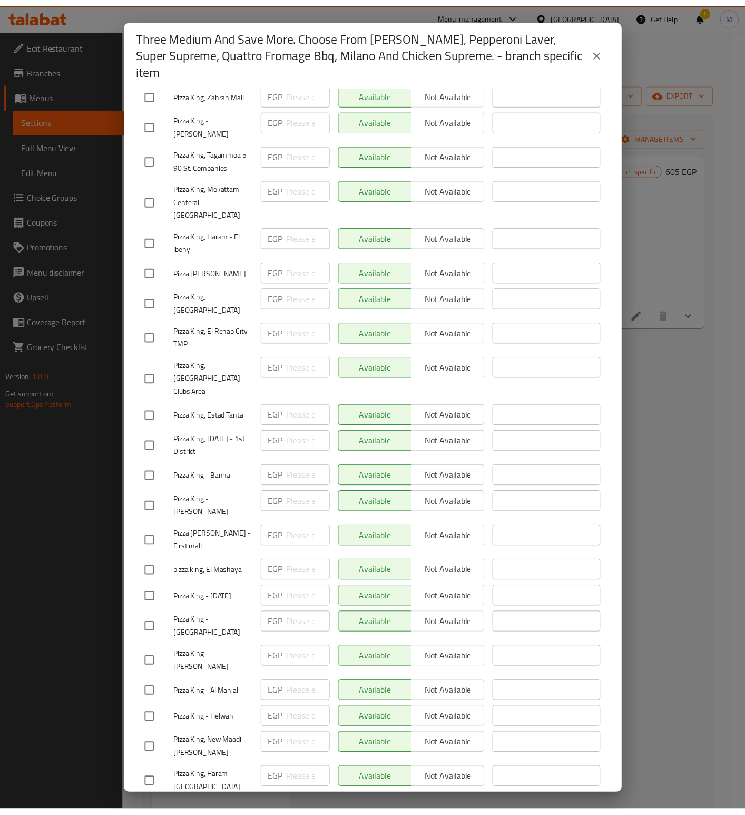
scroll to position [1420, 0]
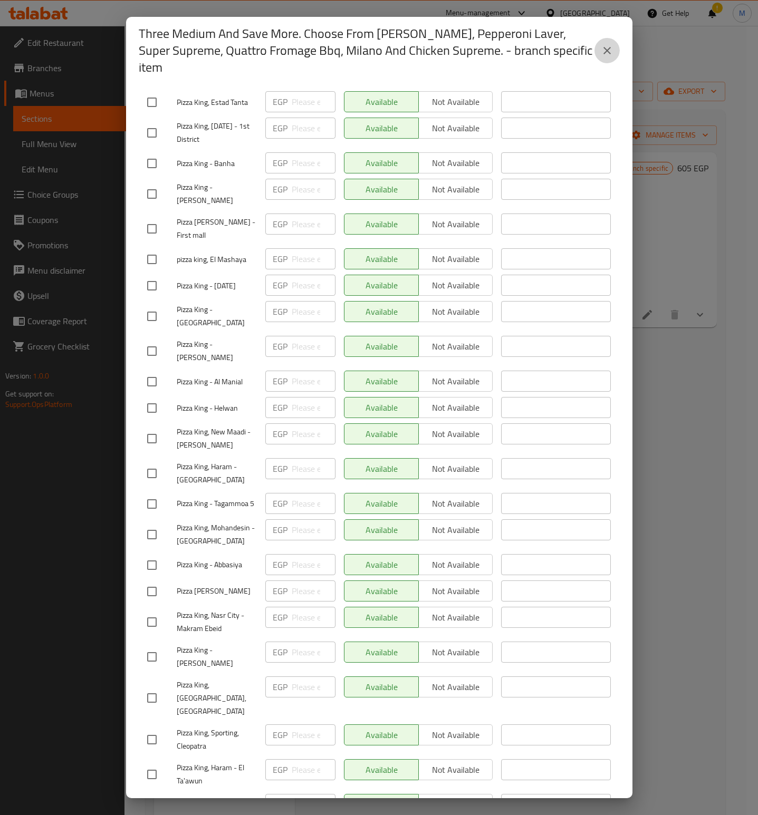
click at [608, 48] on icon "close" at bounding box center [606, 50] width 13 height 13
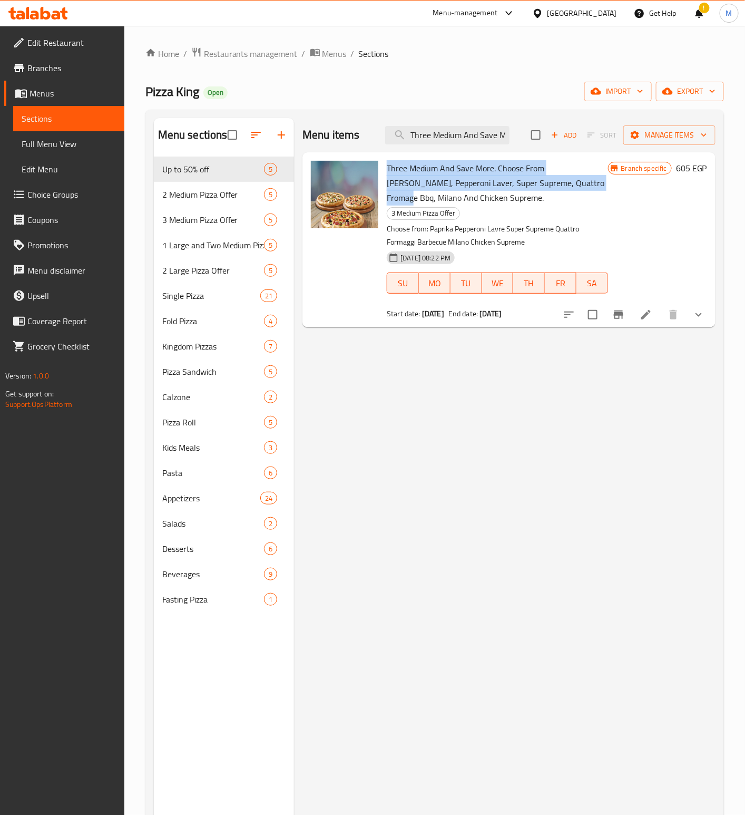
drag, startPoint x: 587, startPoint y: 182, endPoint x: 387, endPoint y: 163, distance: 200.2
click at [387, 163] on h6 "Three Medium And Save More. Choose From [PERSON_NAME], Pepperoni Laver, Super S…" at bounding box center [497, 190] width 221 height 59
copy span "Three Medium And Save More. Choose From Paprika, Pepperoni Laver, Super Supreme…"
